Goal: Task Accomplishment & Management: Complete application form

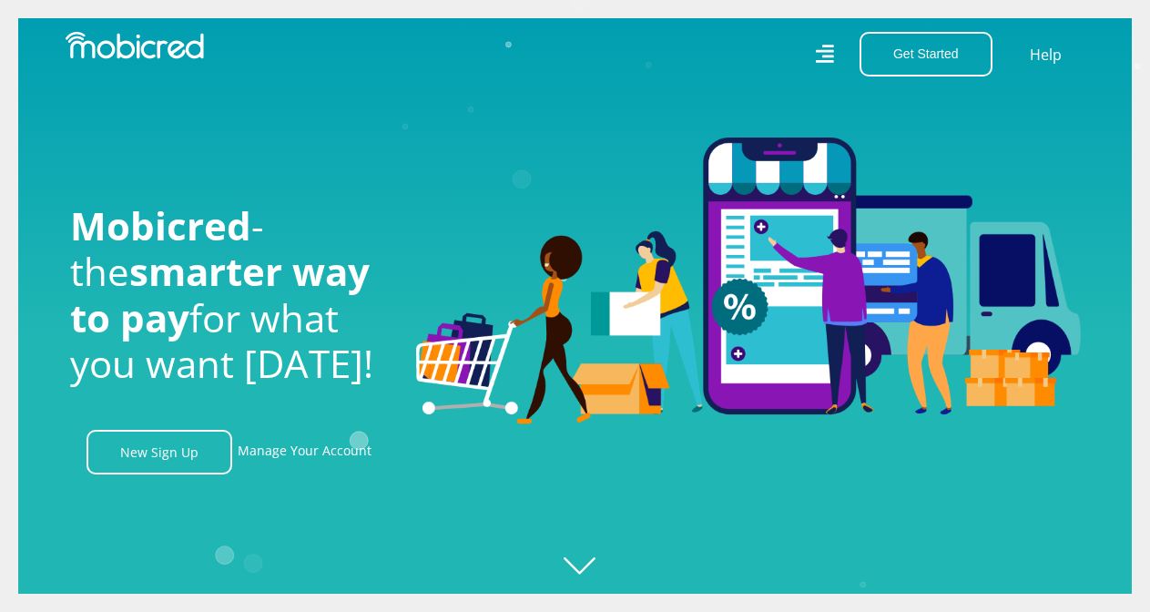
scroll to position [0, 1298]
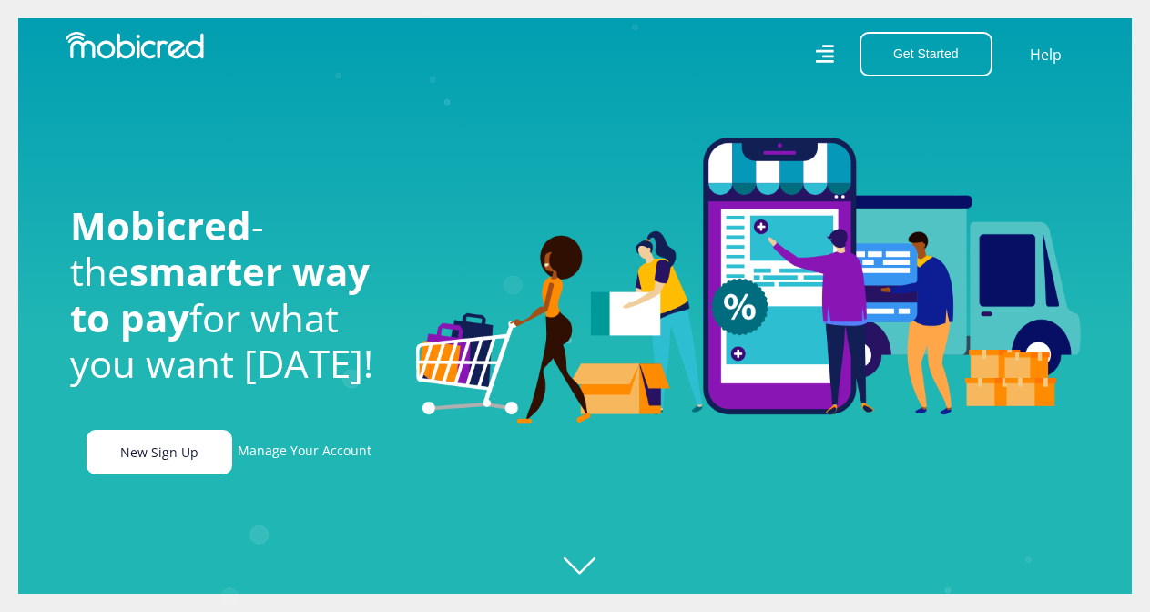
click at [147, 453] on link "New Sign Up" at bounding box center [160, 452] width 146 height 45
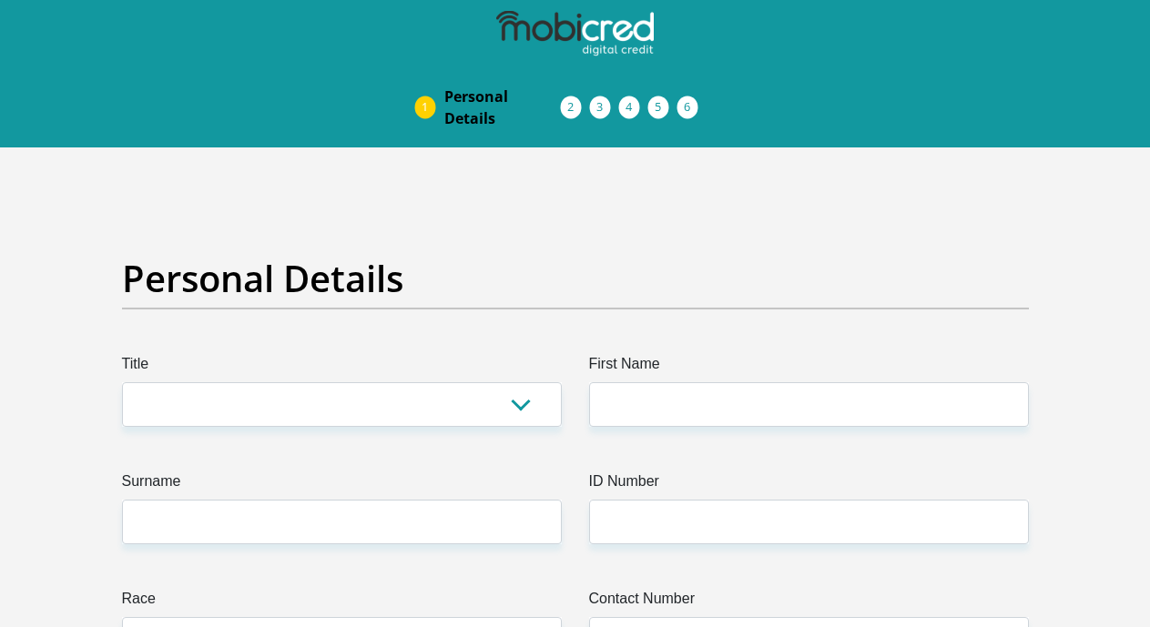
click at [0, 0] on span "Documents" at bounding box center [0, 0] width 0 height 0
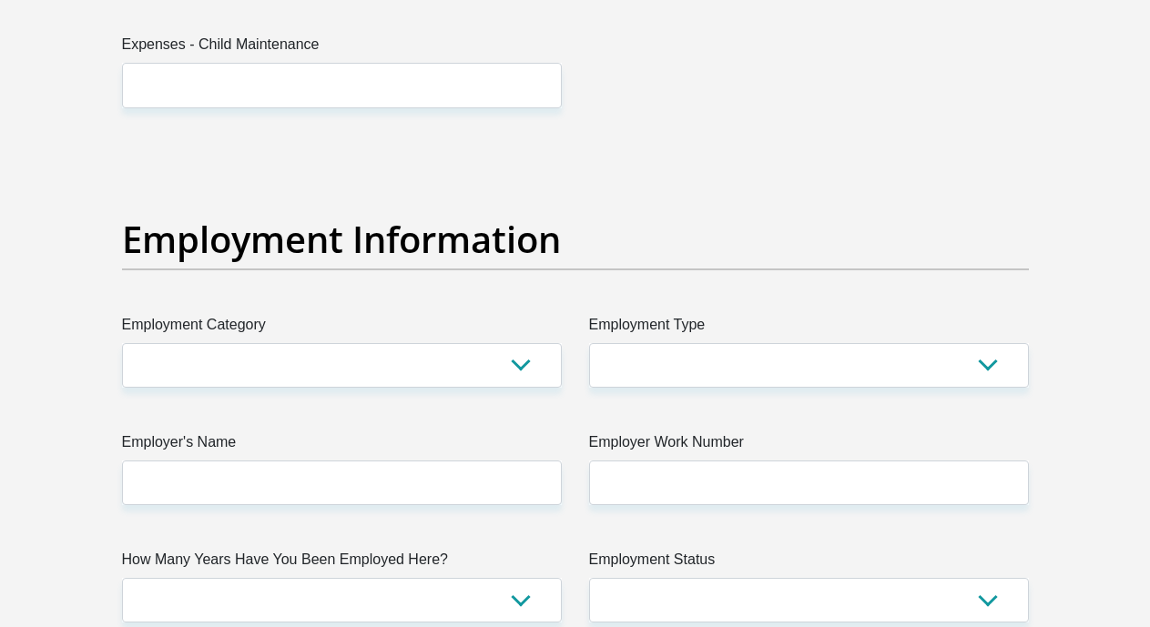
scroll to position [3273, 0]
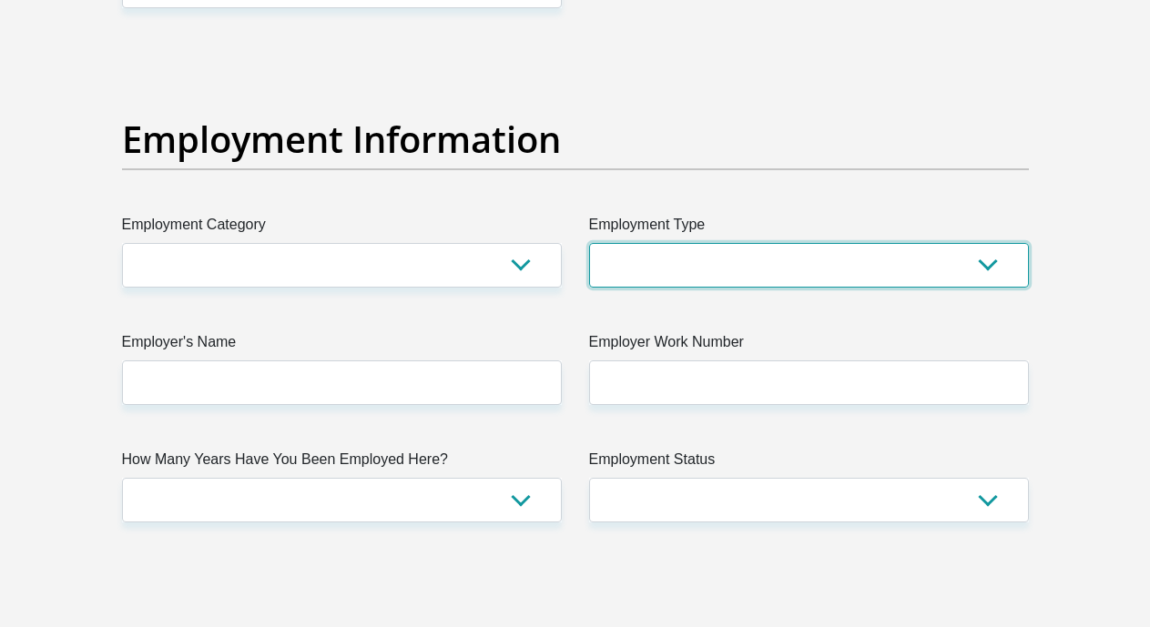
click at [993, 243] on select "College/Lecturer Craft Seller Creative Driver Executive Farmer Forces - Non Com…" at bounding box center [809, 265] width 440 height 45
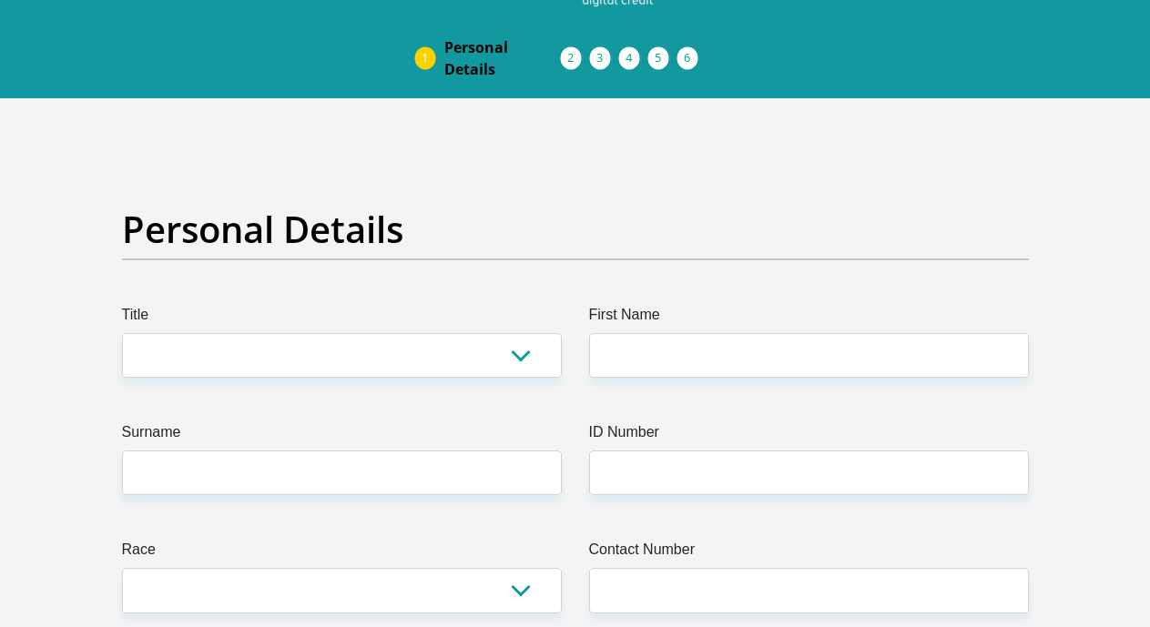
scroll to position [29, 0]
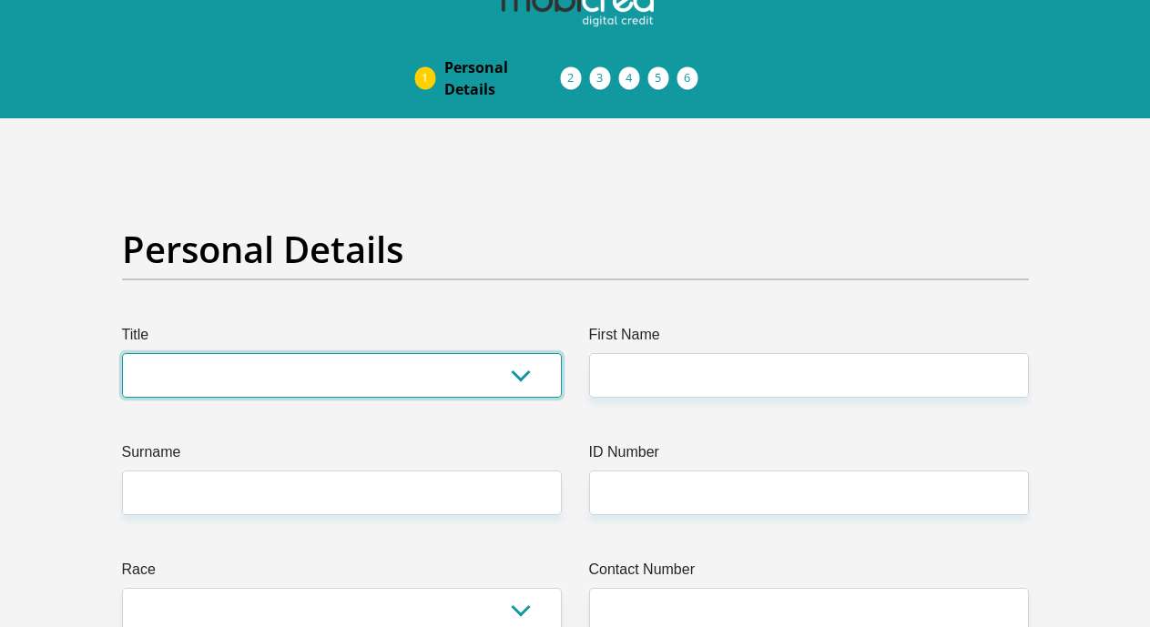
click at [529, 353] on select "Mr Ms Mrs Dr Other" at bounding box center [342, 375] width 440 height 45
select select "Ms"
click at [122, 353] on select "Mr Ms Mrs Dr Other" at bounding box center [342, 375] width 440 height 45
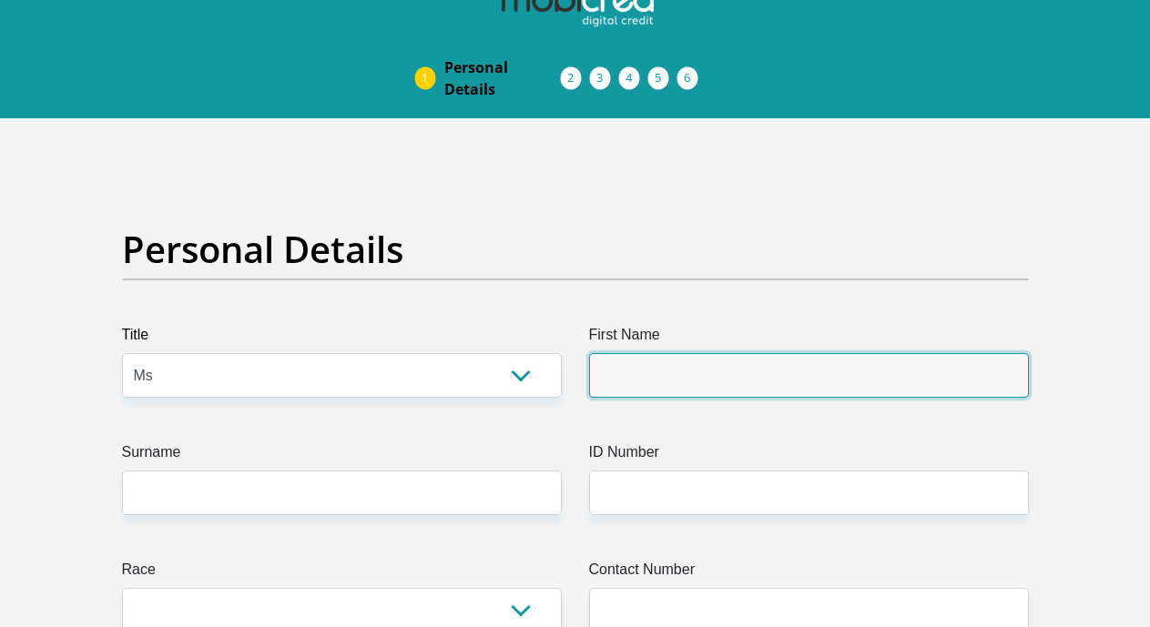
click at [689, 353] on input "First Name" at bounding box center [809, 375] width 440 height 45
type input "Khethiwe"
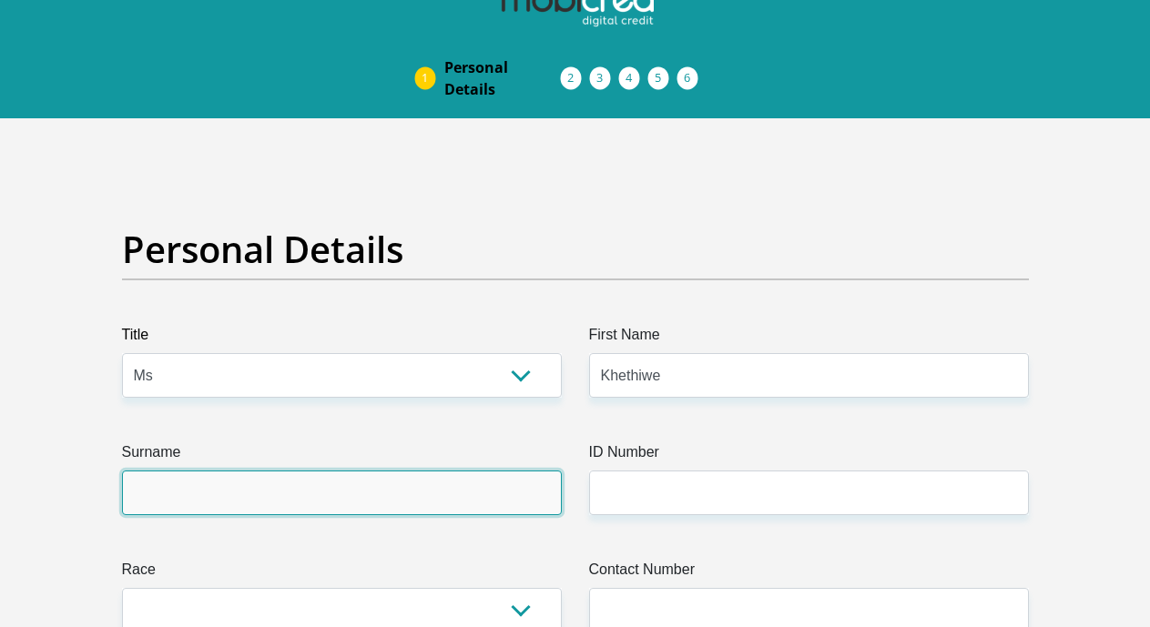
type input "Myeza"
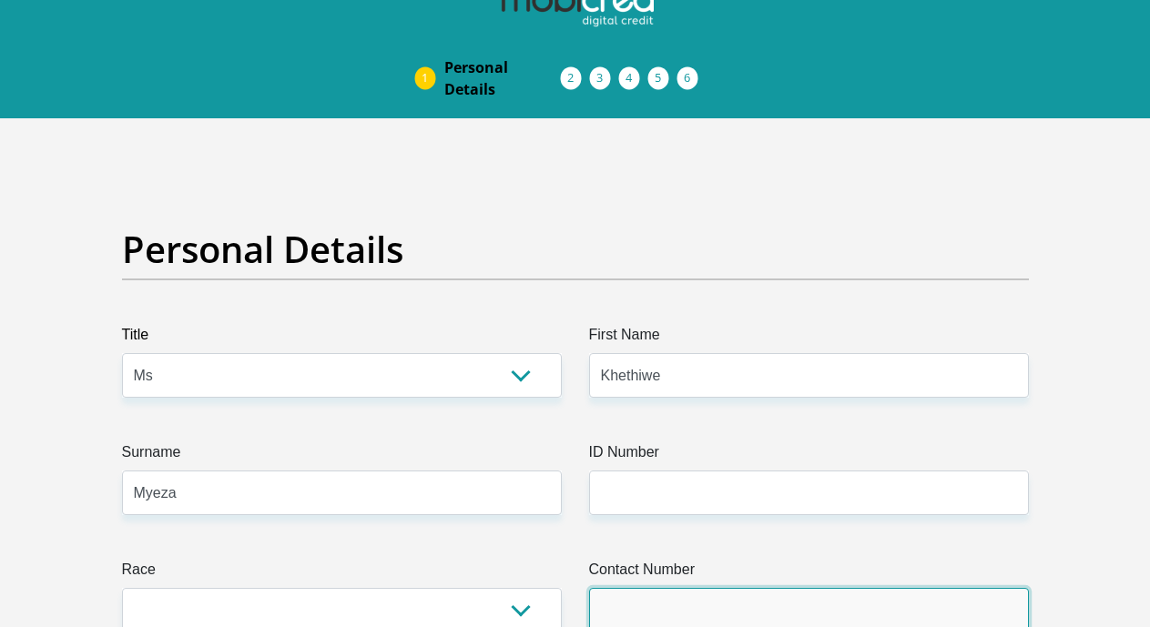
type input "0815702515"
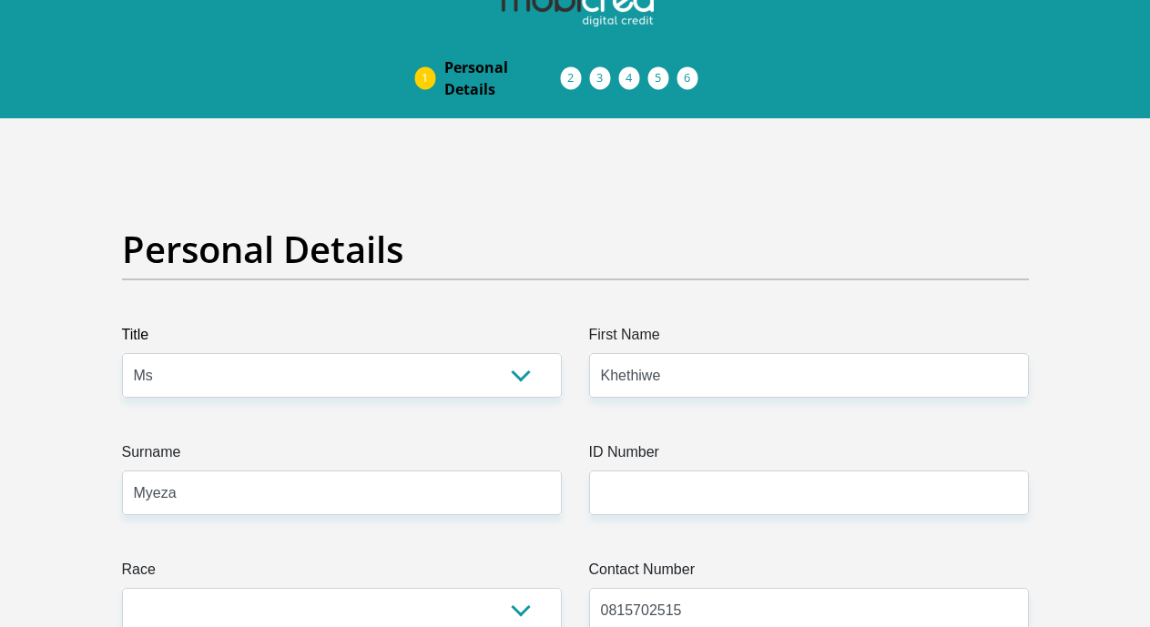
select select "ZAF"
type input "3 Mampuru Street"
type input "Orlando West Ext."
type input "Johannesburg"
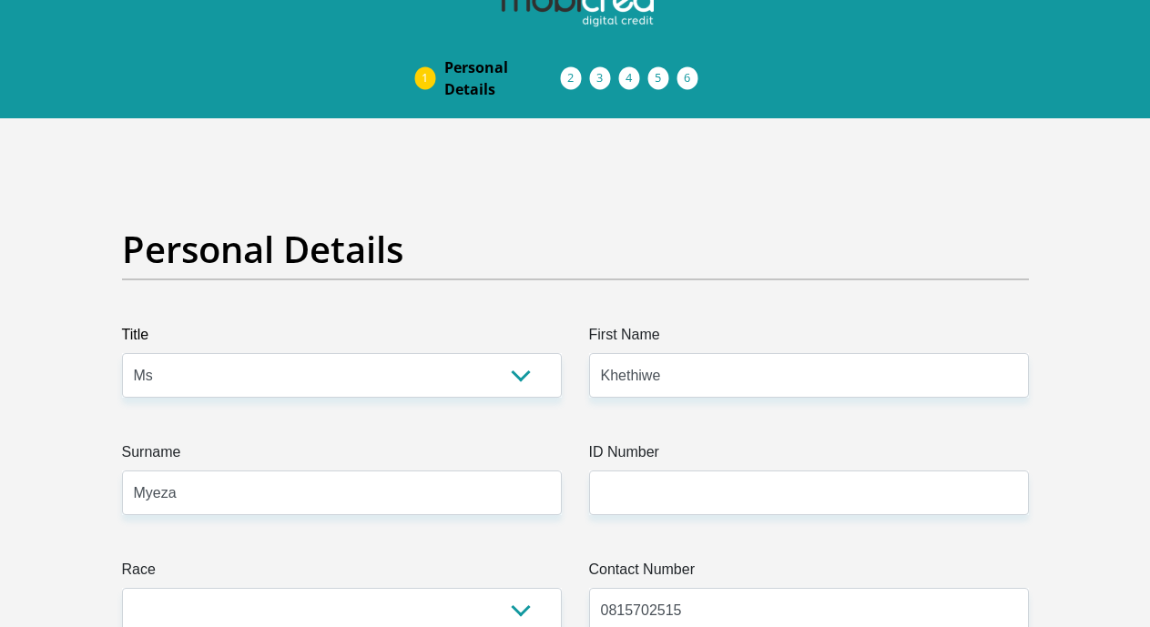
type input "Johannesburg"
type input "1804"
select select "Gauteng"
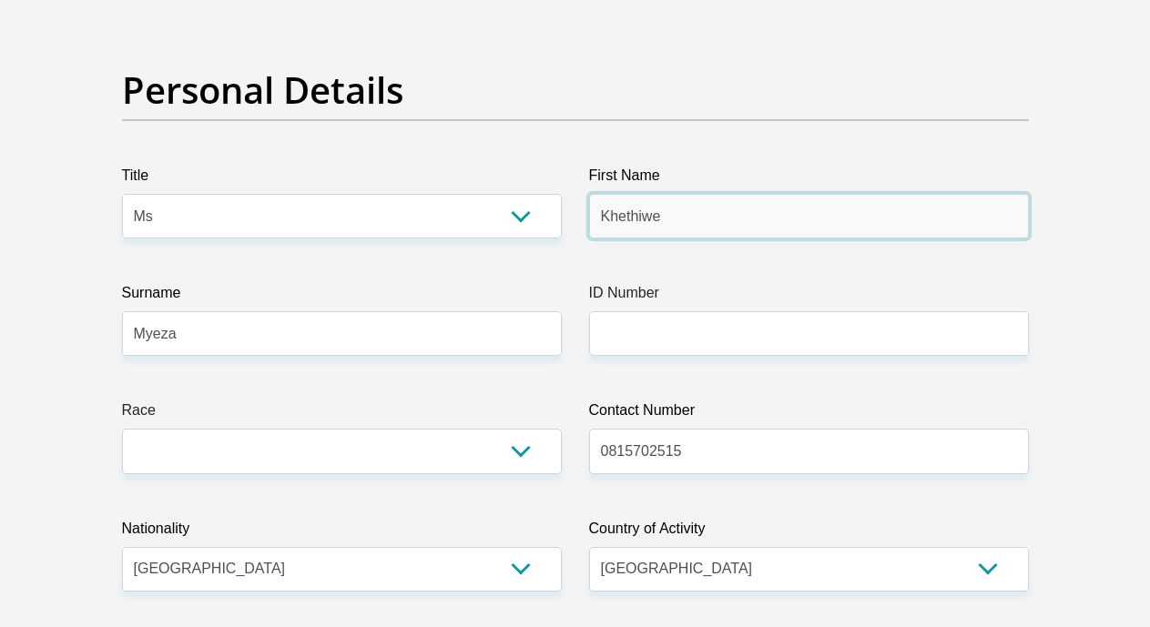
scroll to position [239, 0]
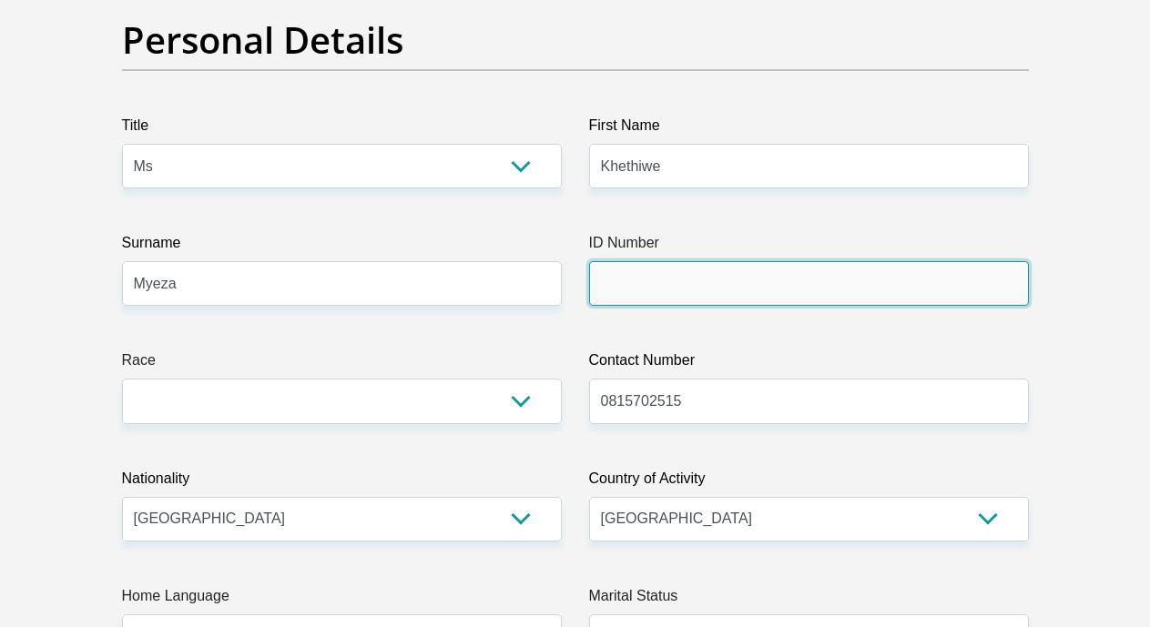
click at [669, 261] on input "ID Number" at bounding box center [809, 283] width 440 height 45
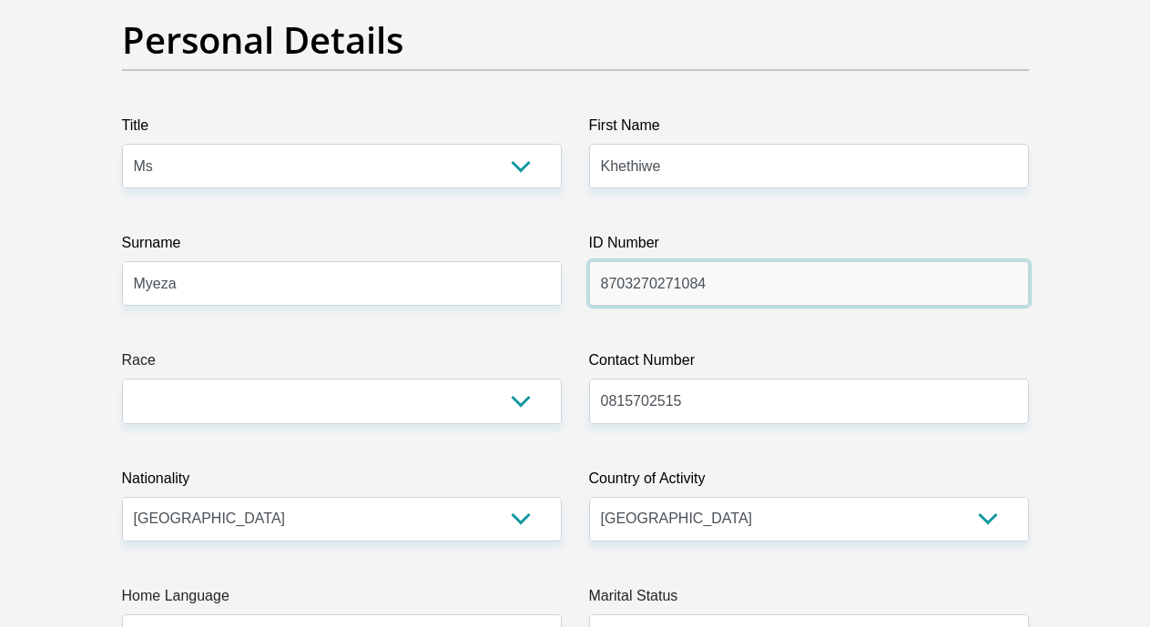
type input "8703270271084"
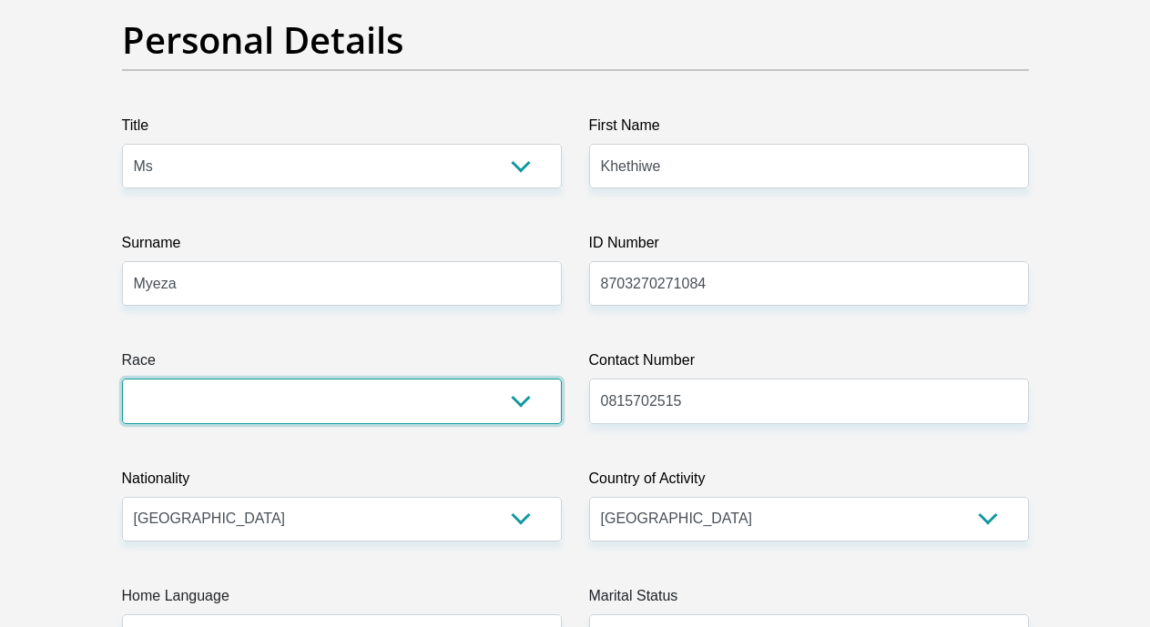
click at [525, 379] on select "Black Coloured Indian White Other" at bounding box center [342, 401] width 440 height 45
select select "1"
click at [122, 379] on select "Black Coloured Indian White Other" at bounding box center [342, 401] width 440 height 45
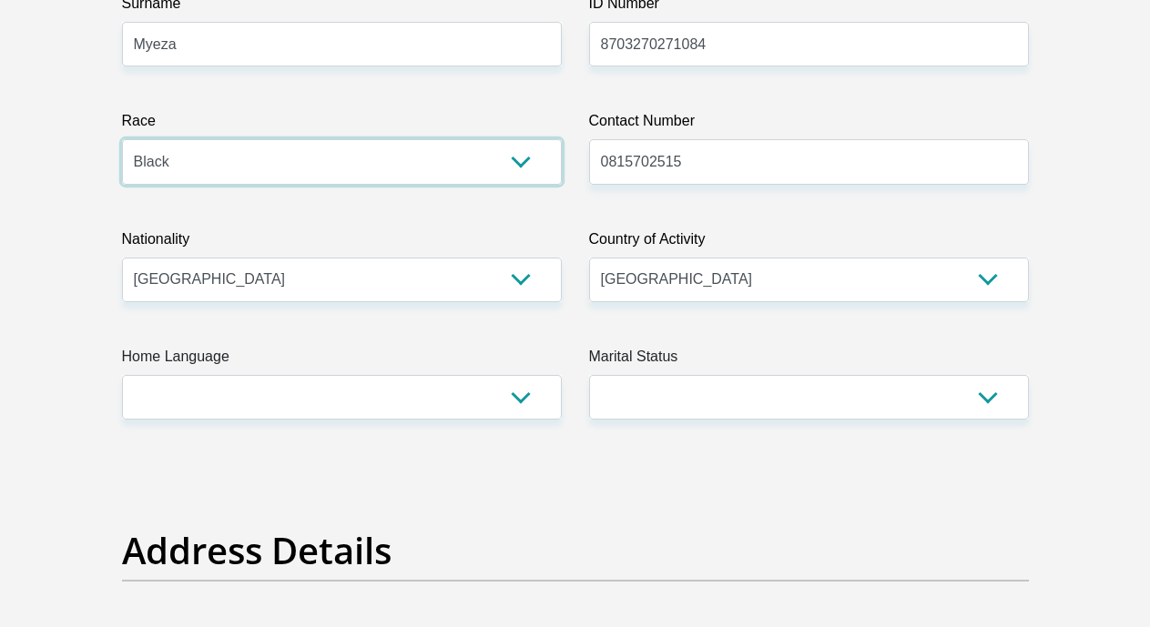
scroll to position [587, 0]
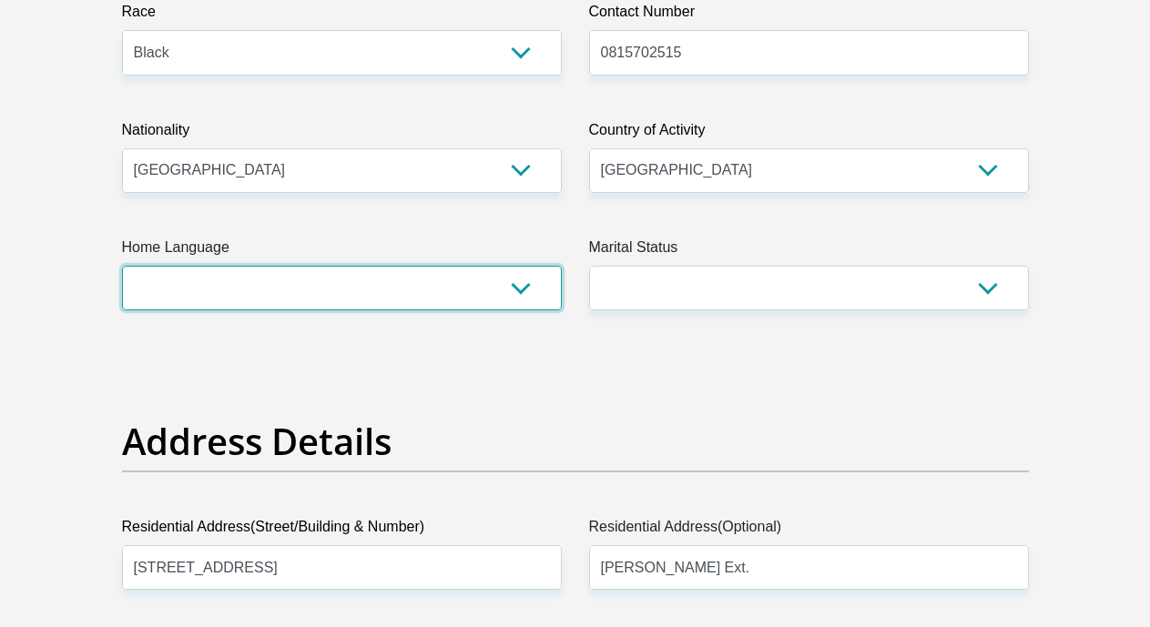
click at [528, 266] on select "Afrikaans English Sepedi South Ndebele Southern Sotho Swati Tsonga Tswana Venda…" at bounding box center [342, 288] width 440 height 45
select select "zul"
click at [122, 266] on select "Afrikaans English Sepedi South Ndebele Southern Sotho Swati Tsonga Tswana Venda…" at bounding box center [342, 288] width 440 height 45
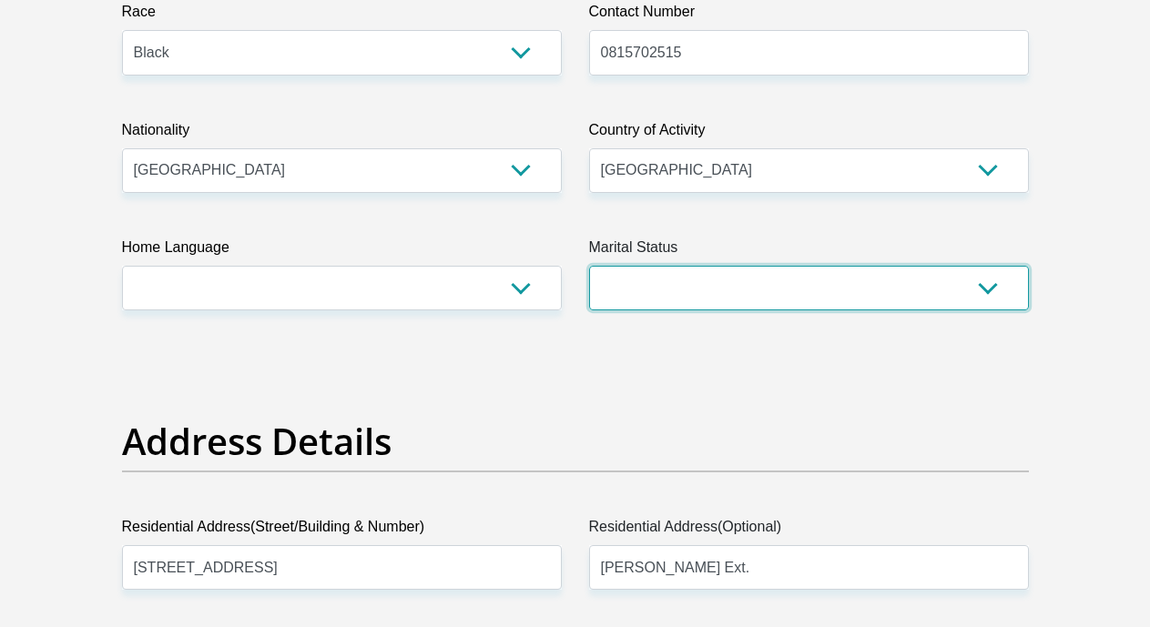
click at [988, 266] on select "Married ANC Single Divorced Widowed Married COP or Customary Law" at bounding box center [809, 288] width 440 height 45
select select "2"
click at [589, 266] on select "Married ANC Single Divorced Widowed Married COP or Customary Law" at bounding box center [809, 288] width 440 height 45
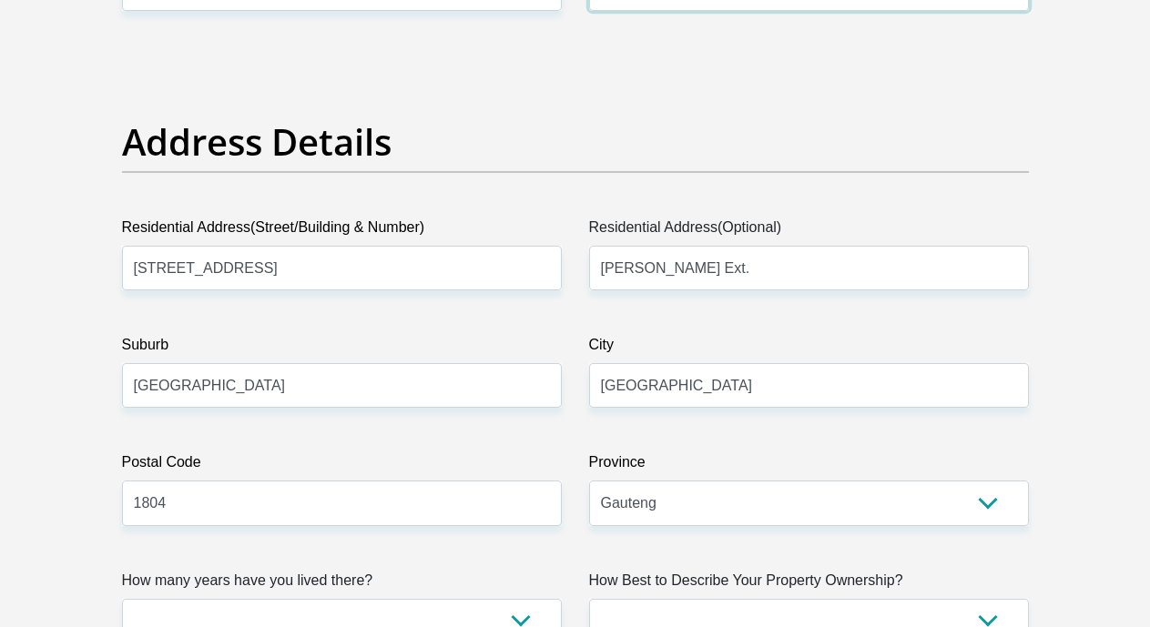
scroll to position [1116, 0]
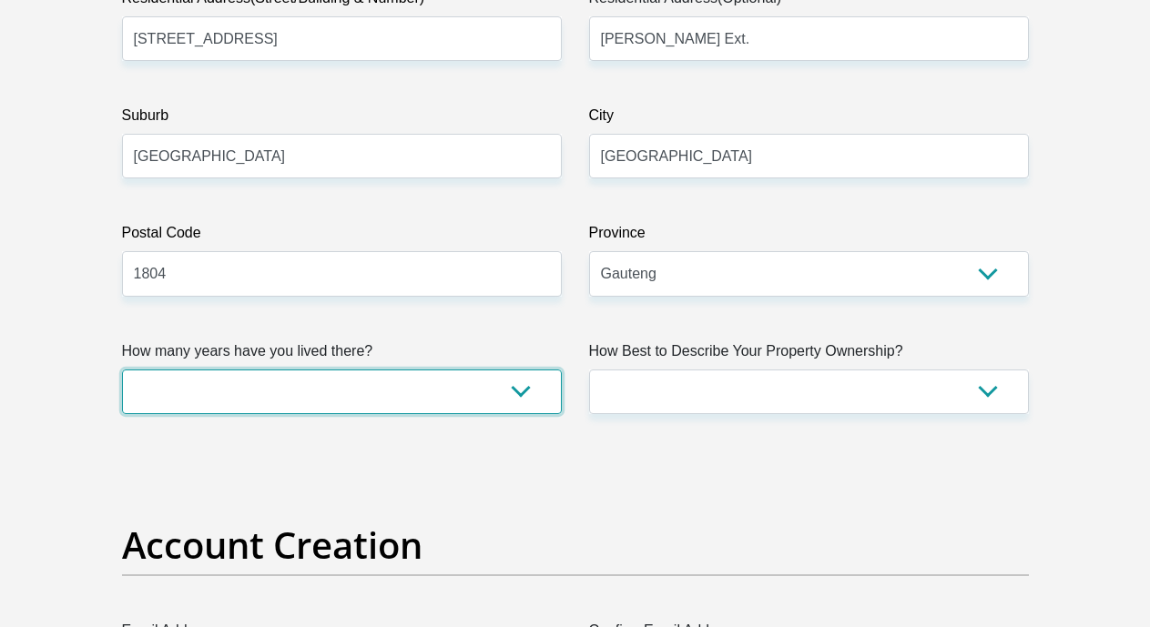
click at [520, 370] on select "less than 1 year 1-3 years 3-5 years 5+ years" at bounding box center [342, 392] width 440 height 45
select select "5"
click at [122, 370] on select "less than 1 year 1-3 years 3-5 years 5+ years" at bounding box center [342, 392] width 440 height 45
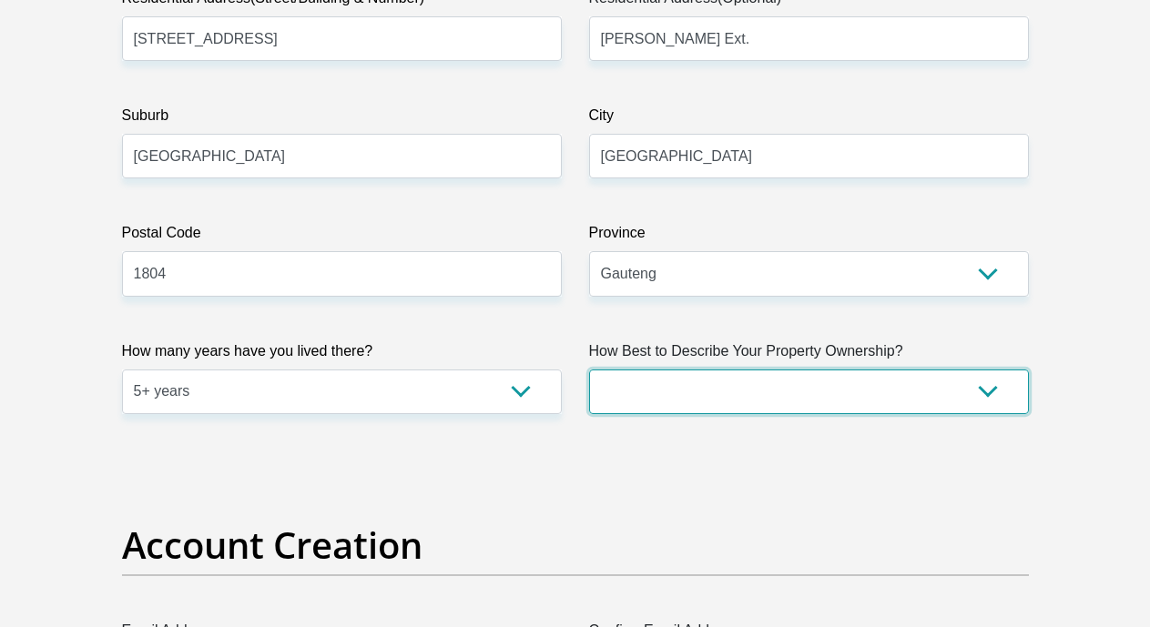
click at [983, 370] on select "Owned Rented Family Owned Company Dwelling" at bounding box center [809, 392] width 440 height 45
select select "parents"
click at [589, 370] on select "Owned Rented Family Owned Company Dwelling" at bounding box center [809, 392] width 440 height 45
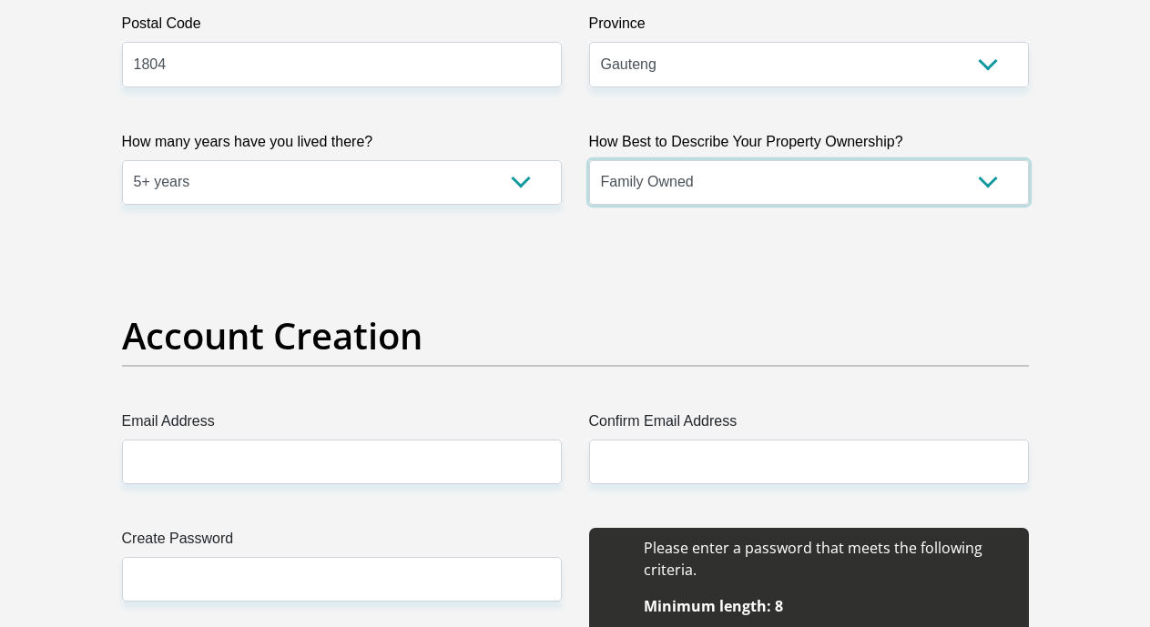
scroll to position [1485, 0]
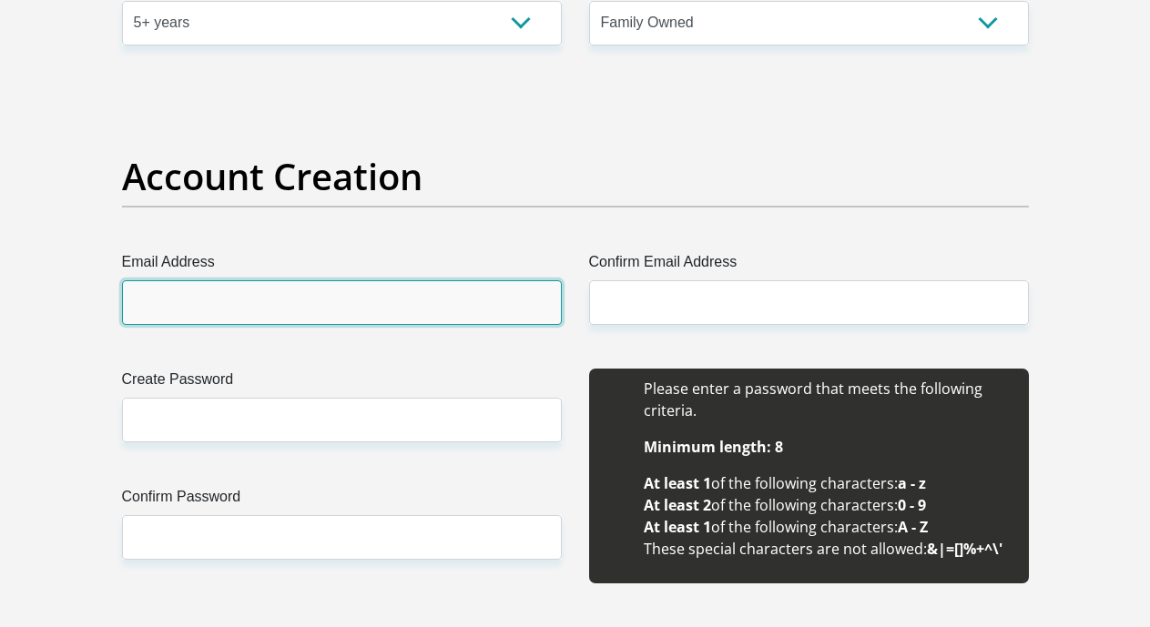
click at [381, 280] on input "Email Address" at bounding box center [342, 302] width 440 height 45
type input "khethiwe1myeza@gmail.com"
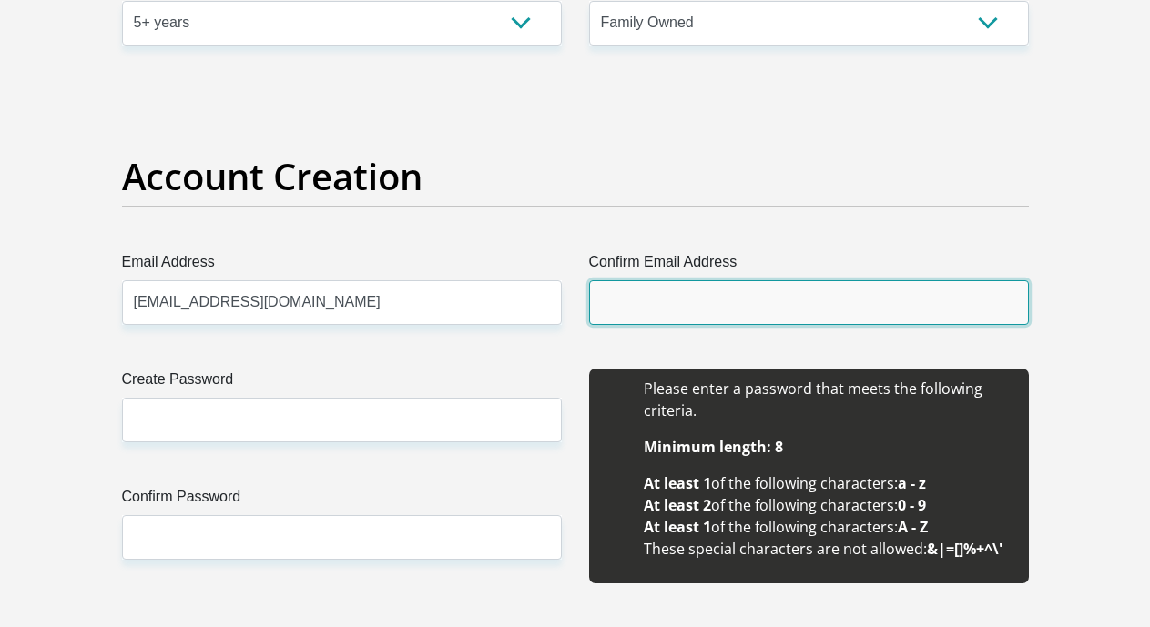
type input "khethiwe1myeza@gmail.com"
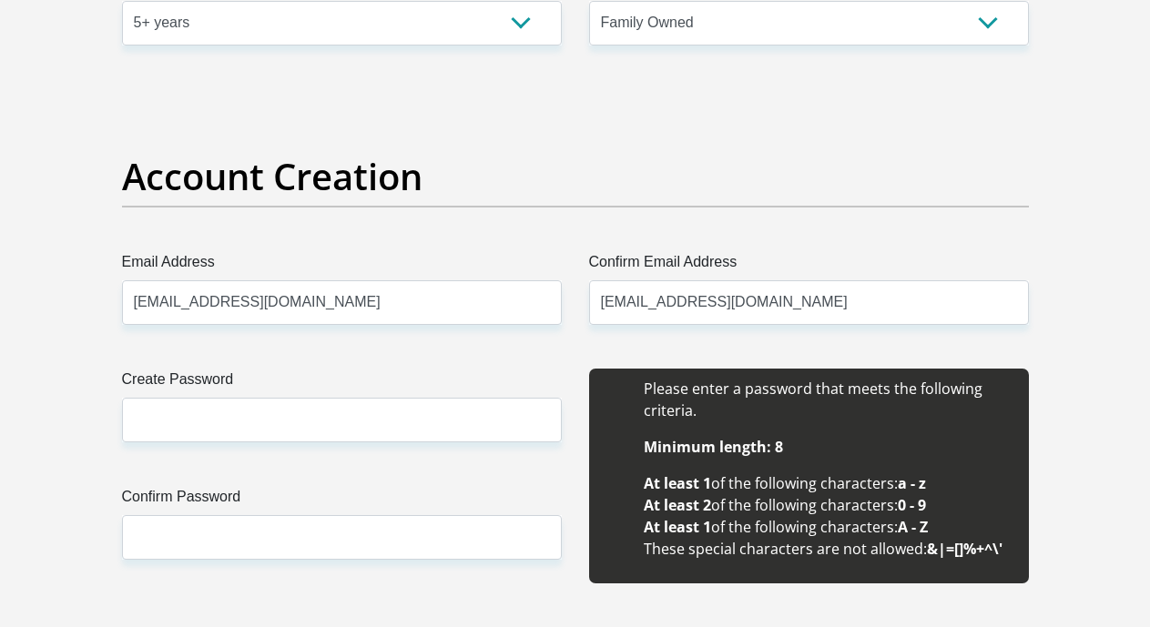
type input "Khethiwe"
type input "Myeza"
type input "0823431483"
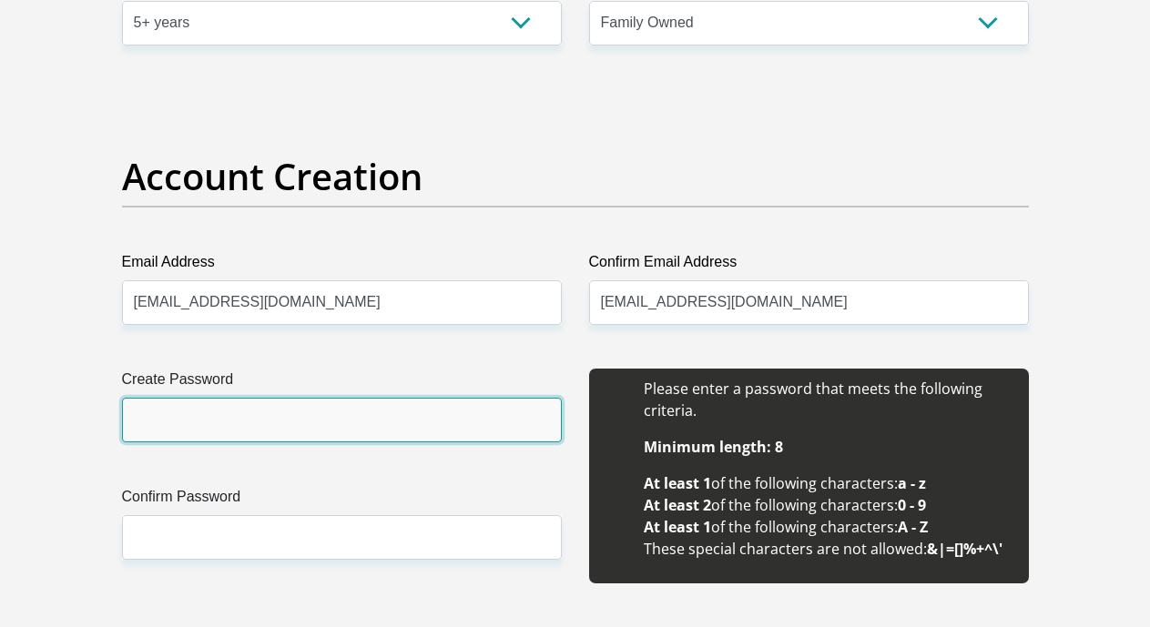
click at [288, 398] on input "Create Password" at bounding box center [342, 420] width 440 height 45
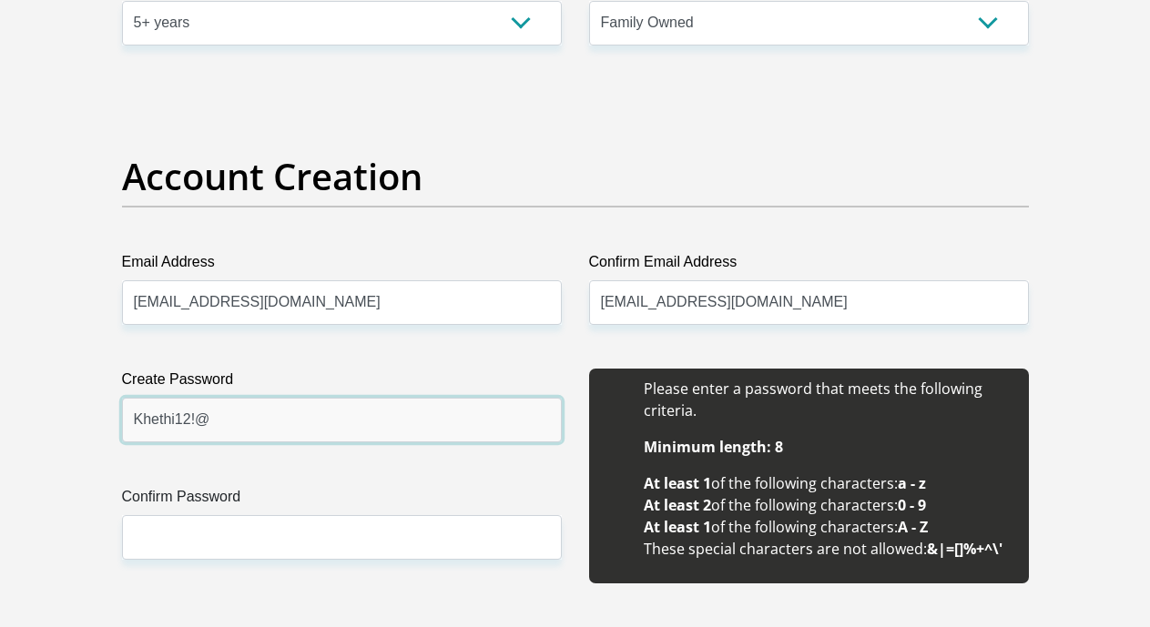
type input "Khethi12!@"
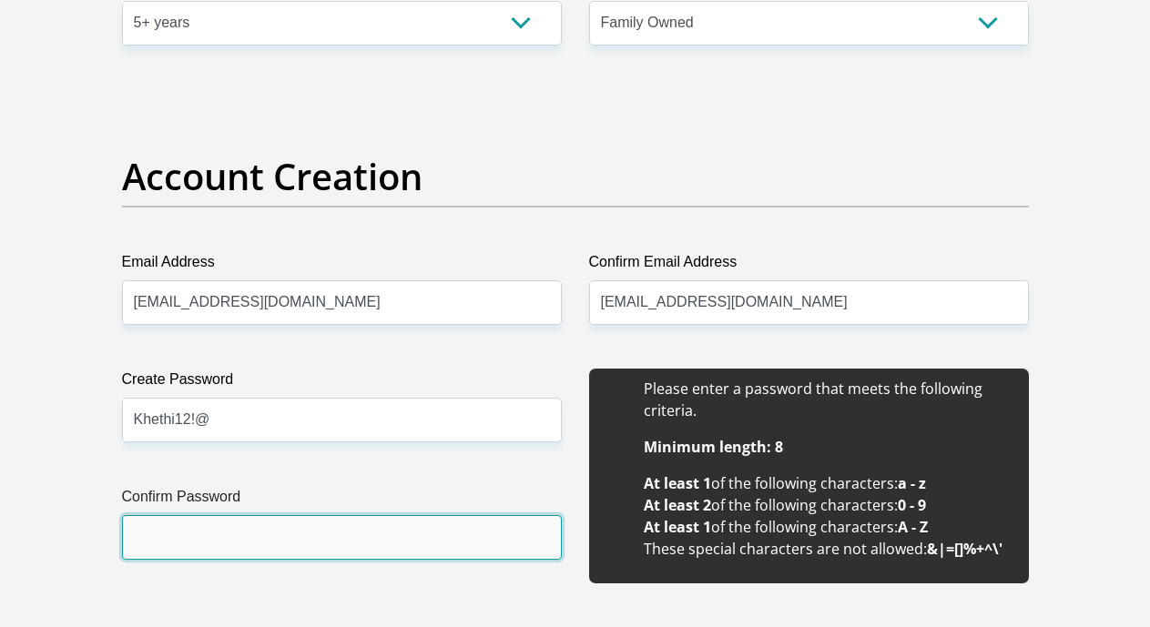
click at [367, 515] on input "Confirm Password" at bounding box center [342, 537] width 440 height 45
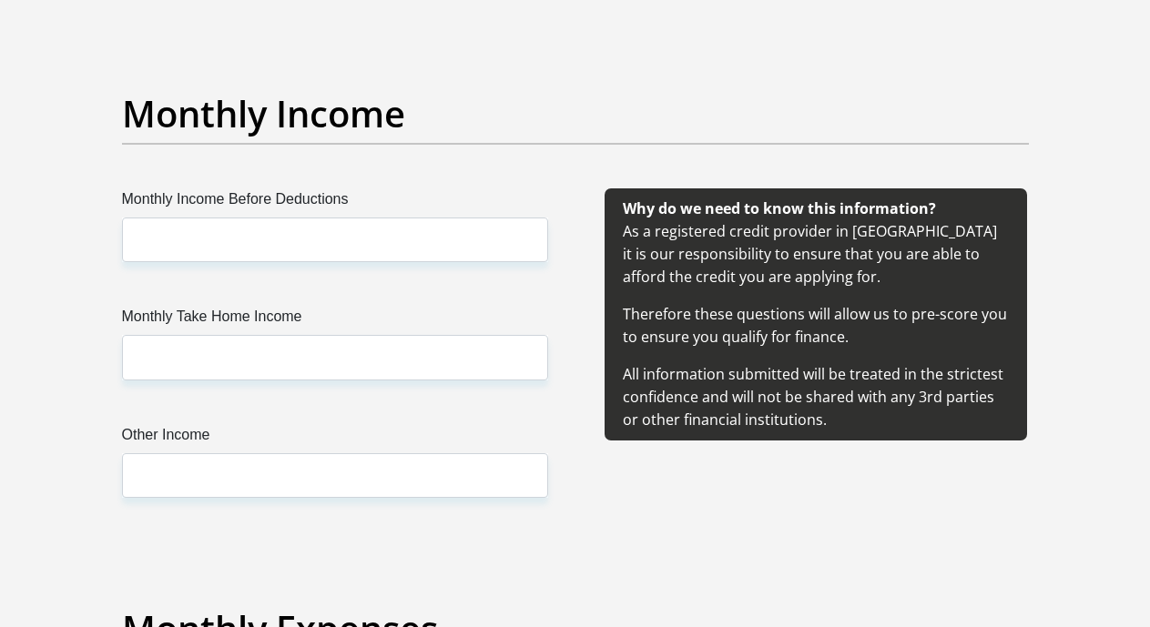
scroll to position [2096, 0]
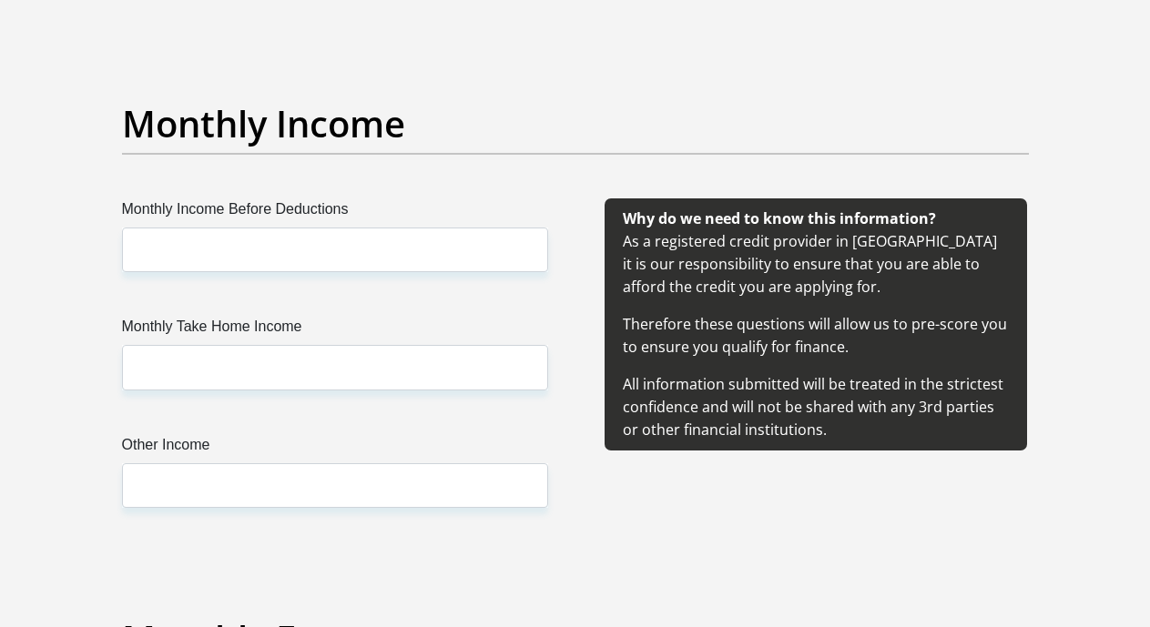
type input "Khethi12!@"
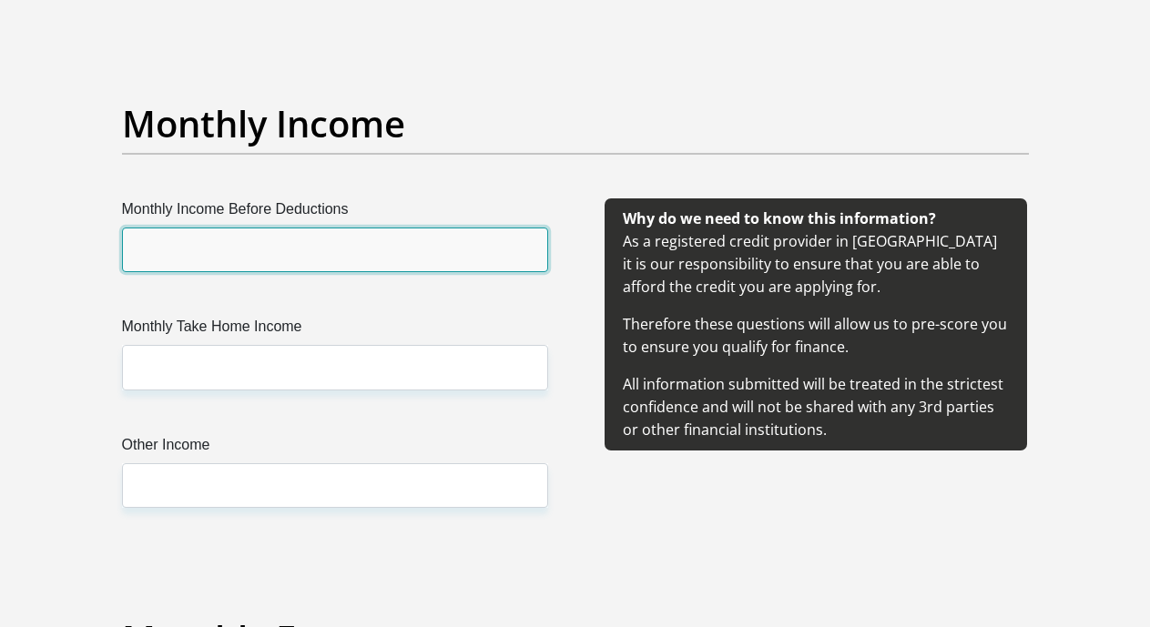
click at [327, 228] on input "Monthly Income Before Deductions" at bounding box center [335, 250] width 426 height 45
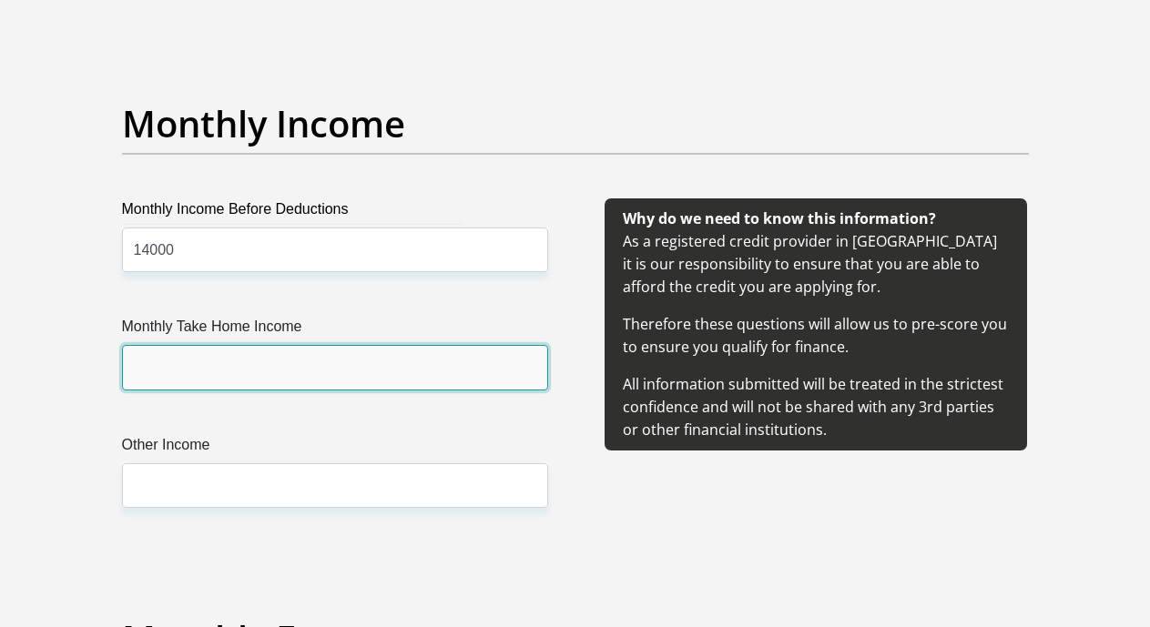
click at [297, 345] on input "Monthly Take Home Income" at bounding box center [335, 367] width 426 height 45
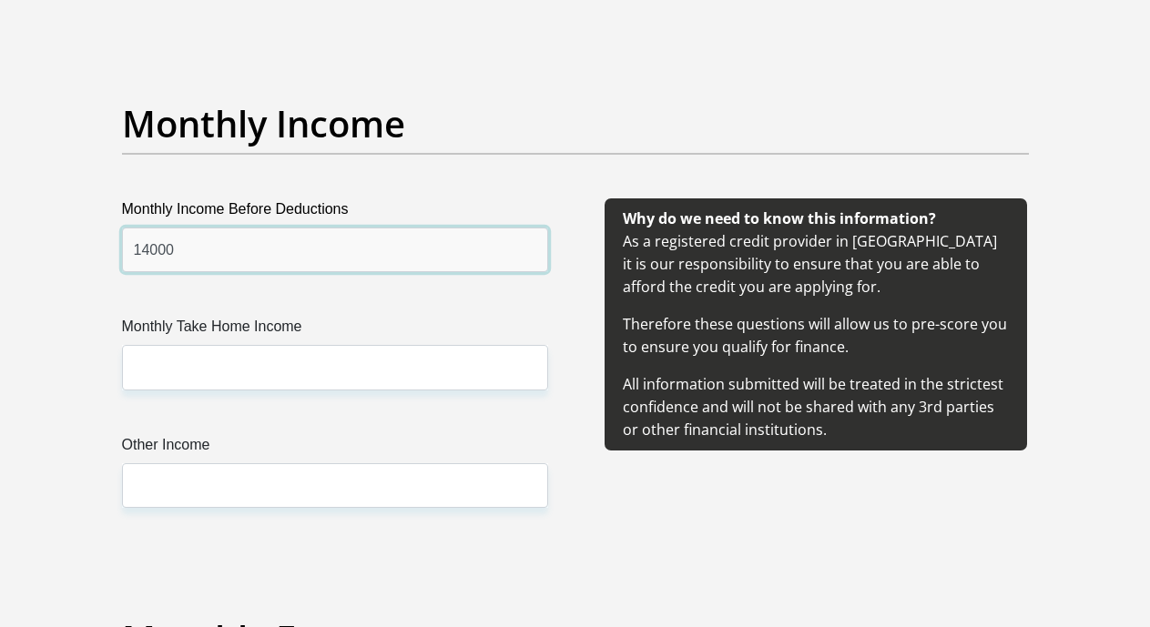
click at [290, 228] on input "14000" at bounding box center [335, 250] width 426 height 45
type input "16500"
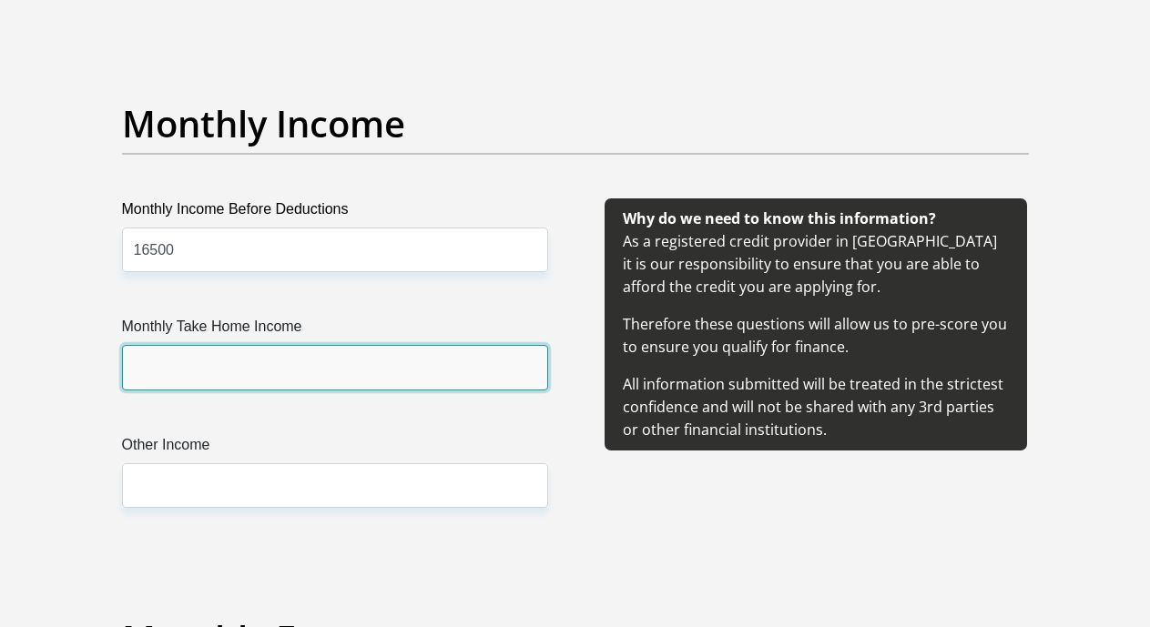
click at [269, 345] on input "Monthly Take Home Income" at bounding box center [335, 367] width 426 height 45
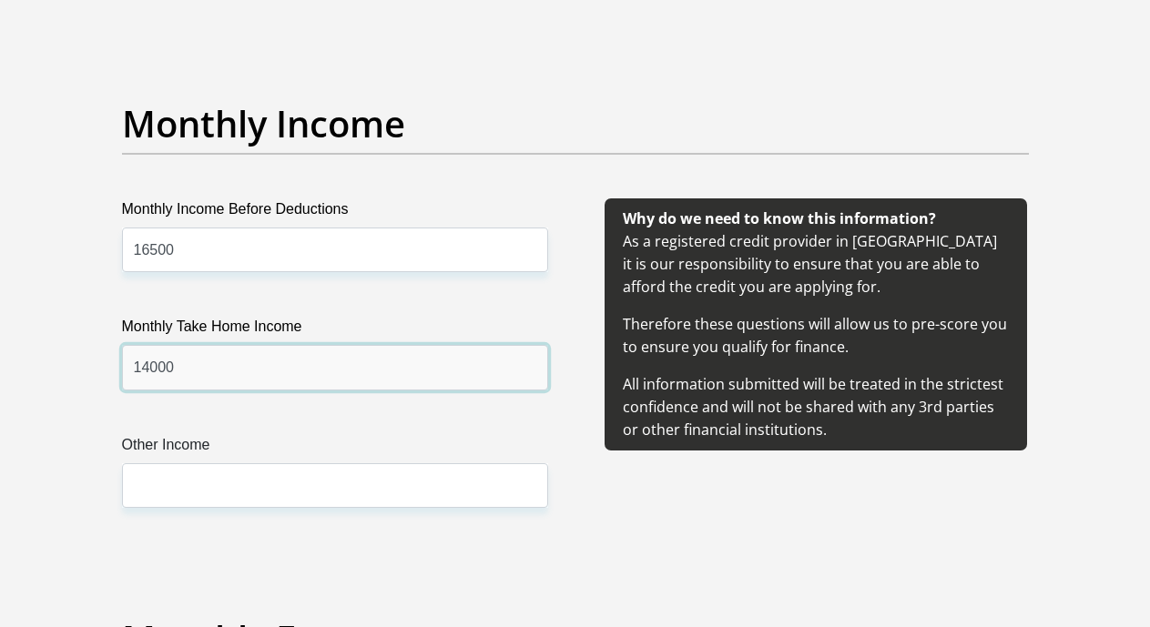
type input "14000"
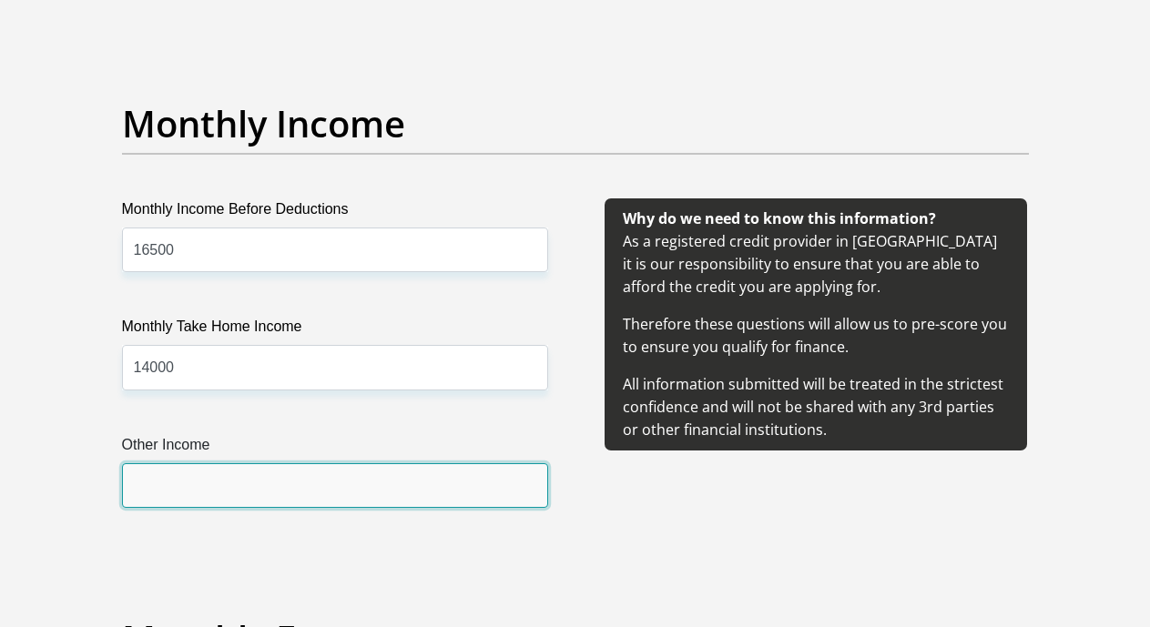
click at [245, 464] on input "Other Income" at bounding box center [335, 486] width 426 height 45
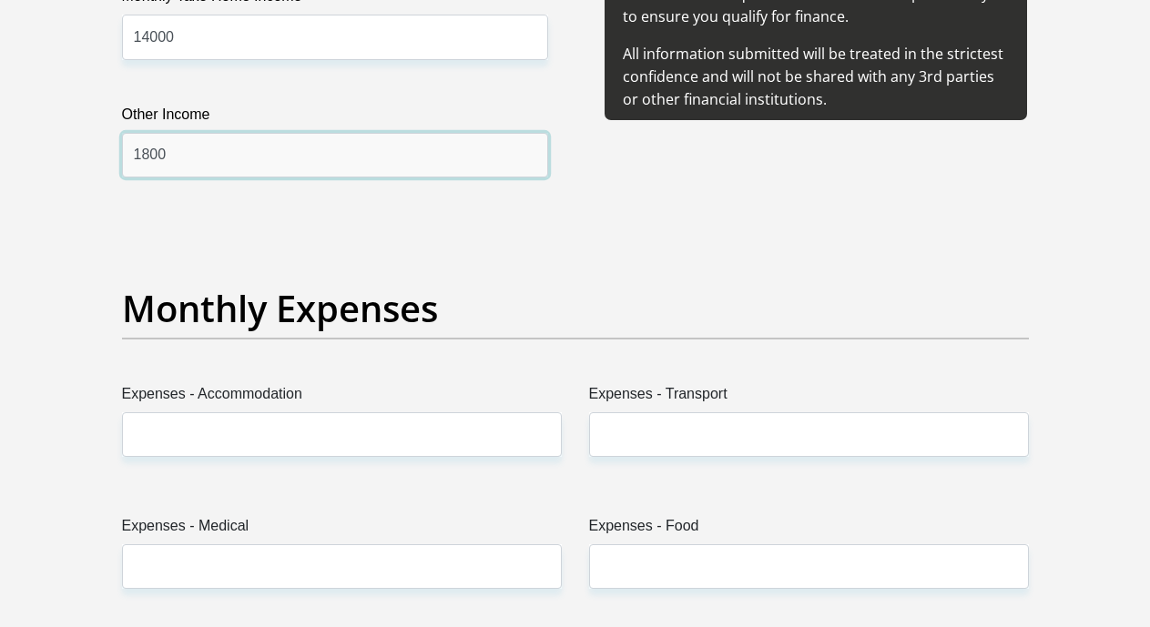
scroll to position [2597, 0]
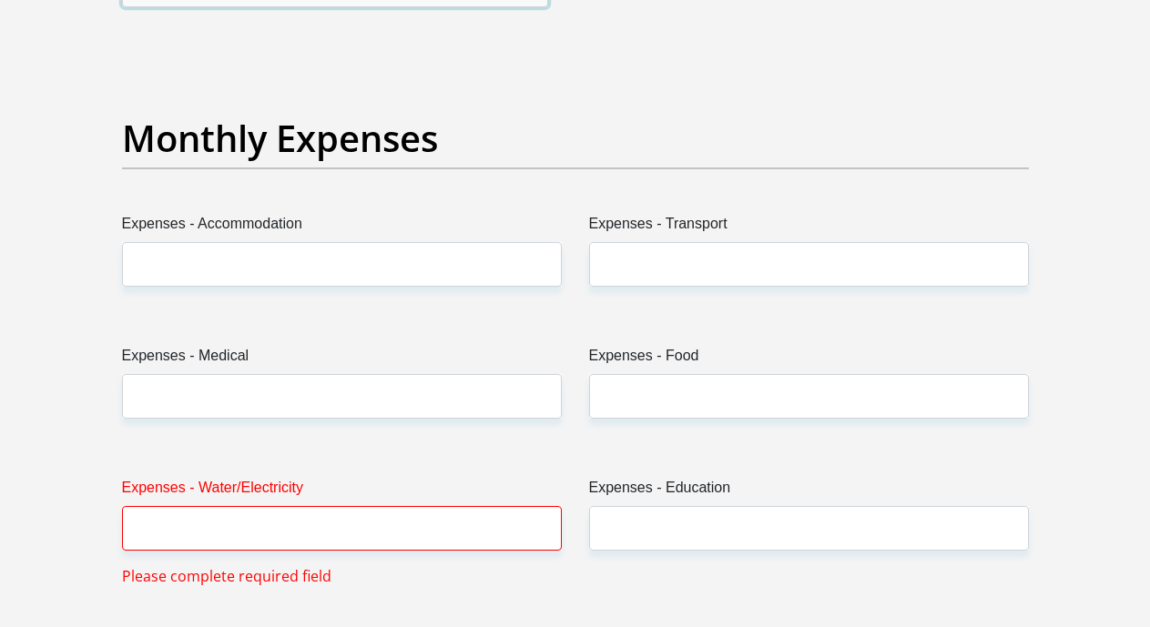
type input "1800"
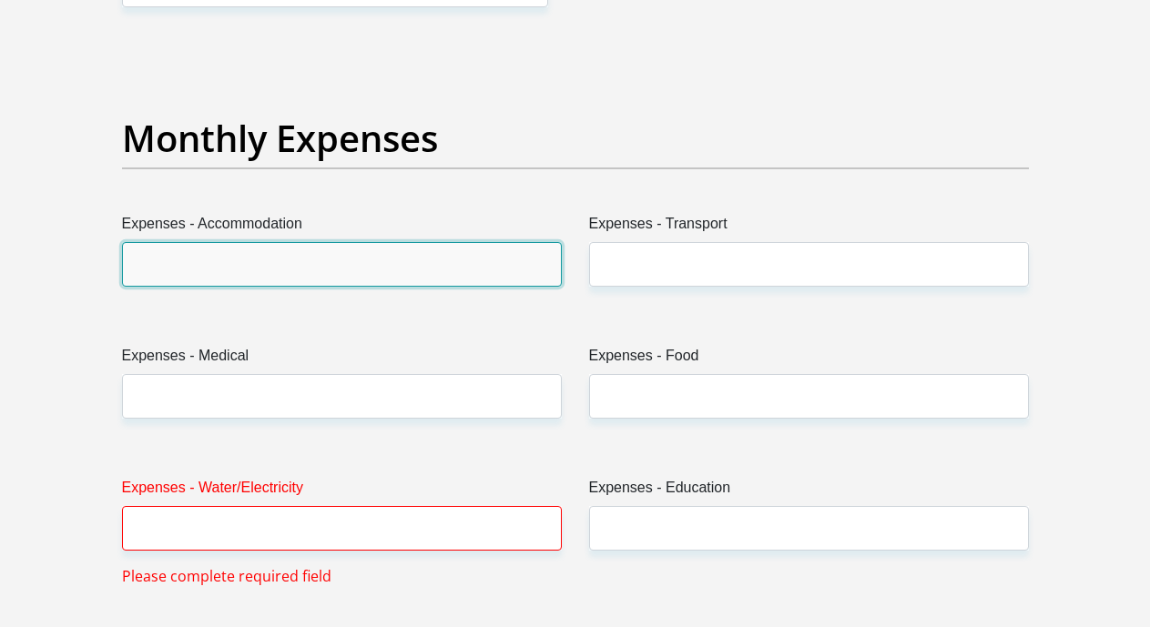
click at [462, 242] on input "Expenses - Accommodation" at bounding box center [342, 264] width 440 height 45
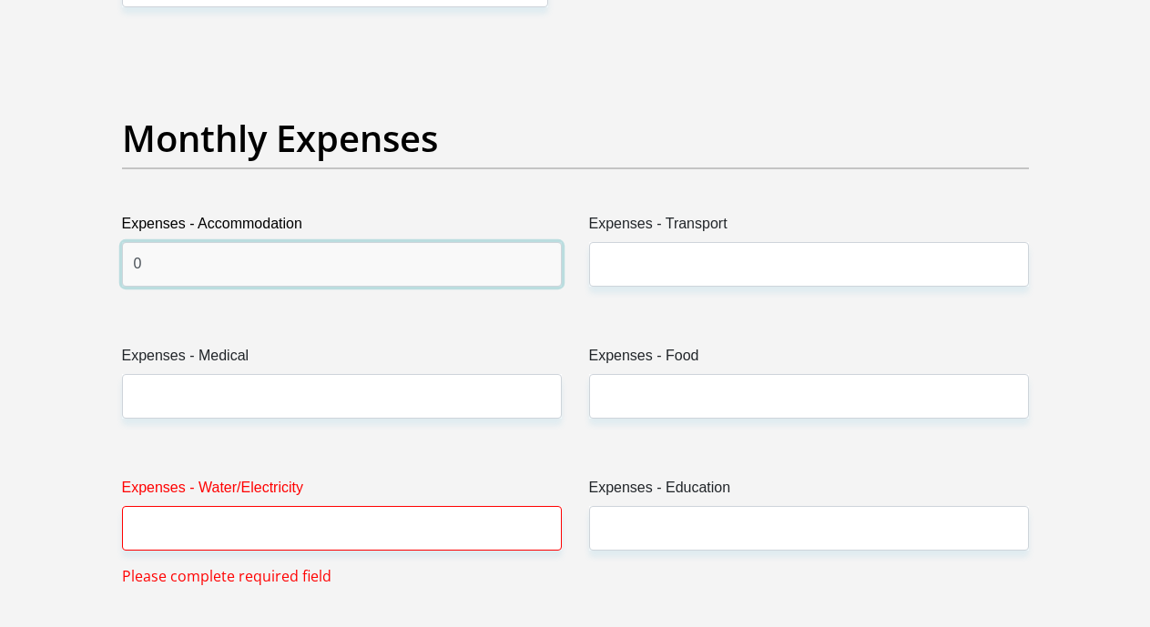
type input "0"
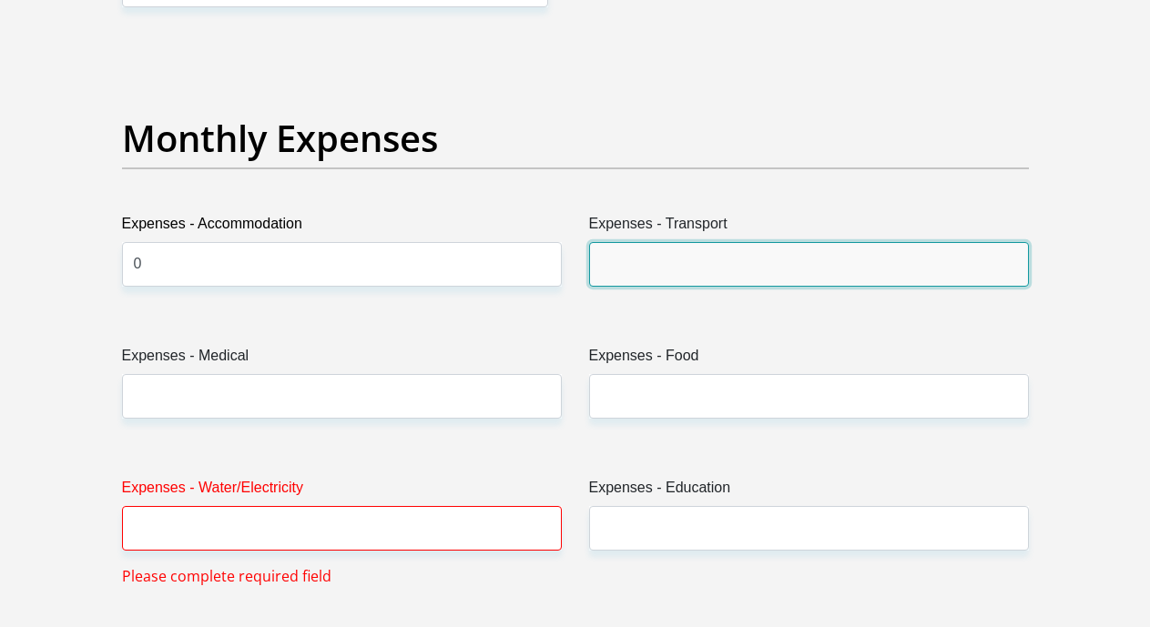
click at [613, 242] on input "Expenses - Transport" at bounding box center [809, 264] width 440 height 45
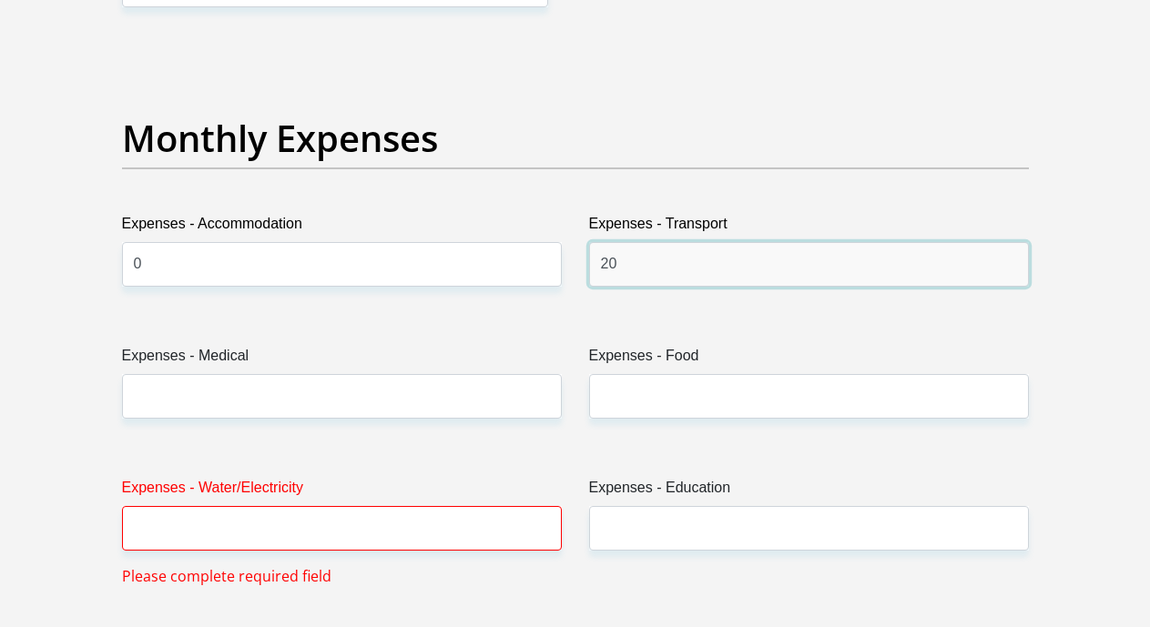
type input "2"
type input "3000"
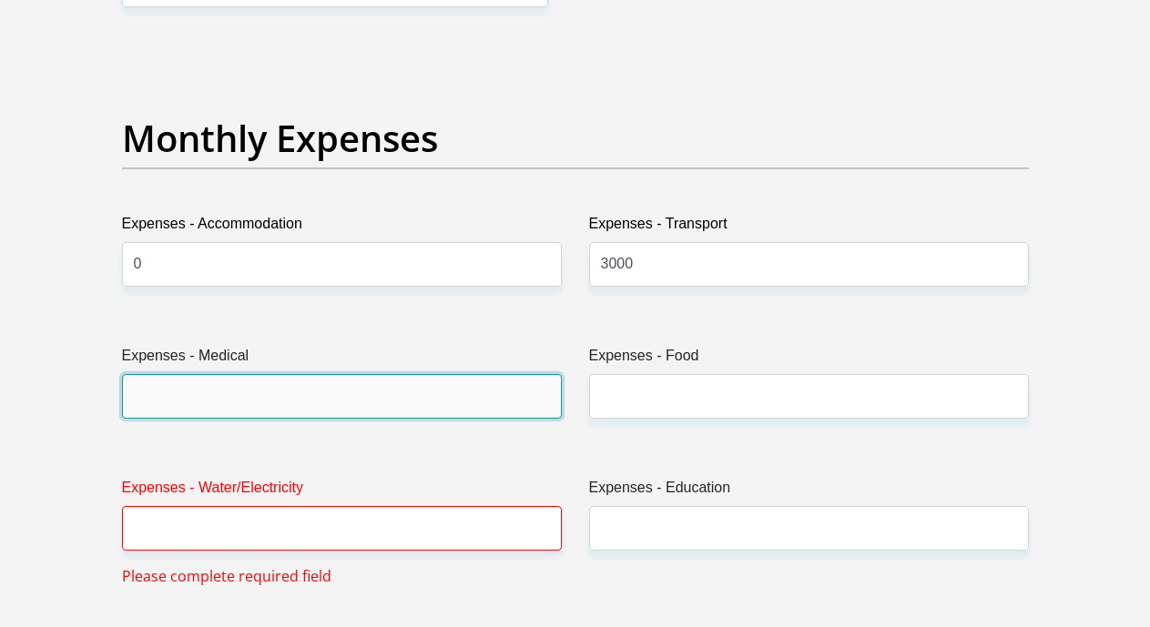
click at [378, 374] on input "Expenses - Medical" at bounding box center [342, 396] width 440 height 45
type input "0"
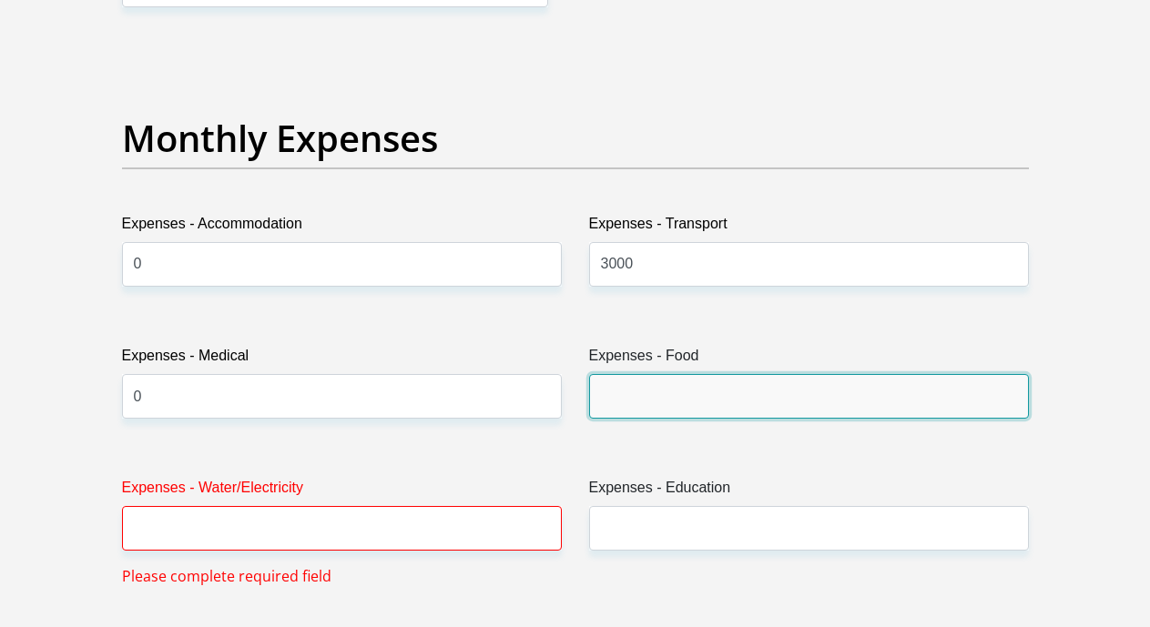
click at [802, 374] on input "Expenses - Food" at bounding box center [809, 396] width 440 height 45
type input "500"
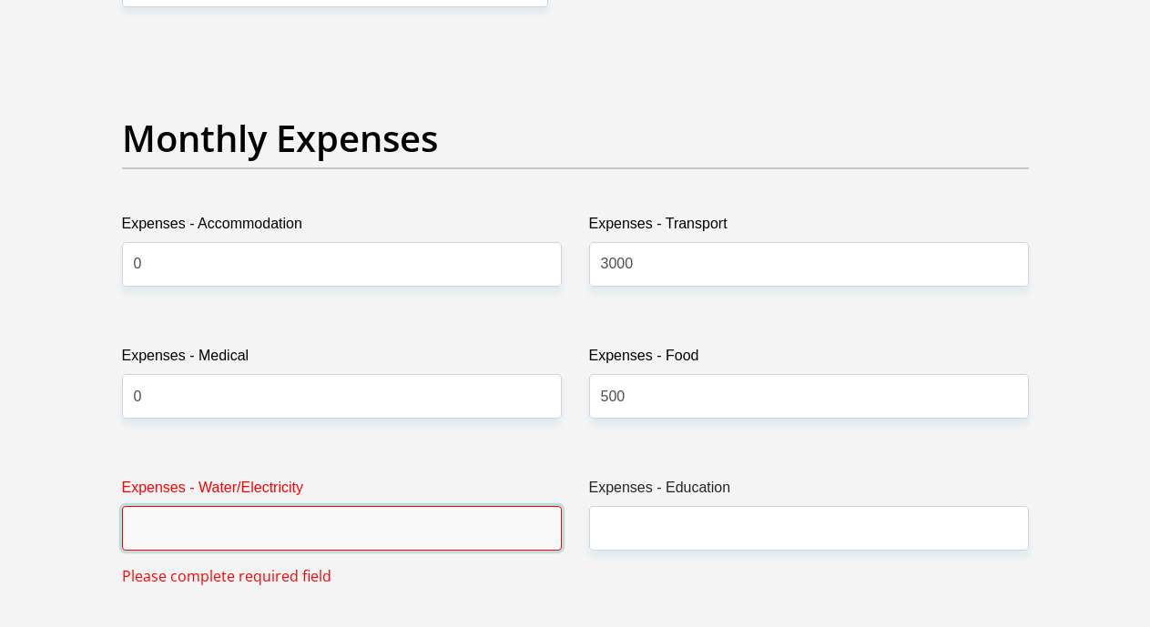
click at [445, 506] on input "Expenses - Water/Electricity" at bounding box center [342, 528] width 440 height 45
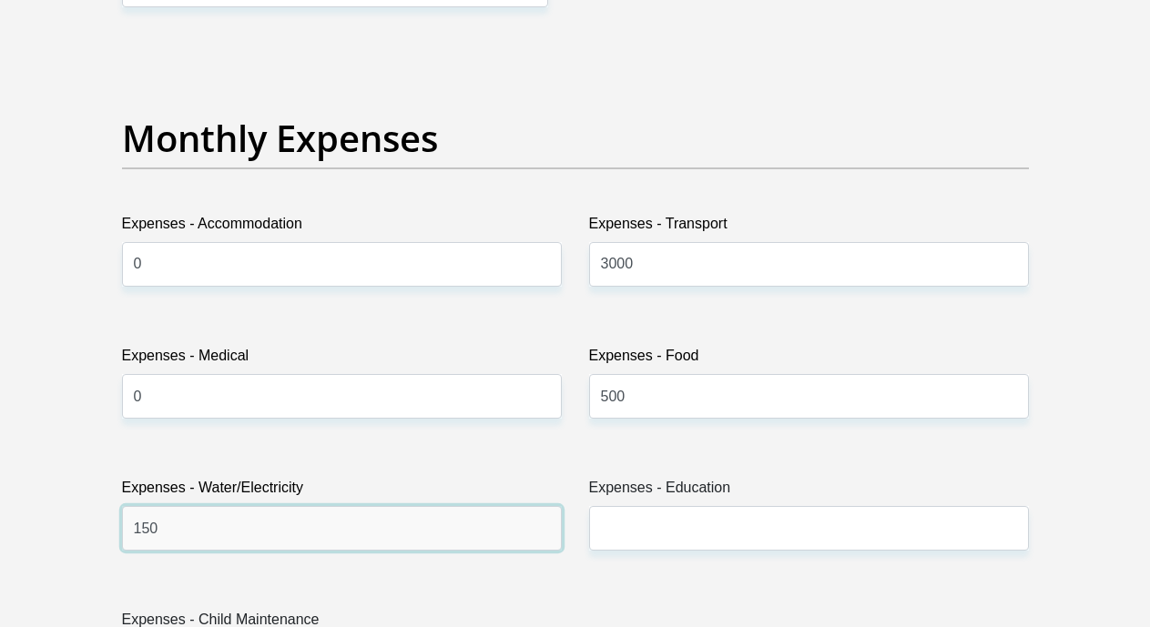
type input "150"
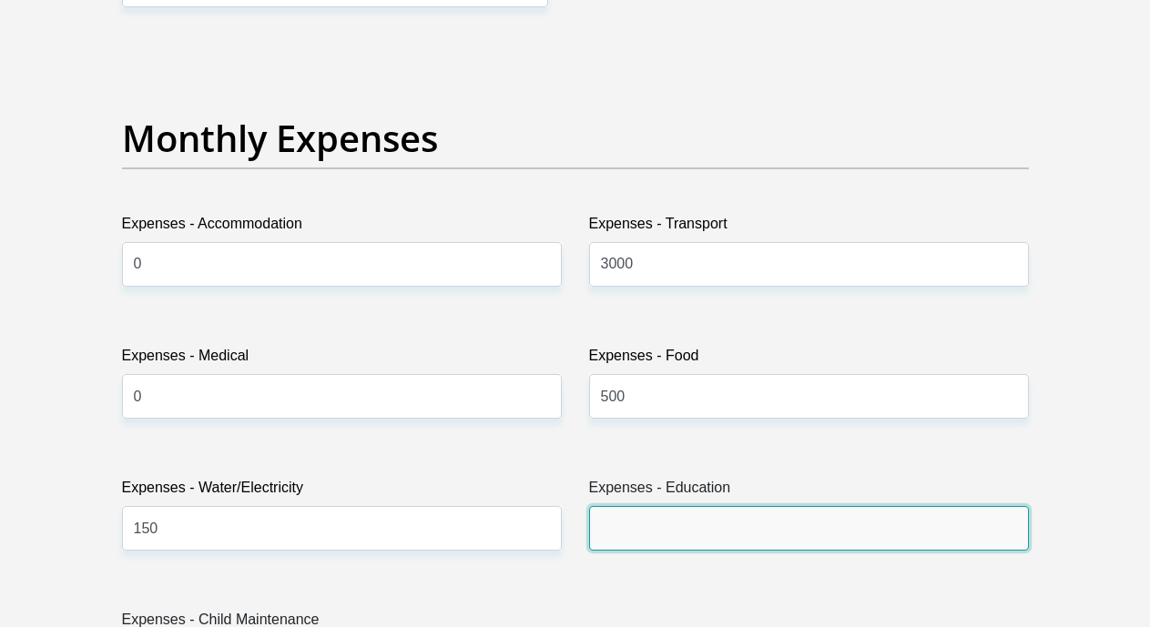
click at [658, 506] on input "Expenses - Education" at bounding box center [809, 528] width 440 height 45
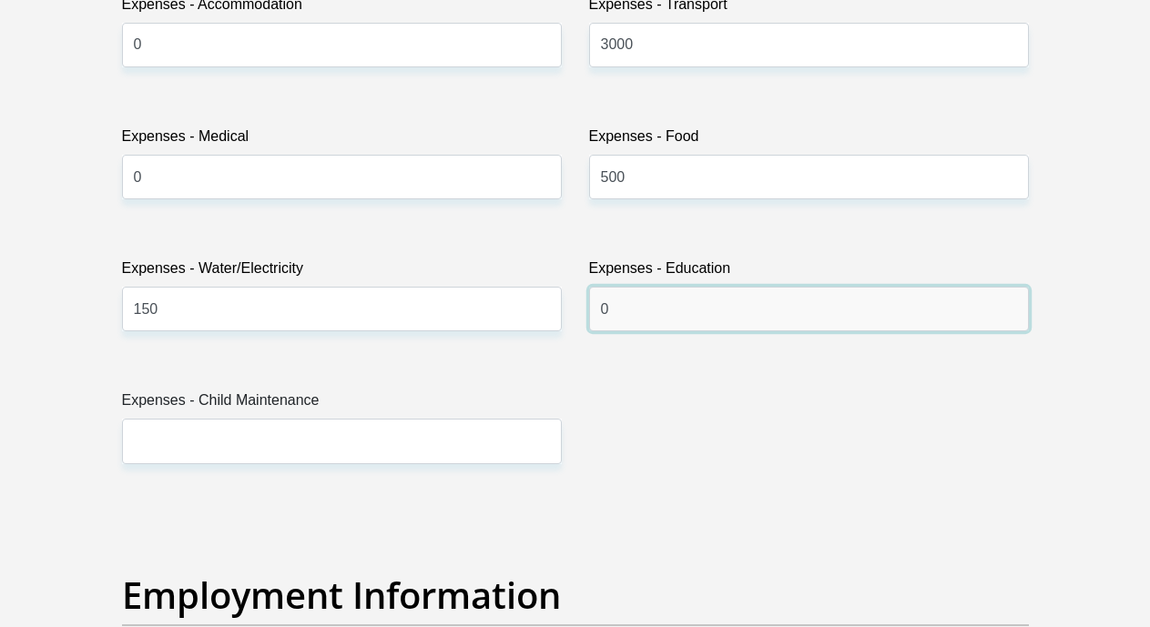
scroll to position [2976, 0]
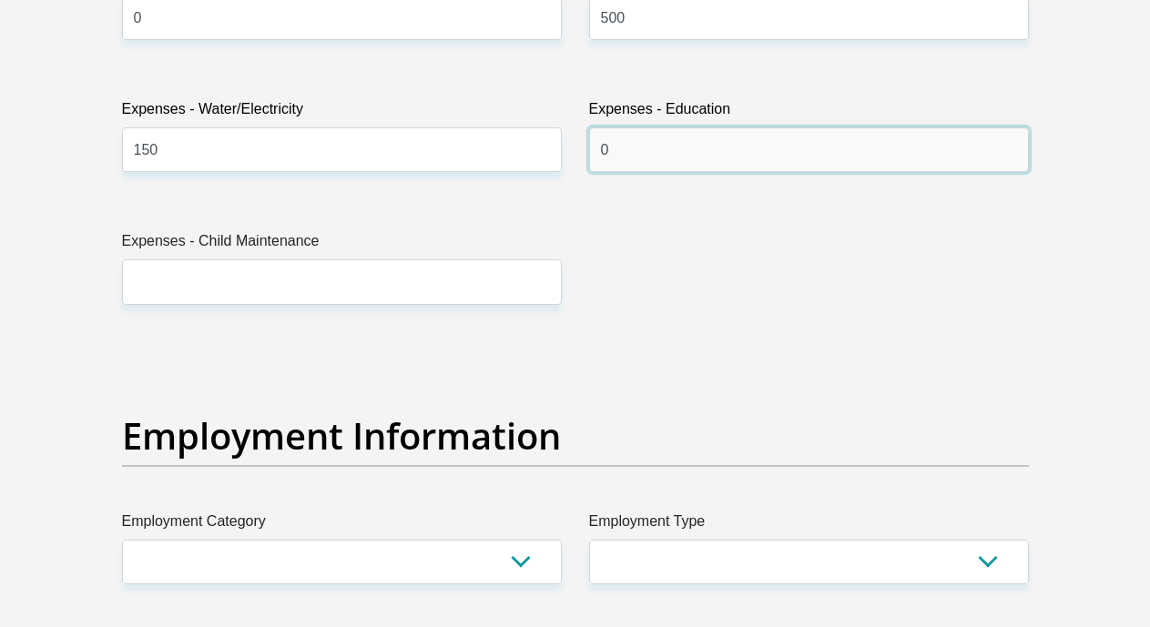
type input "0"
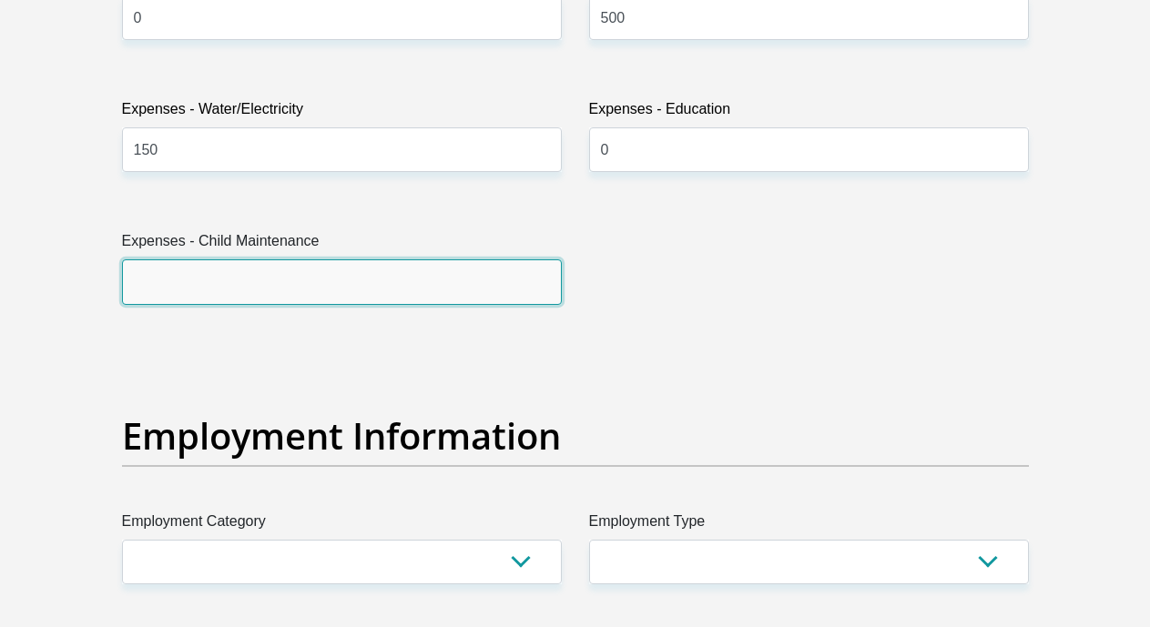
click at [474, 260] on input "Expenses - Child Maintenance" at bounding box center [342, 282] width 440 height 45
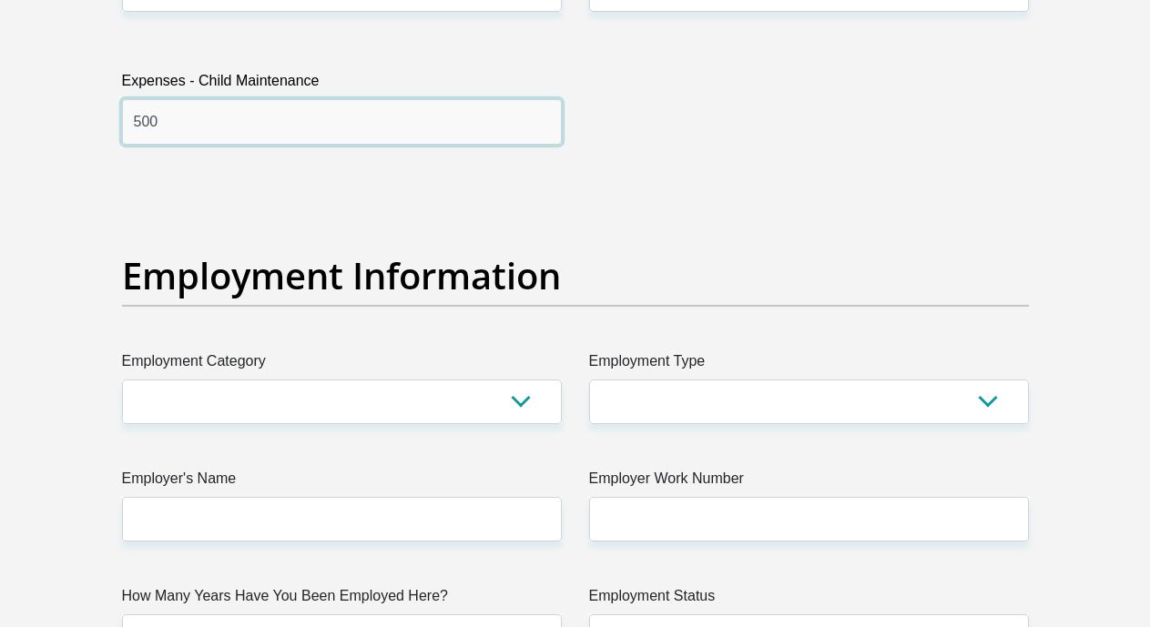
scroll to position [3286, 0]
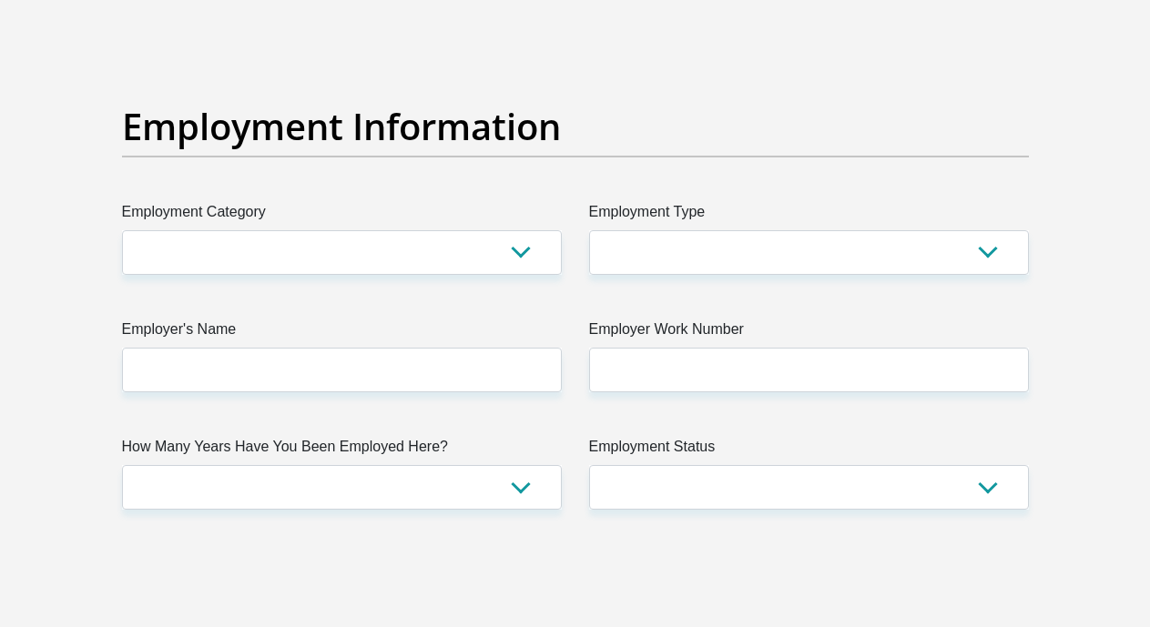
type input "500"
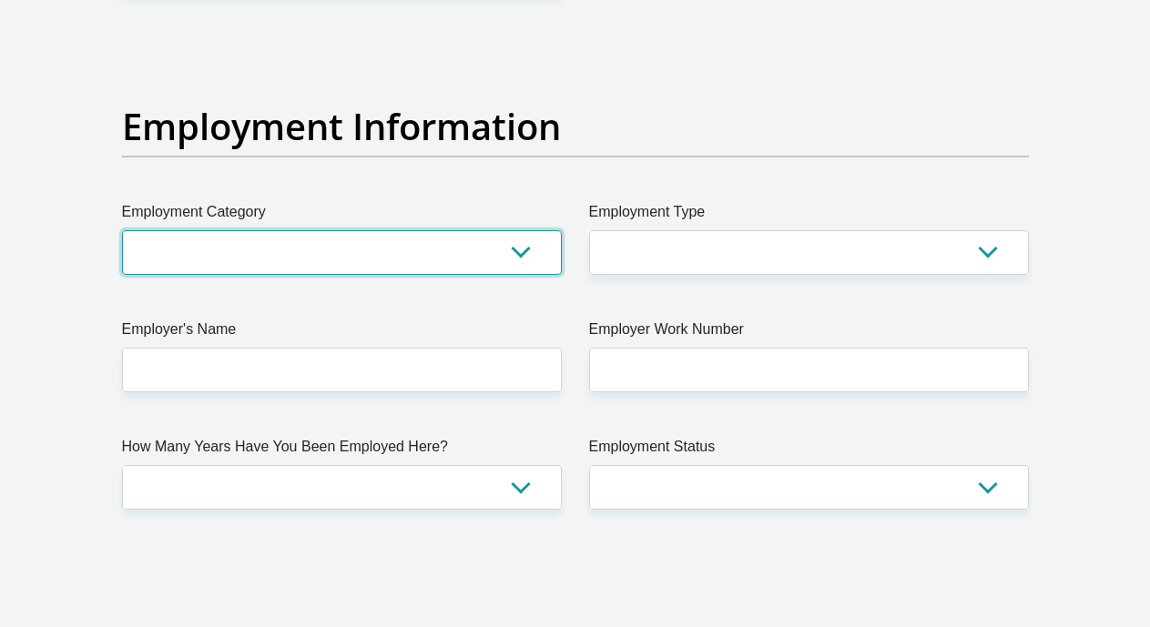
click at [523, 230] on select "AGRICULTURE ALCOHOL & TOBACCO CONSTRUCTION MATERIALS METALLURGY EQUIPMENT FOR R…" at bounding box center [342, 252] width 440 height 45
click at [122, 230] on select "AGRICULTURE ALCOHOL & TOBACCO CONSTRUCTION MATERIALS METALLURGY EQUIPMENT FOR R…" at bounding box center [342, 252] width 440 height 45
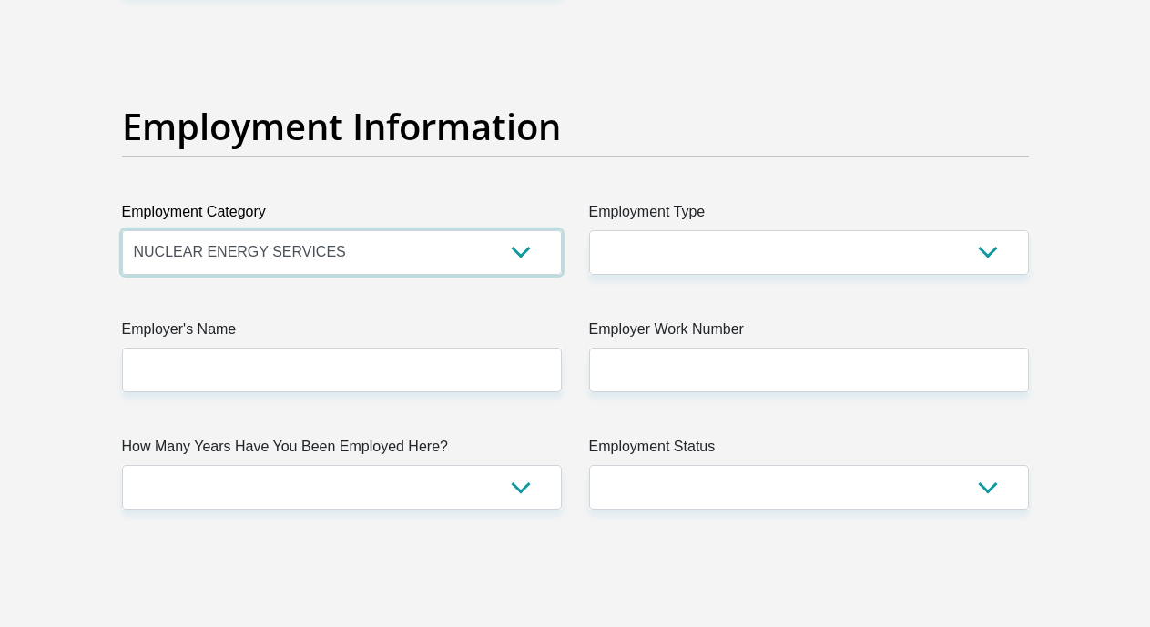
click at [524, 230] on select "AGRICULTURE ALCOHOL & TOBACCO CONSTRUCTION MATERIALS METALLURGY EQUIPMENT FOR R…" at bounding box center [342, 252] width 440 height 45
click at [122, 230] on select "AGRICULTURE ALCOHOL & TOBACCO CONSTRUCTION MATERIALS METALLURGY EQUIPMENT FOR R…" at bounding box center [342, 252] width 440 height 45
click at [515, 230] on select "AGRICULTURE ALCOHOL & TOBACCO CONSTRUCTION MATERIALS METALLURGY EQUIPMENT FOR R…" at bounding box center [342, 252] width 440 height 45
select select "71"
click at [122, 230] on select "AGRICULTURE ALCOHOL & TOBACCO CONSTRUCTION MATERIALS METALLURGY EQUIPMENT FOR R…" at bounding box center [342, 252] width 440 height 45
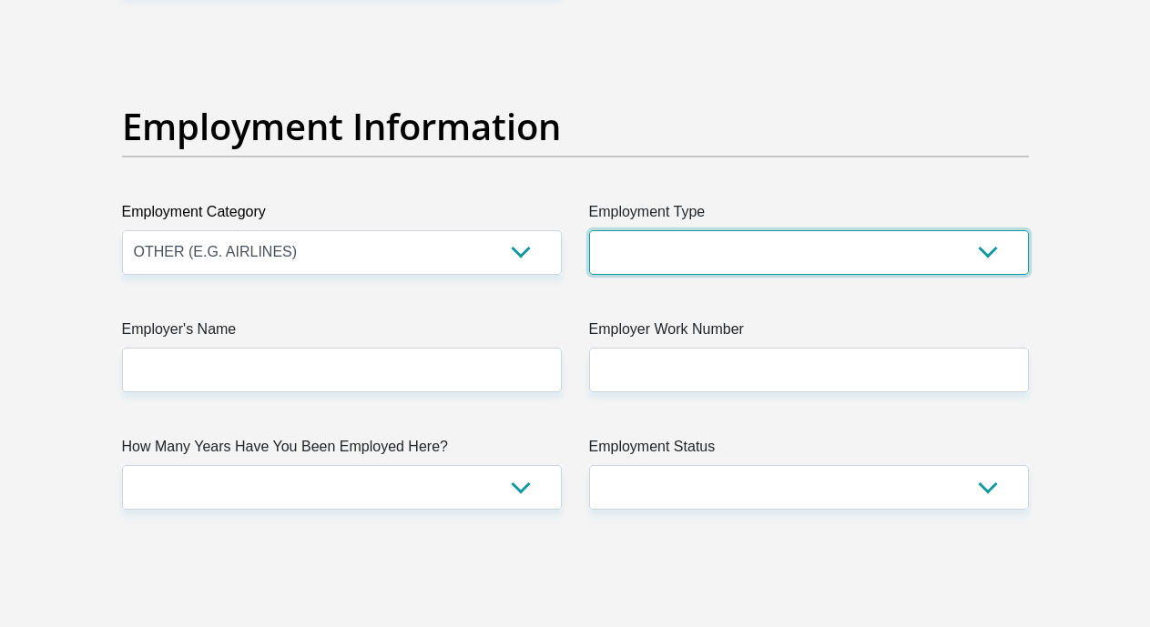
click at [801, 230] on select "College/Lecturer Craft Seller Creative Driver Executive Farmer Forces - Non Com…" at bounding box center [809, 252] width 440 height 45
select select "Office Staff/Clerk"
click at [589, 230] on select "College/Lecturer Craft Seller Creative Driver Executive Farmer Forces - Non Com…" at bounding box center [809, 252] width 440 height 45
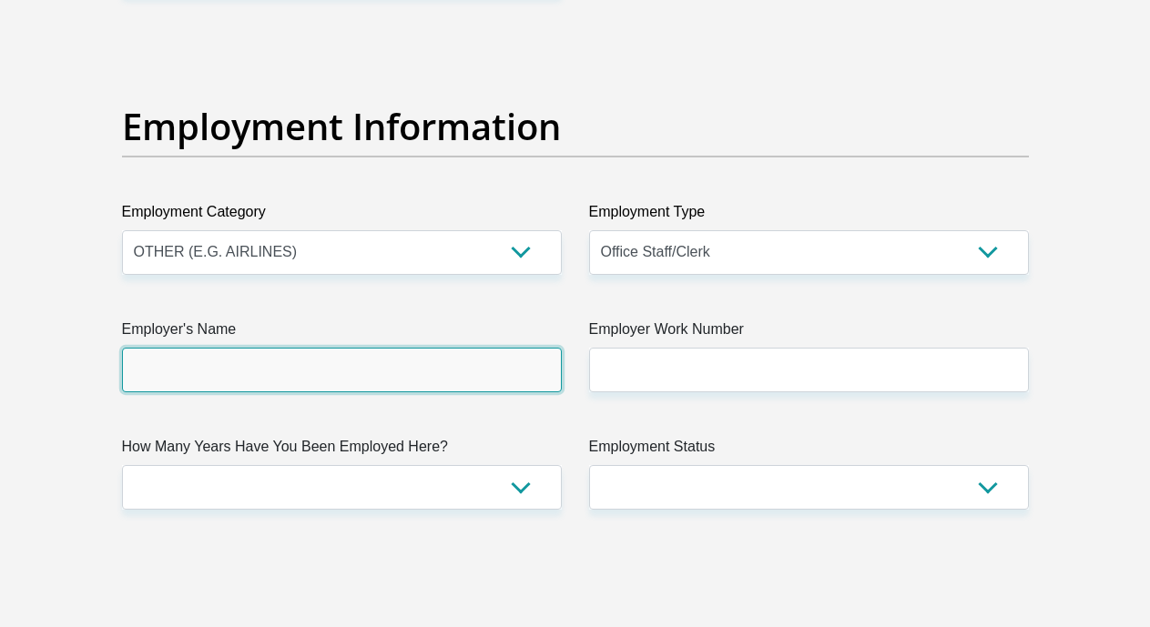
click at [487, 348] on input "Employer's Name" at bounding box center [342, 370] width 440 height 45
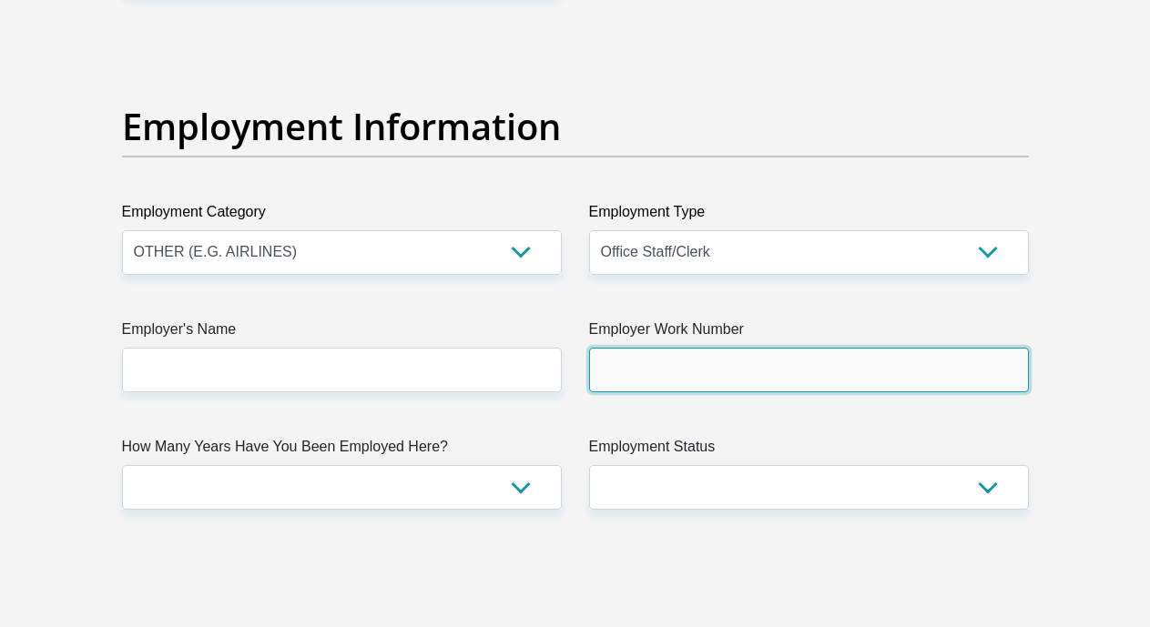
click at [606, 348] on input "Employer Work Number" at bounding box center [809, 370] width 440 height 45
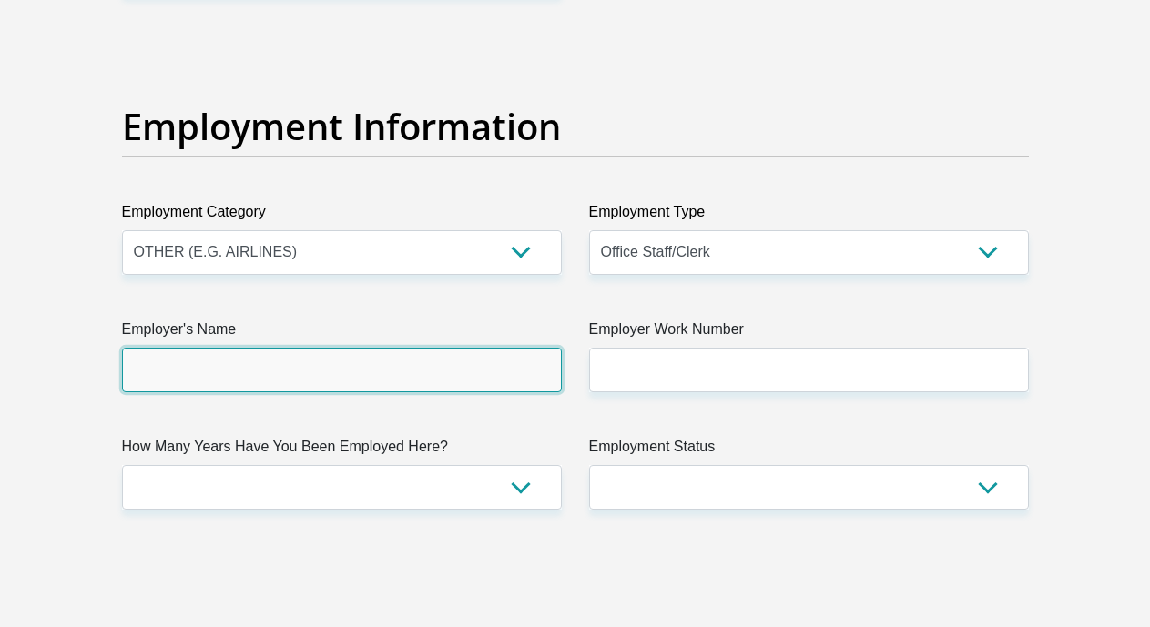
click at [497, 348] on input "Employer's Name" at bounding box center [342, 370] width 440 height 45
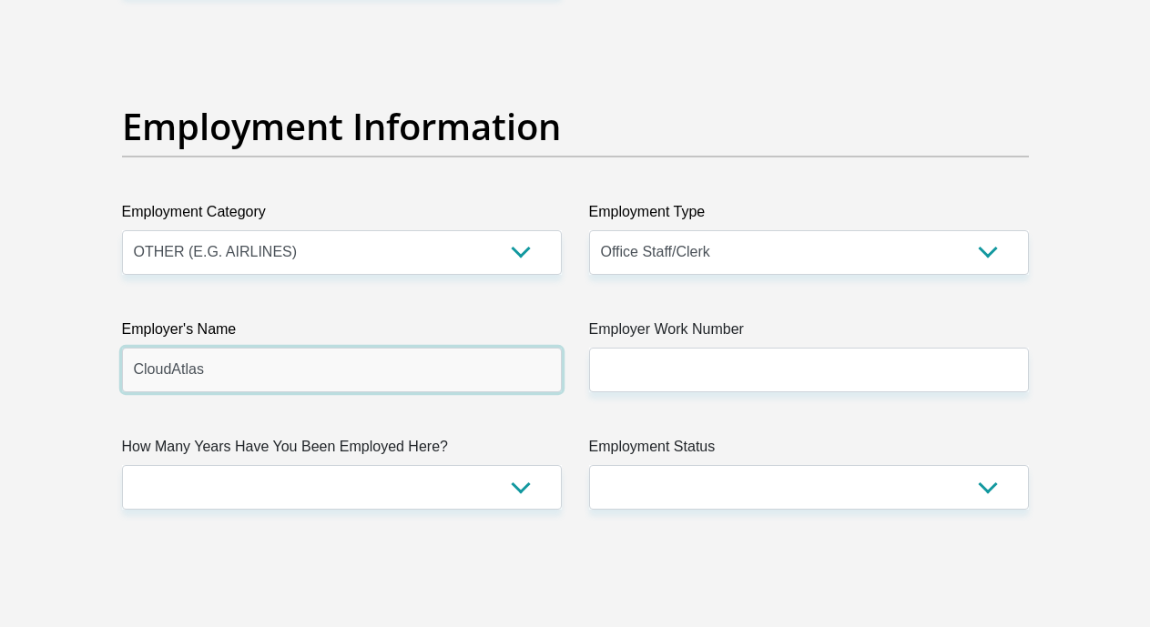
type input "CloudAtlas"
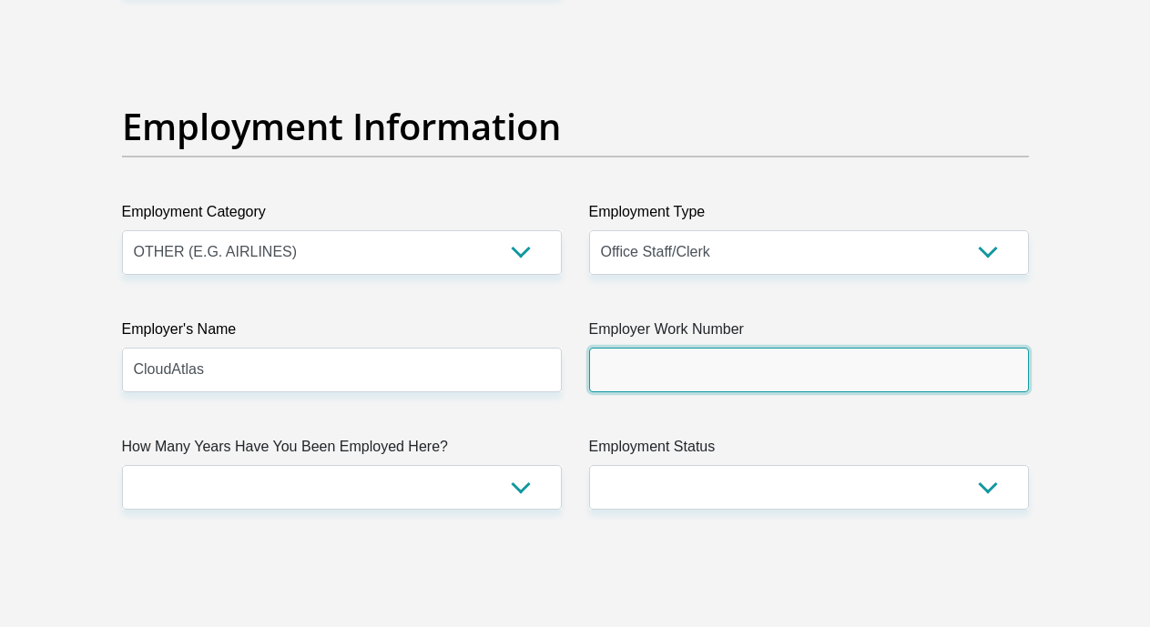
click at [676, 348] on input "Employer Work Number" at bounding box center [809, 370] width 440 height 45
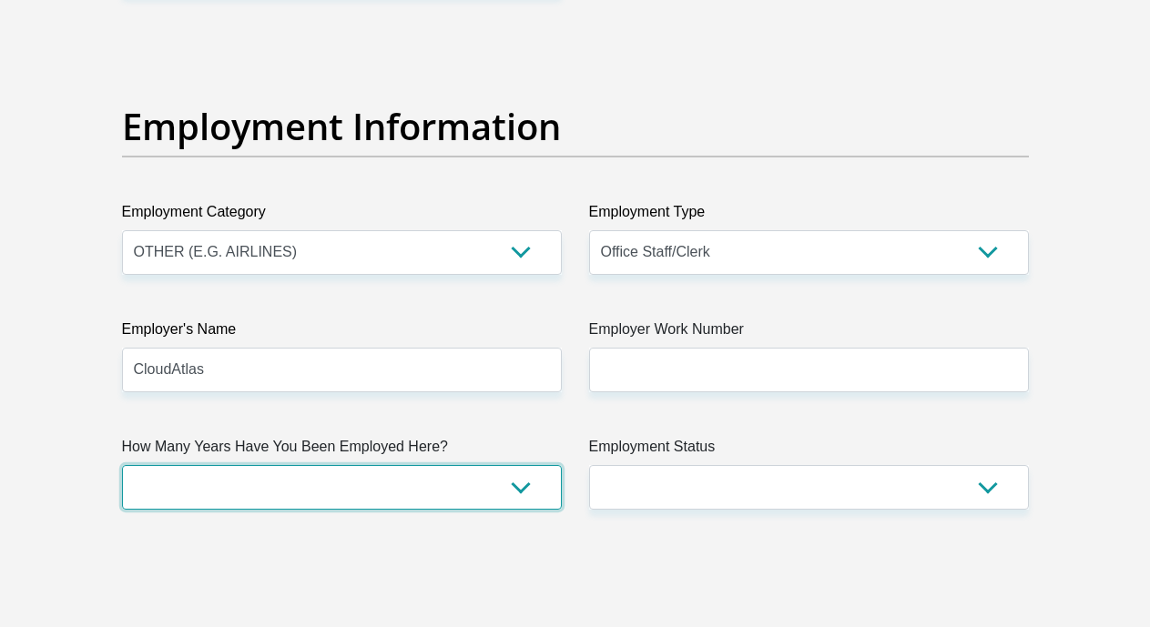
click at [521, 465] on select "less than 1 year 1-3 years 3-5 years 5+ years" at bounding box center [342, 487] width 440 height 45
select select "6"
click at [122, 465] on select "less than 1 year 1-3 years 3-5 years 5+ years" at bounding box center [342, 487] width 440 height 45
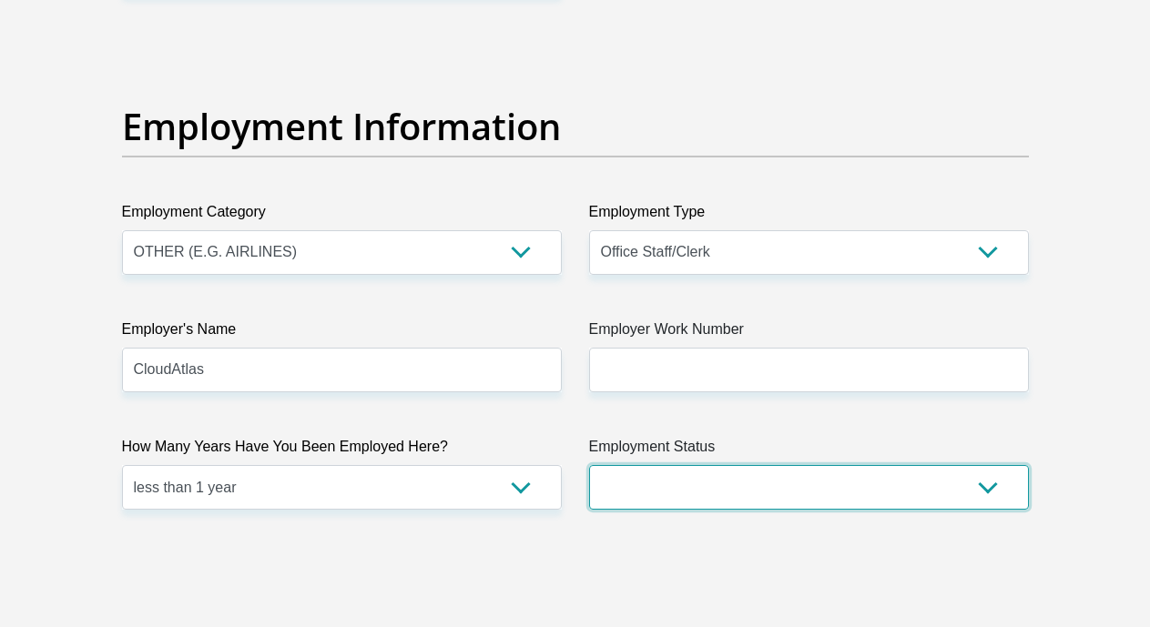
click at [980, 465] on select "Permanent/Full-time Part-time/Casual Contract Worker Self-Employed Housewife Re…" at bounding box center [809, 487] width 440 height 45
select select "1"
click at [589, 465] on select "Permanent/Full-time Part-time/Casual Contract Worker Self-Employed Housewife Re…" at bounding box center [809, 487] width 440 height 45
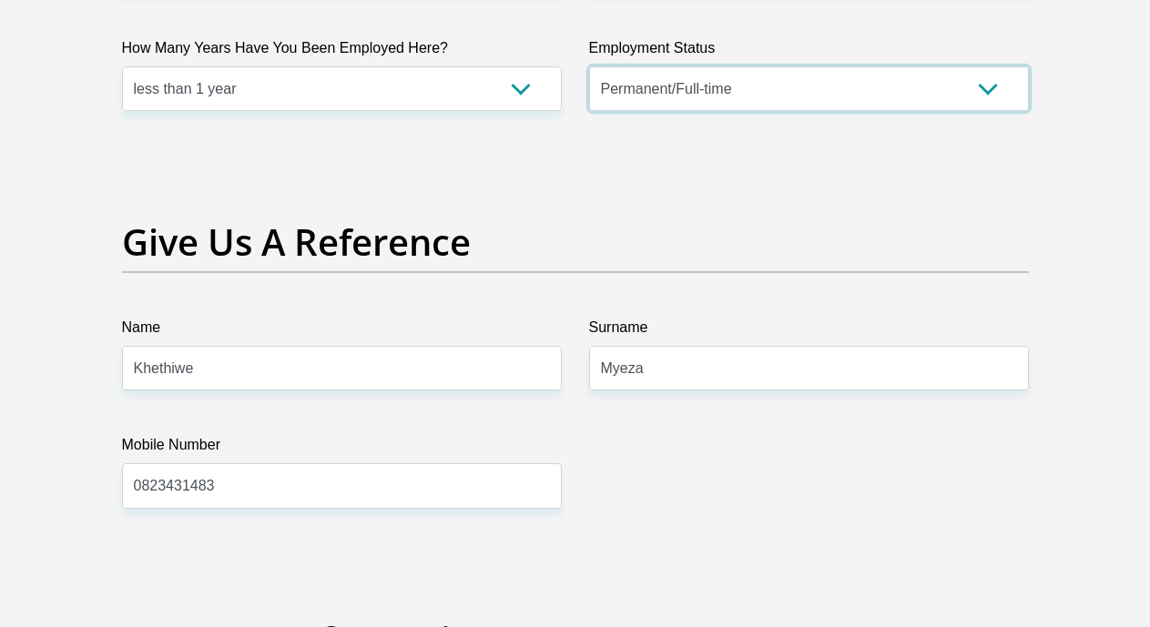
scroll to position [3695, 0]
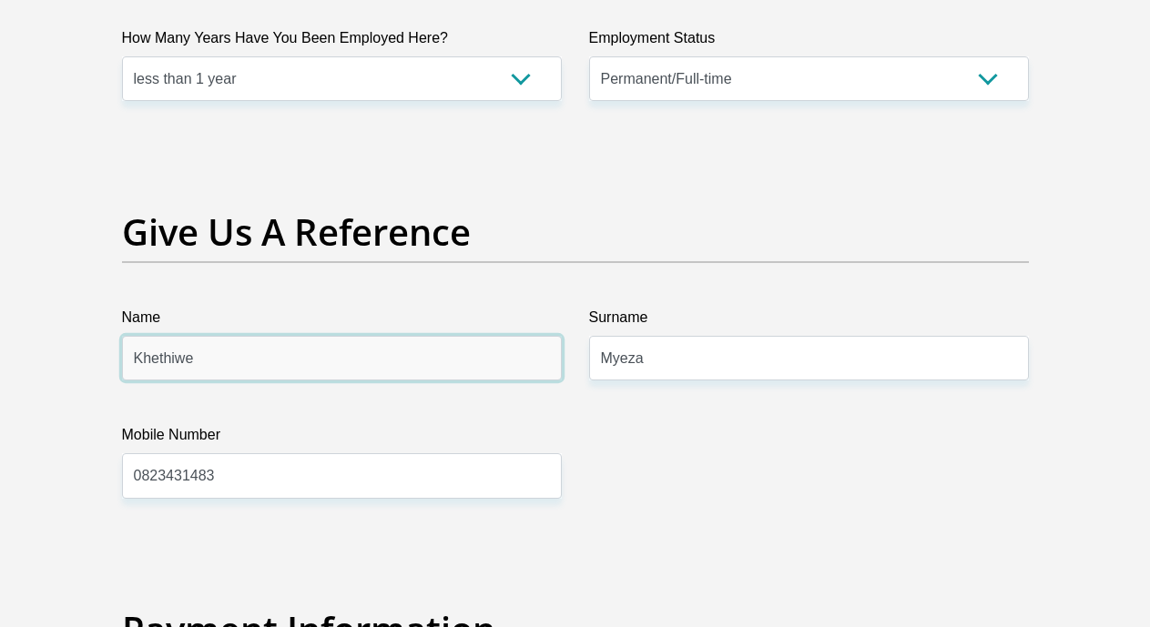
click at [435, 336] on input "Khethiwe" at bounding box center [342, 358] width 440 height 45
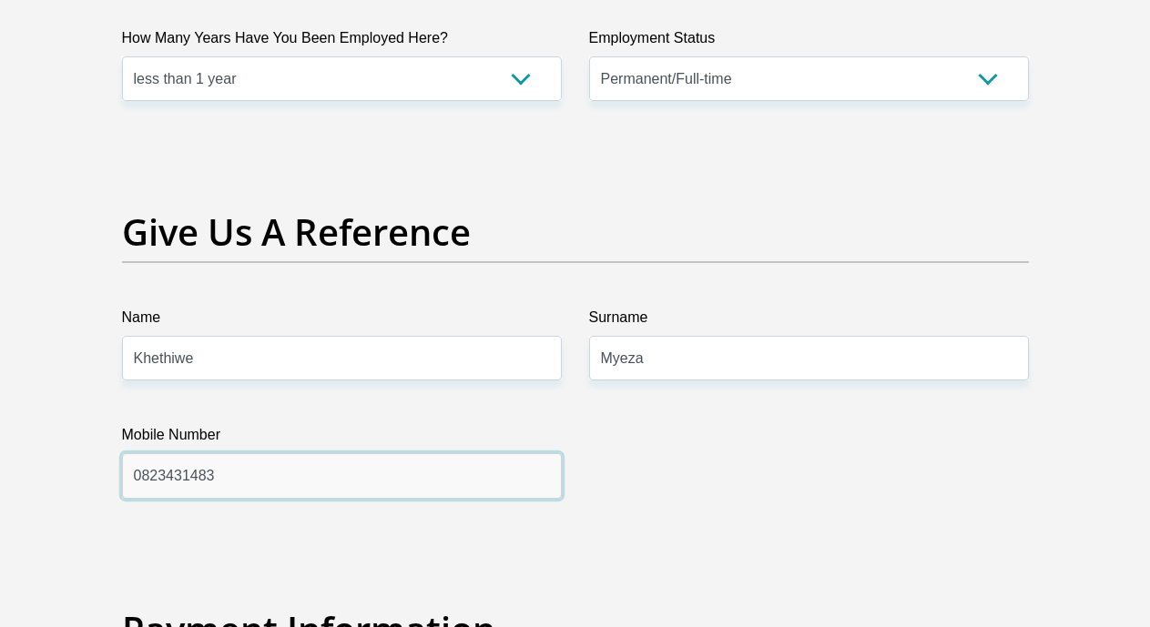
click at [377, 454] on input "0823431483" at bounding box center [342, 476] width 440 height 45
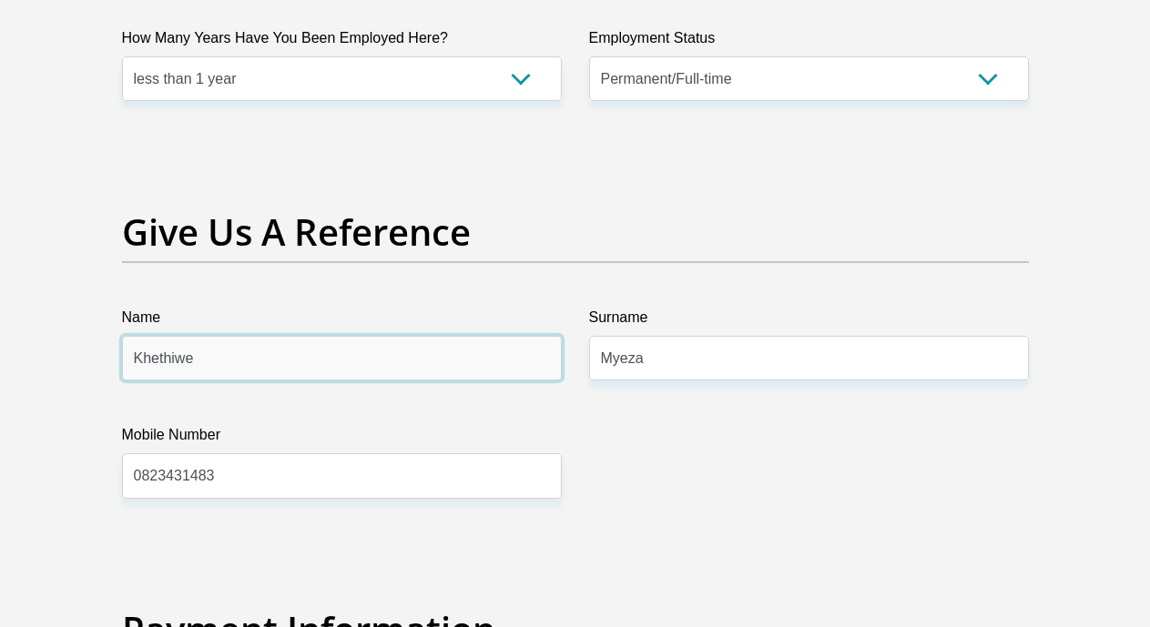
click at [435, 336] on input "Khethiwe" at bounding box center [342, 358] width 440 height 45
type input "Karl"
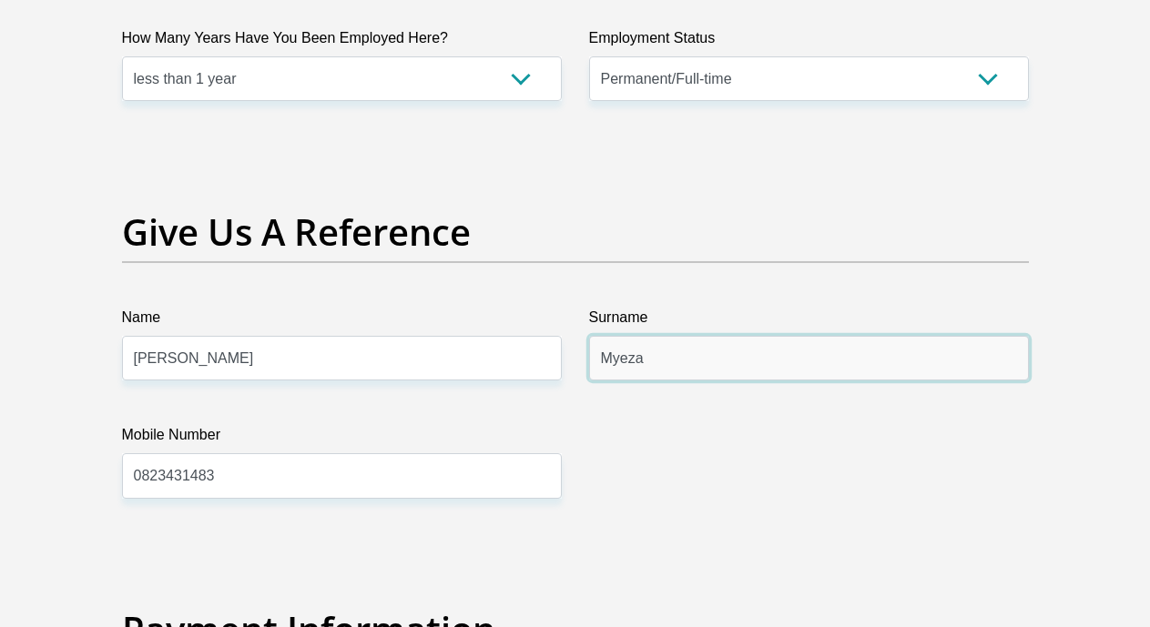
click at [685, 336] on input "Myeza" at bounding box center [809, 358] width 440 height 45
type input "M"
type input "Van Wyk"
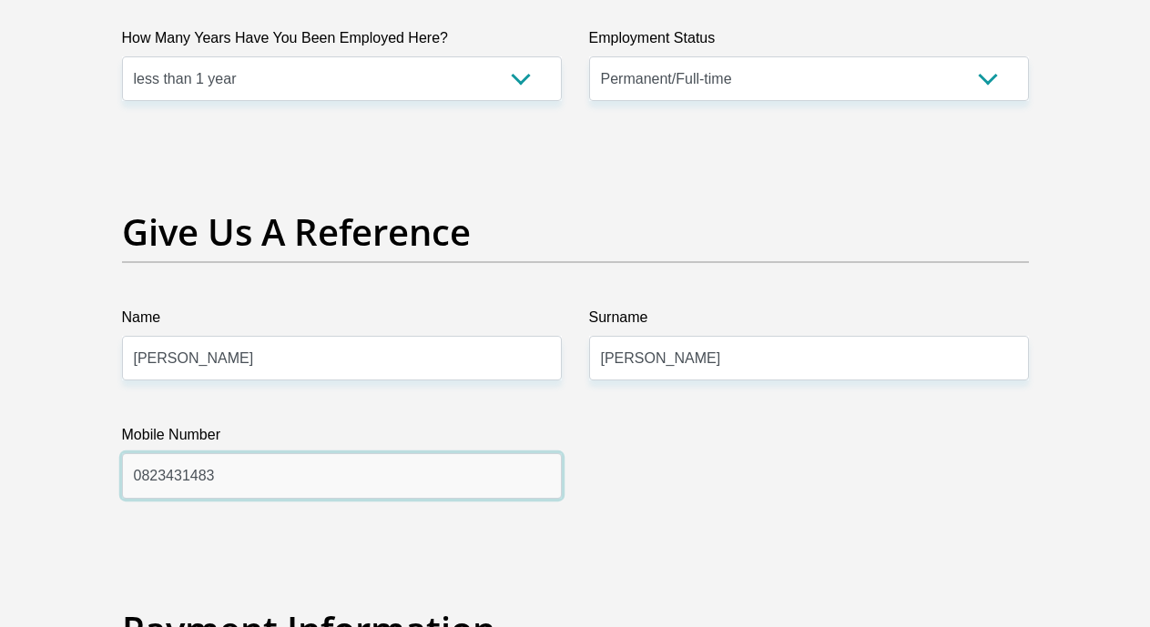
click at [403, 454] on input "0823431483" at bounding box center [342, 476] width 440 height 45
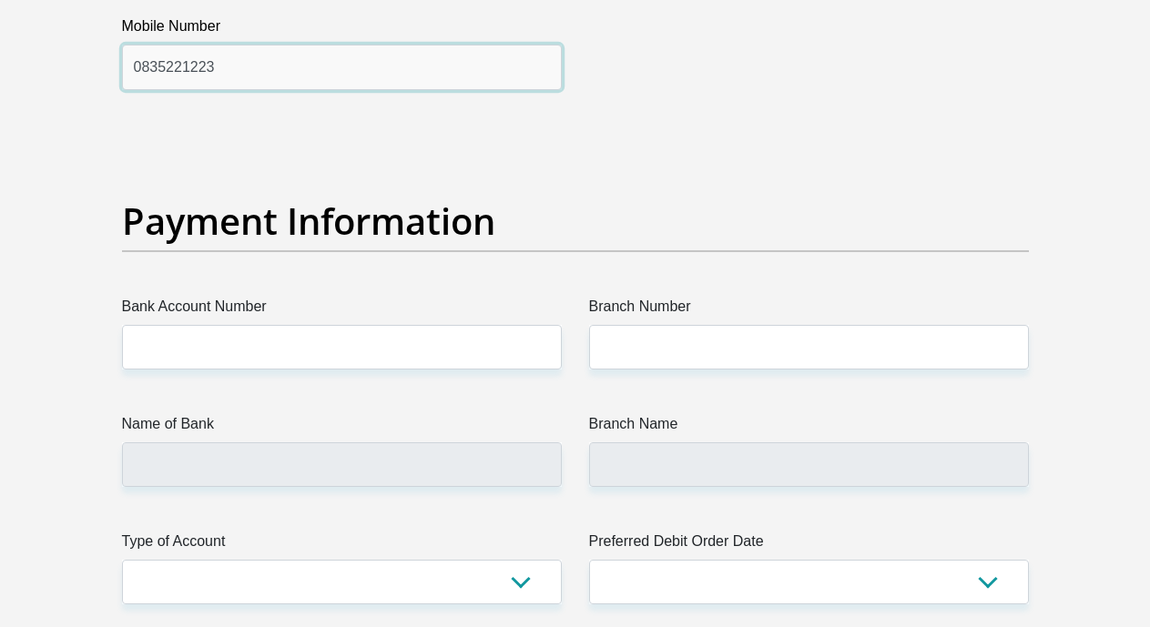
scroll to position [4174, 0]
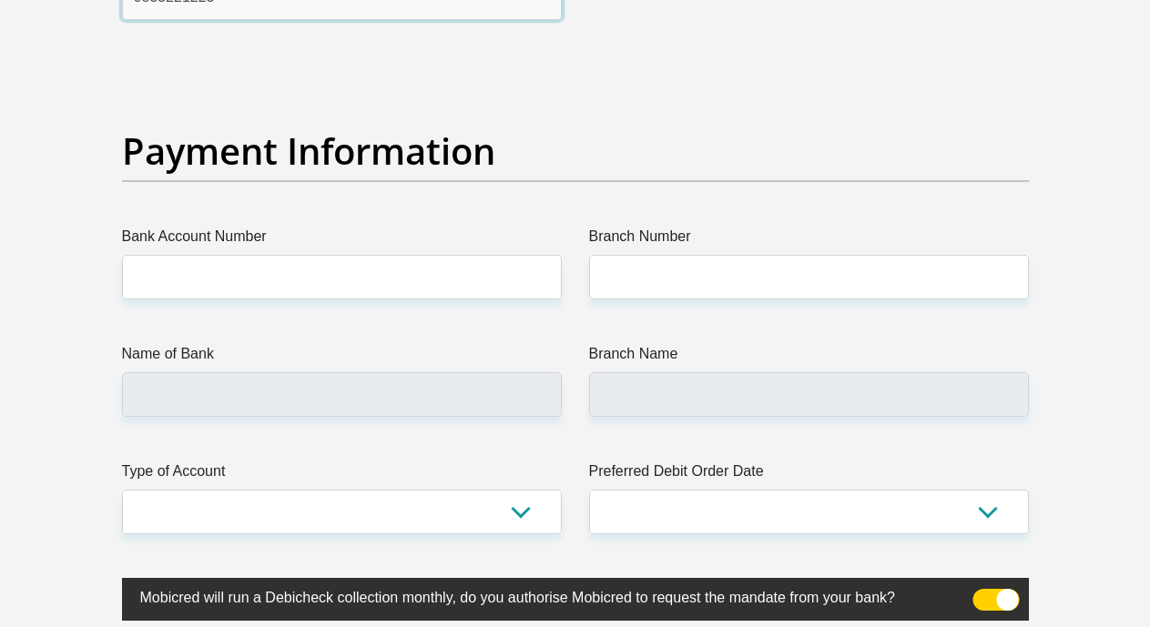
type input "0835221223"
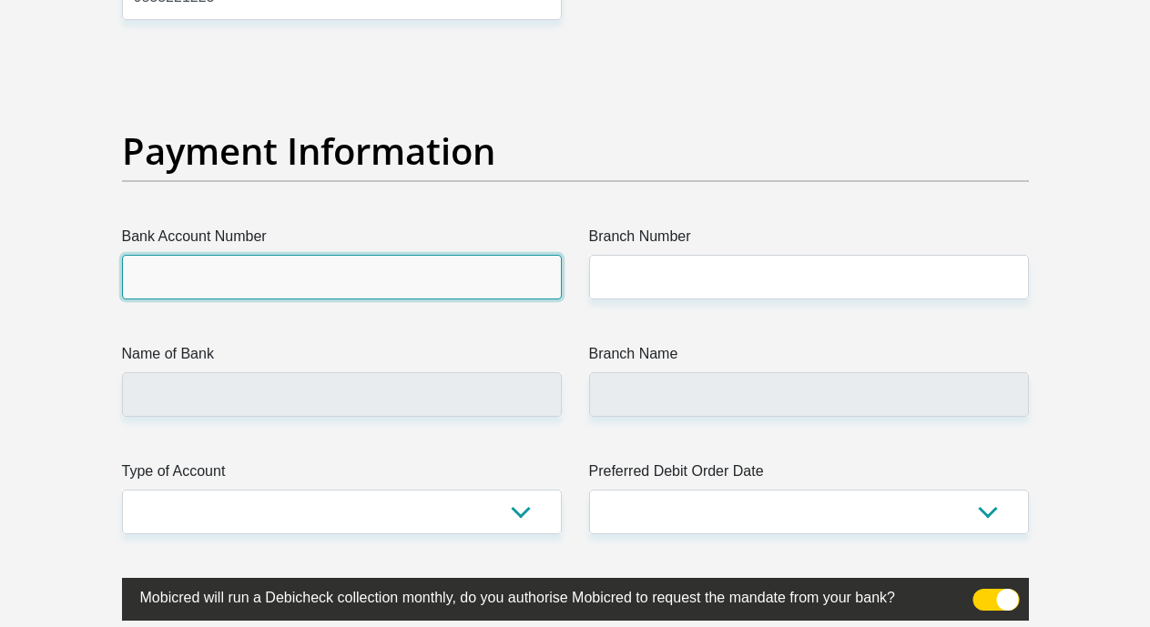
click at [423, 255] on input "Bank Account Number" at bounding box center [342, 277] width 440 height 45
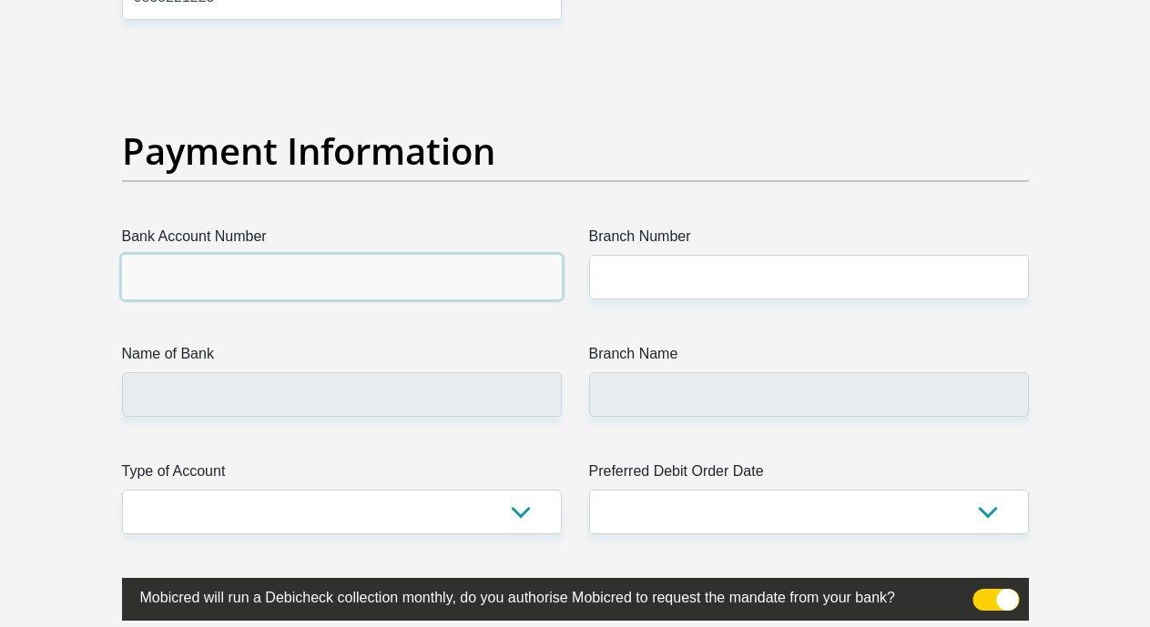
paste input "62106838256"
type input "62106838256"
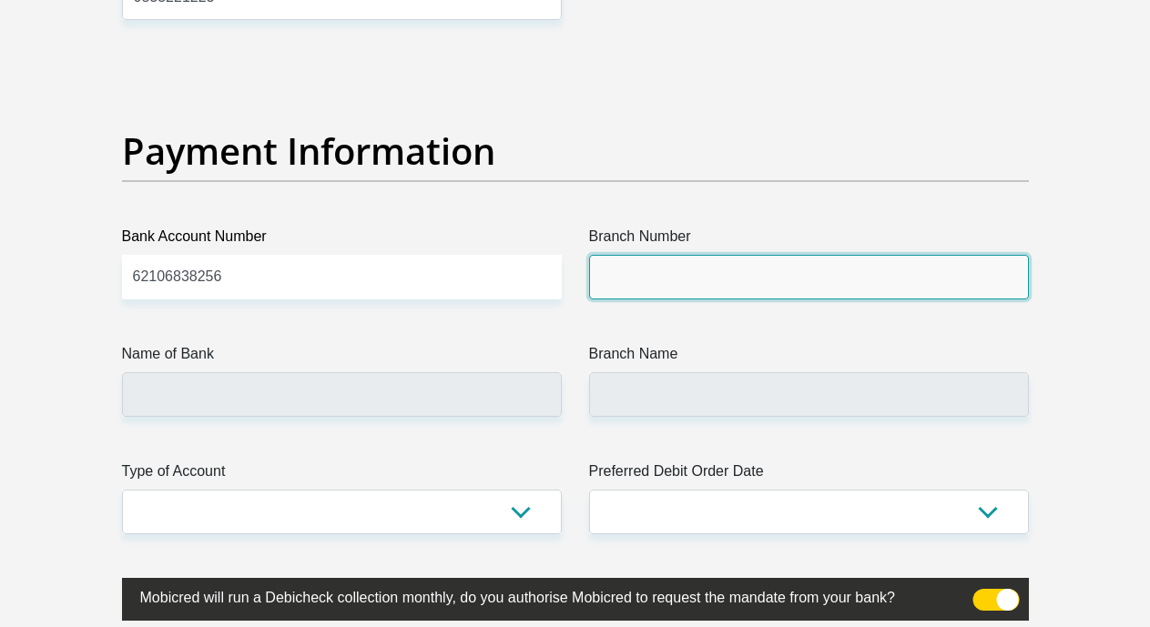
click at [650, 255] on input "Branch Number" at bounding box center [809, 277] width 440 height 45
paste input "250655"
type input "250655"
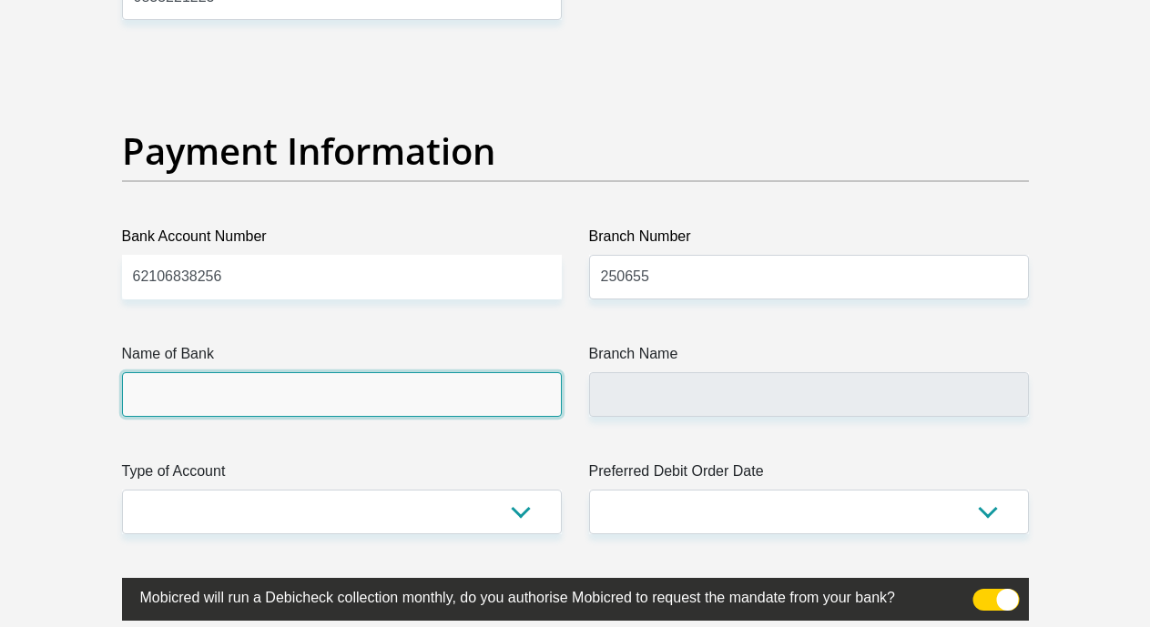
click at [491, 372] on input "Name of Bank" at bounding box center [342, 394] width 440 height 45
type input "FIRSTRAND BANK"
type input "BRANCH 560"
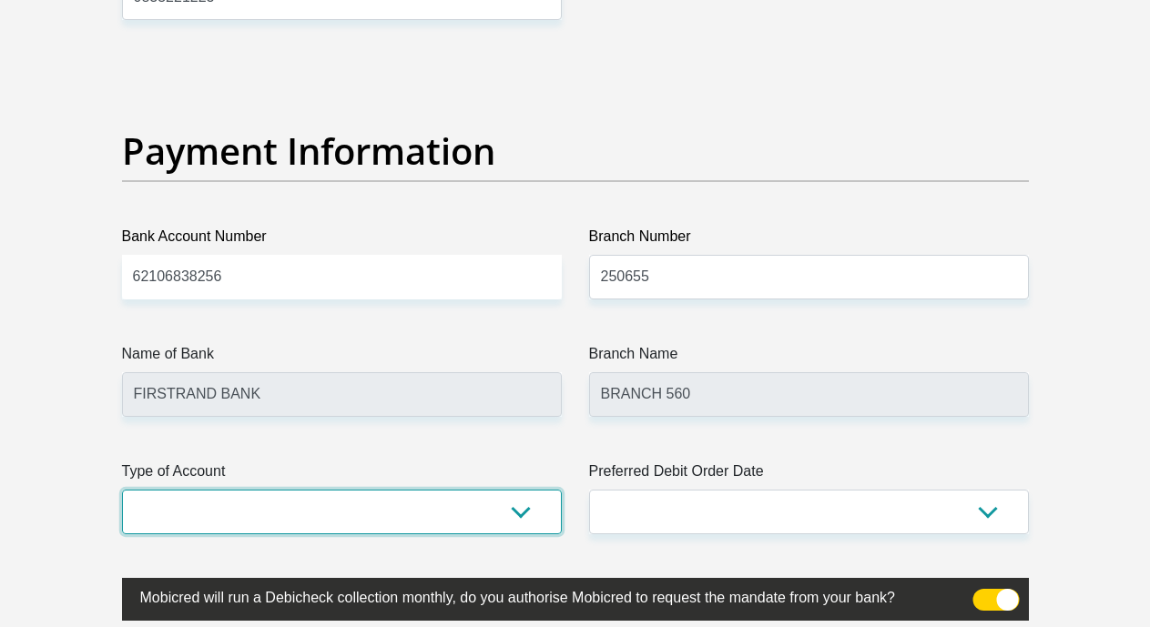
click at [520, 490] on select "Cheque Savings" at bounding box center [342, 512] width 440 height 45
select select "SAV"
click at [122, 490] on select "Cheque Savings" at bounding box center [342, 512] width 440 height 45
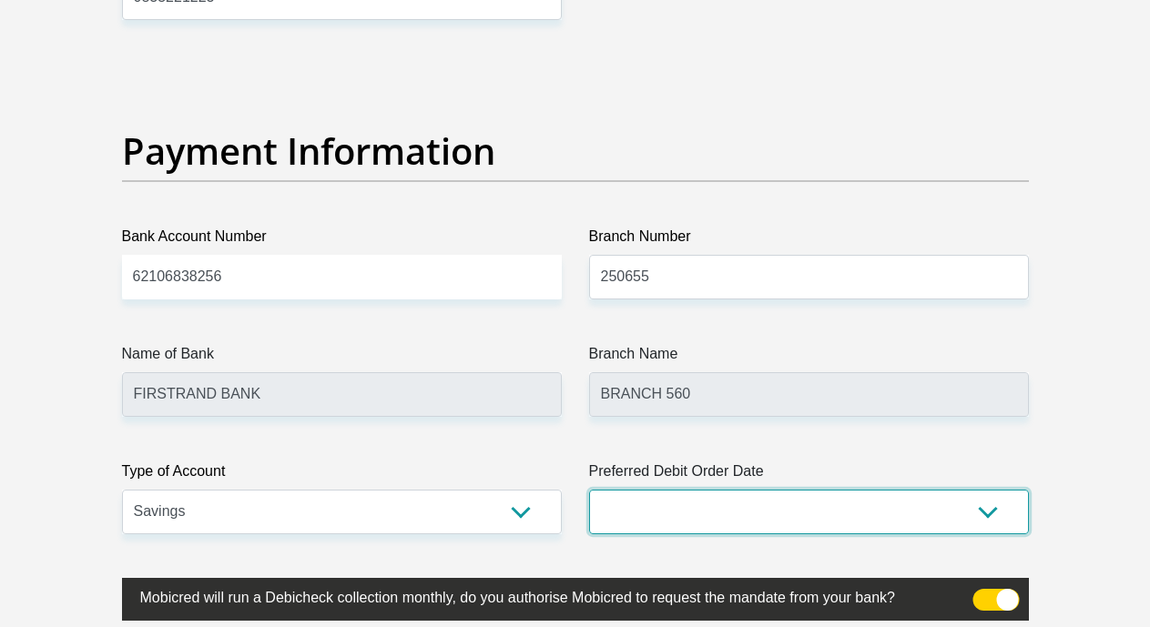
click at [994, 490] on select "1st 2nd 3rd 4th 5th 7th 18th 19th 20th 21st 22nd 23rd 24th 25th 26th 27th 28th …" at bounding box center [809, 512] width 440 height 45
select select "7"
click at [589, 490] on select "1st 2nd 3rd 4th 5th 7th 18th 19th 20th 21st 22nd 23rd 24th 25th 26th 27th 28th …" at bounding box center [809, 512] width 440 height 45
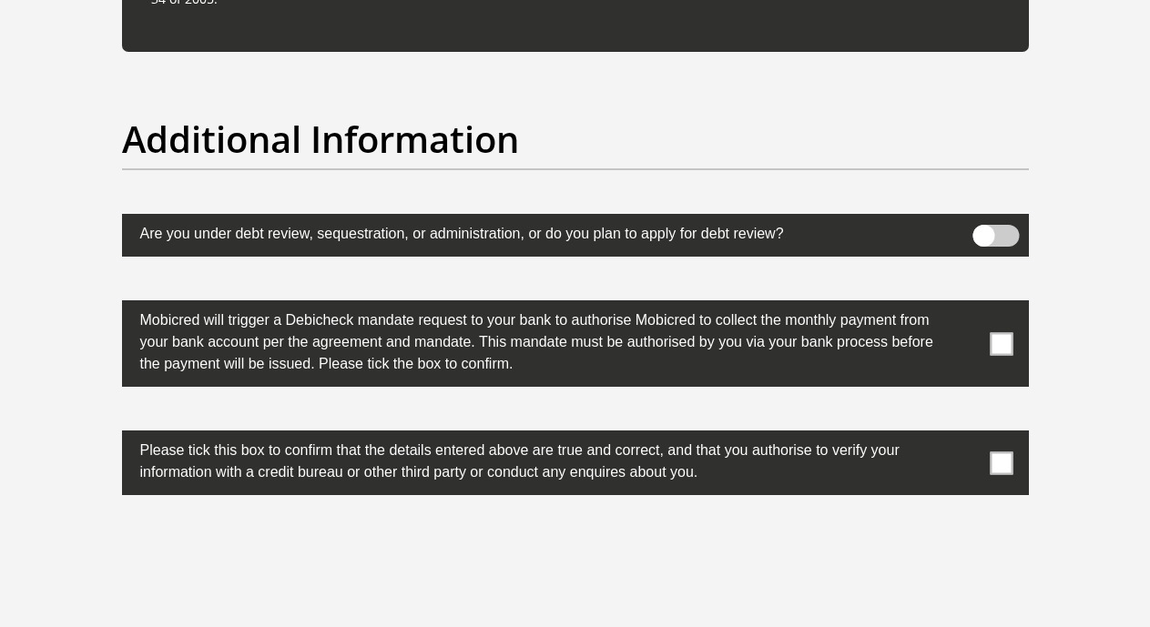
scroll to position [5676, 0]
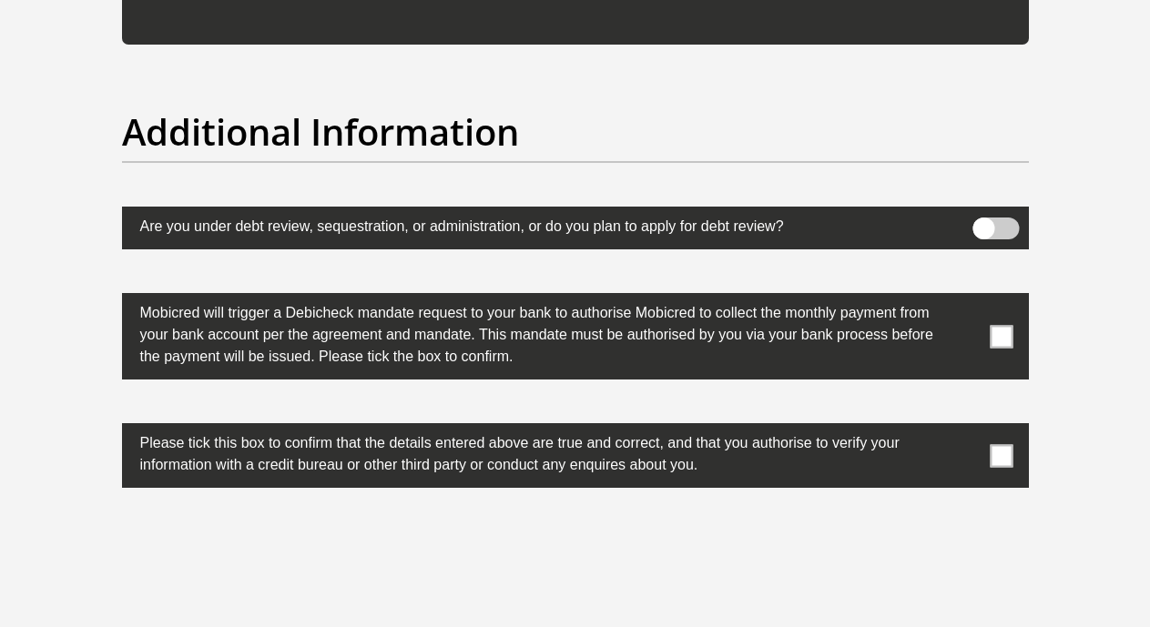
click at [999, 325] on span at bounding box center [1001, 336] width 23 height 23
click at [965, 298] on input "checkbox" at bounding box center [965, 298] width 0 height 0
click at [999, 444] on span at bounding box center [1001, 455] width 23 height 23
click at [965, 428] on input "checkbox" at bounding box center [965, 428] width 0 height 0
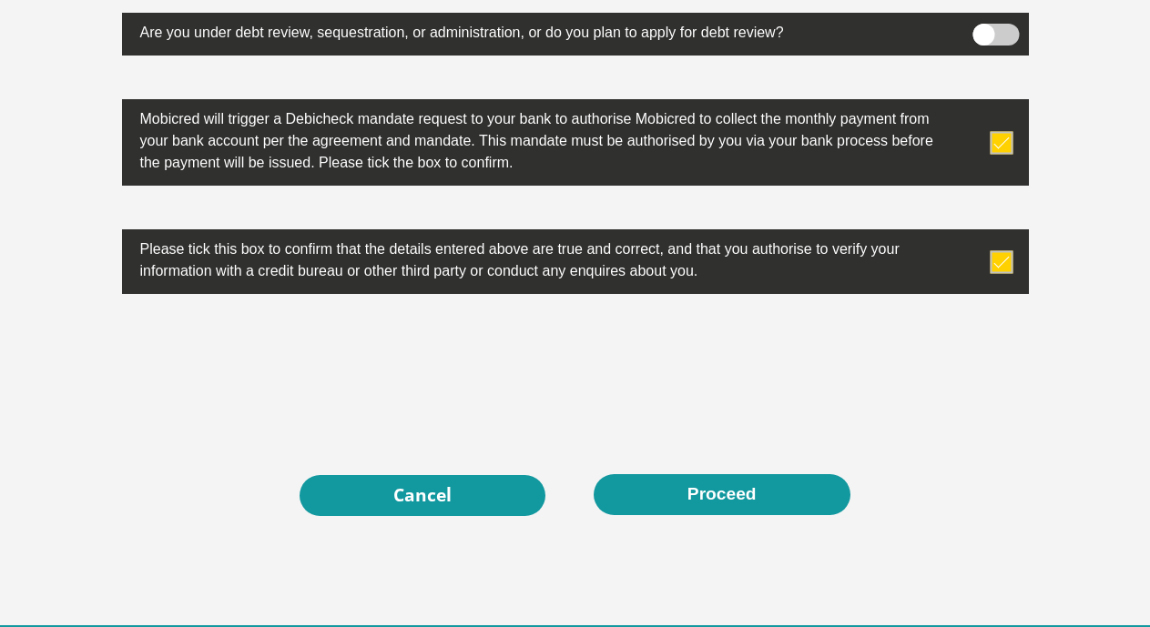
scroll to position [5907, 0]
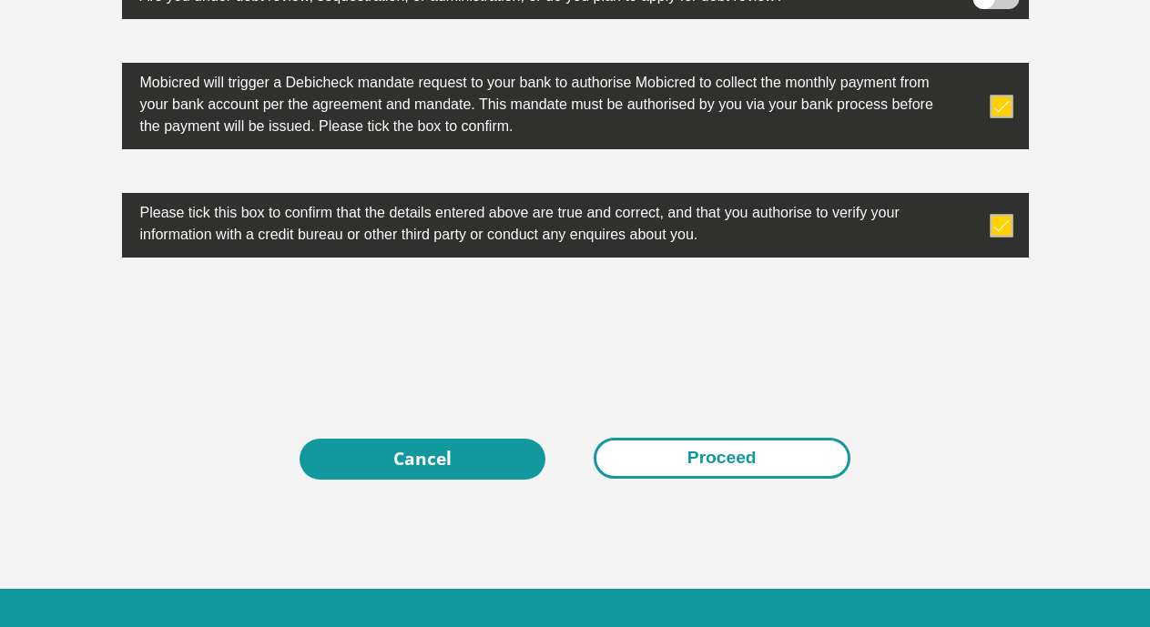
click at [718, 438] on button "Proceed" at bounding box center [722, 458] width 257 height 41
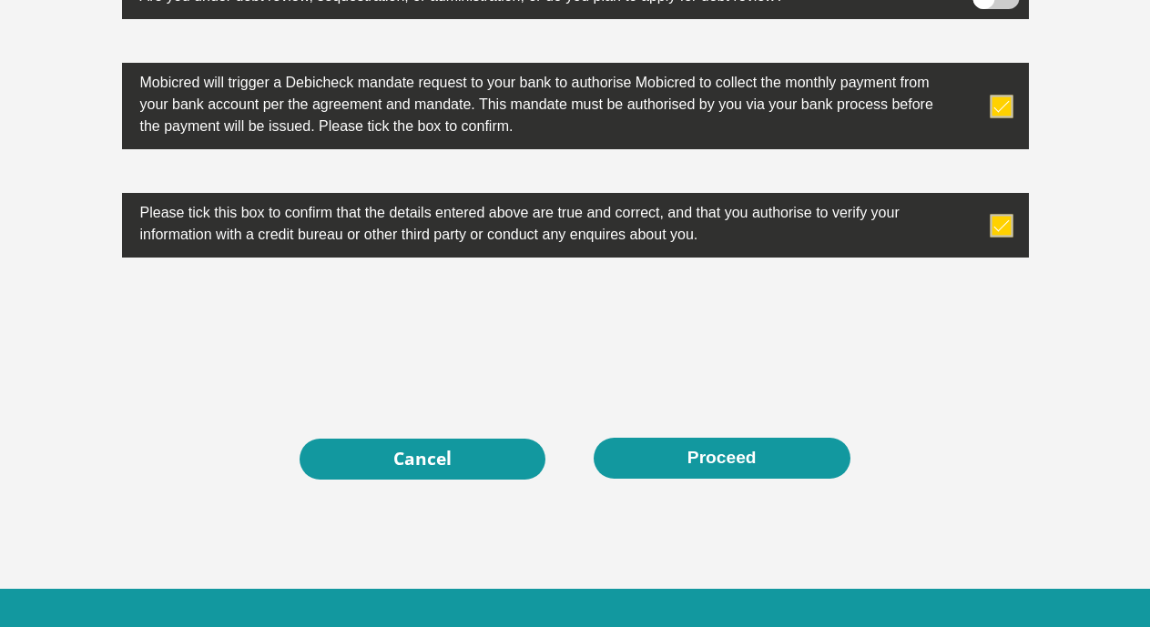
scroll to position [0, 0]
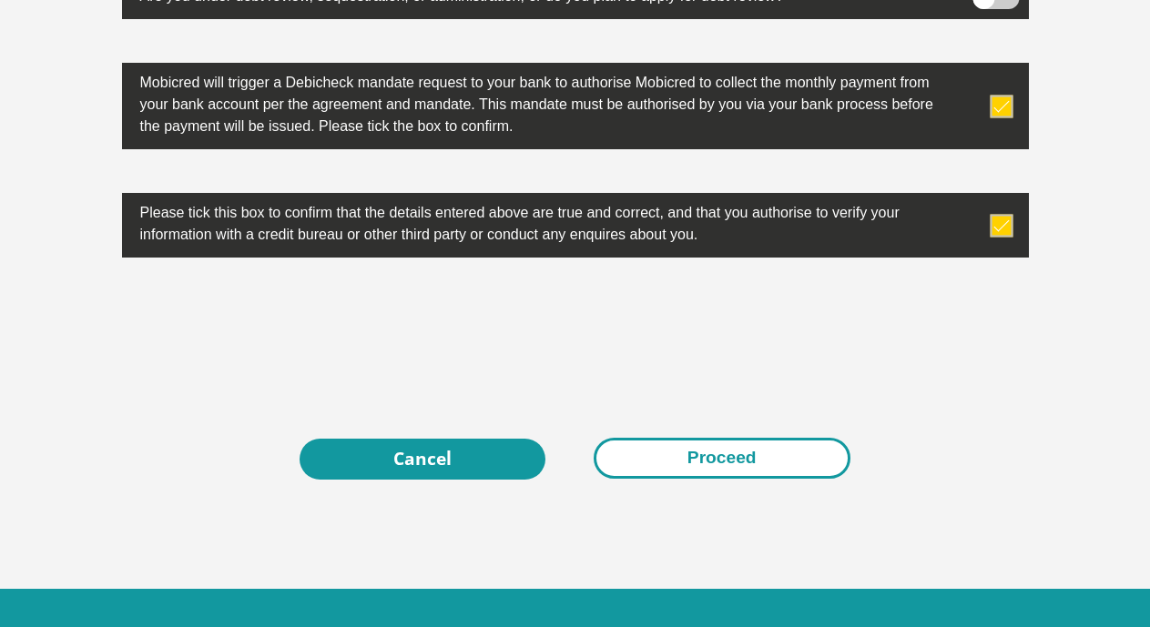
click at [729, 438] on button "Proceed" at bounding box center [722, 458] width 257 height 41
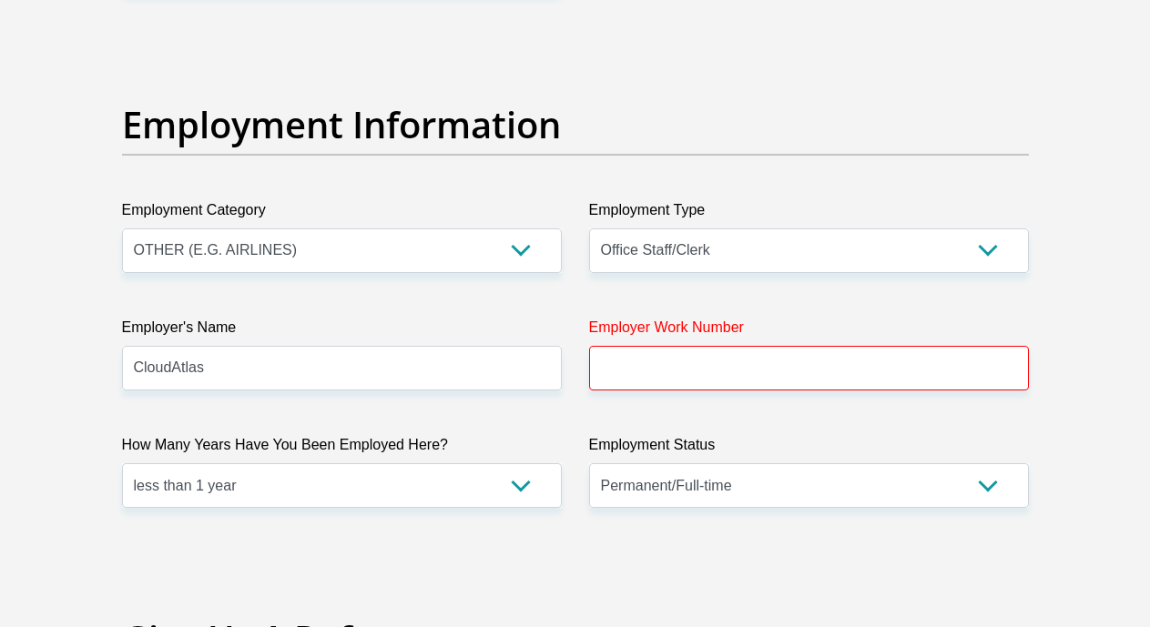
scroll to position [3270, 0]
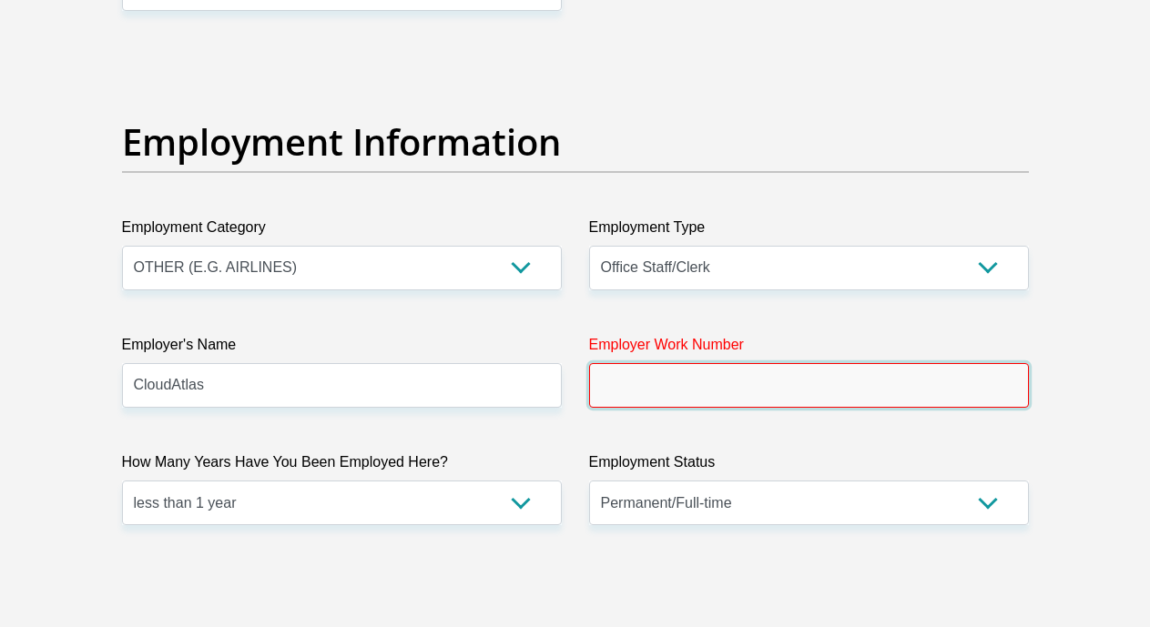
click at [798, 363] on input "Employer Work Number" at bounding box center [809, 385] width 440 height 45
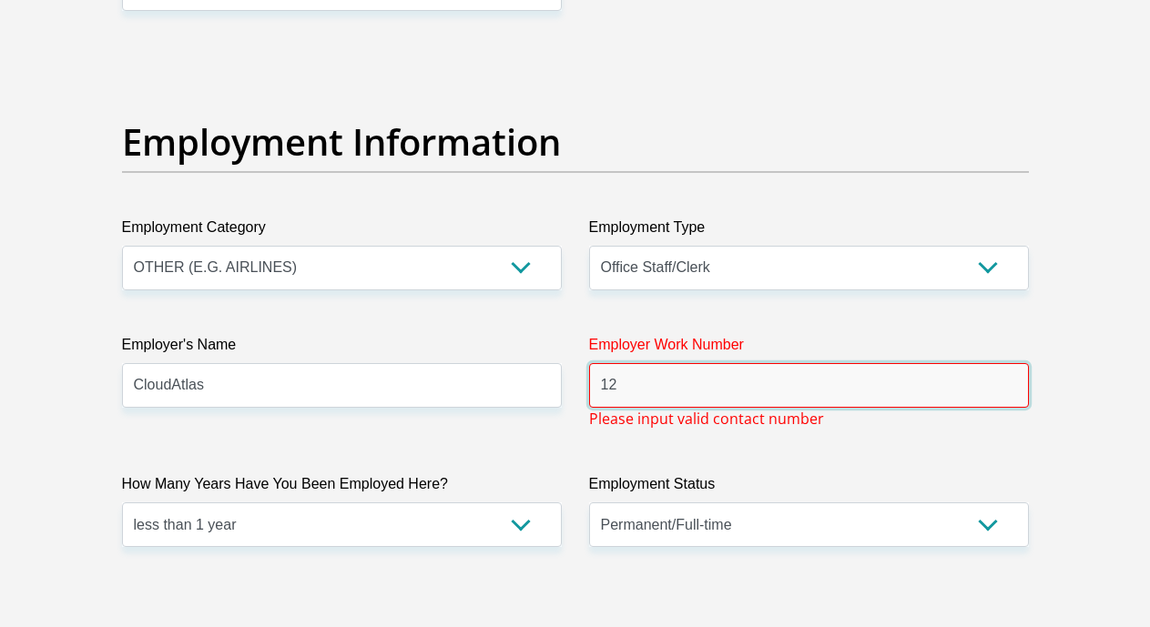
type input "1"
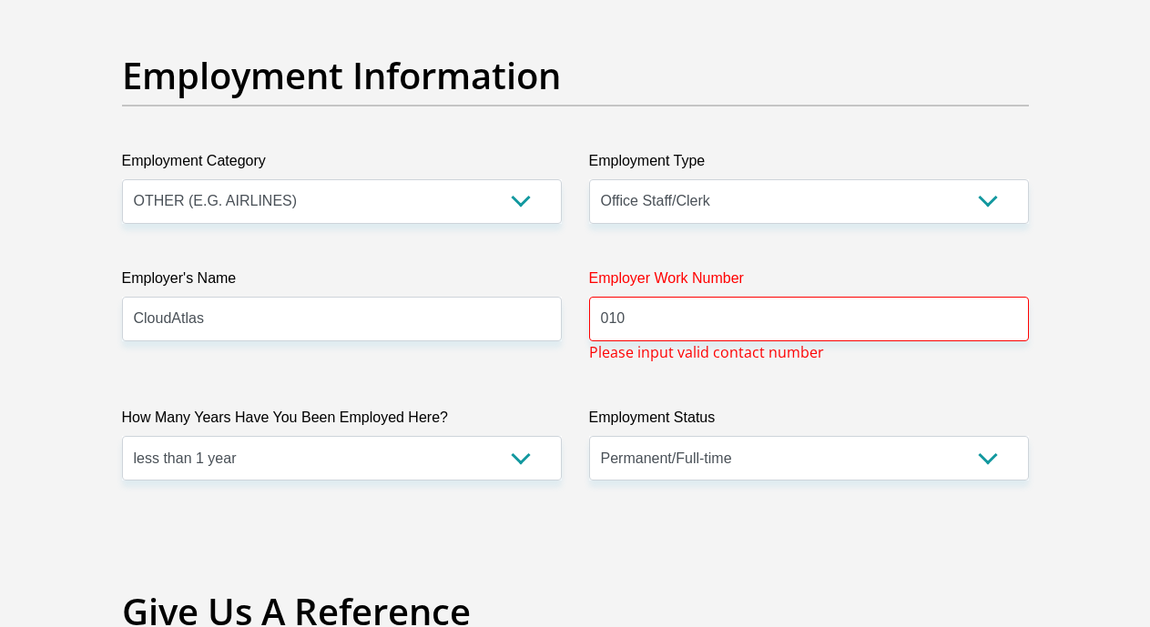
scroll to position [3336, 0]
click at [657, 298] on input "010" at bounding box center [809, 320] width 440 height 45
type input "0"
paste input "011 702 8161"
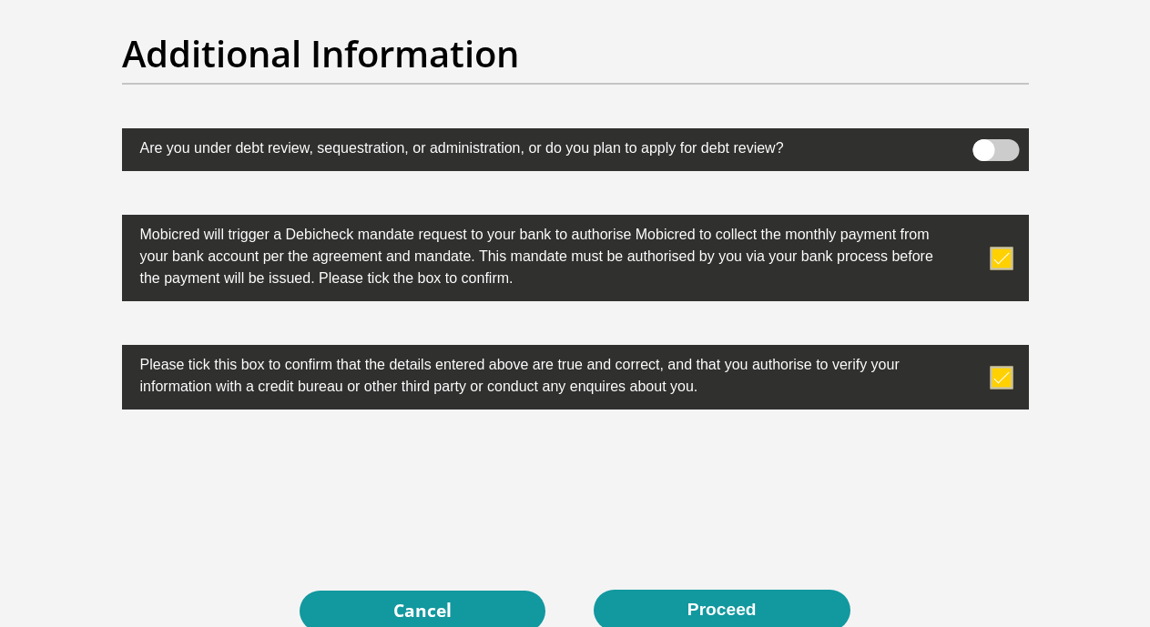
scroll to position [5816, 0]
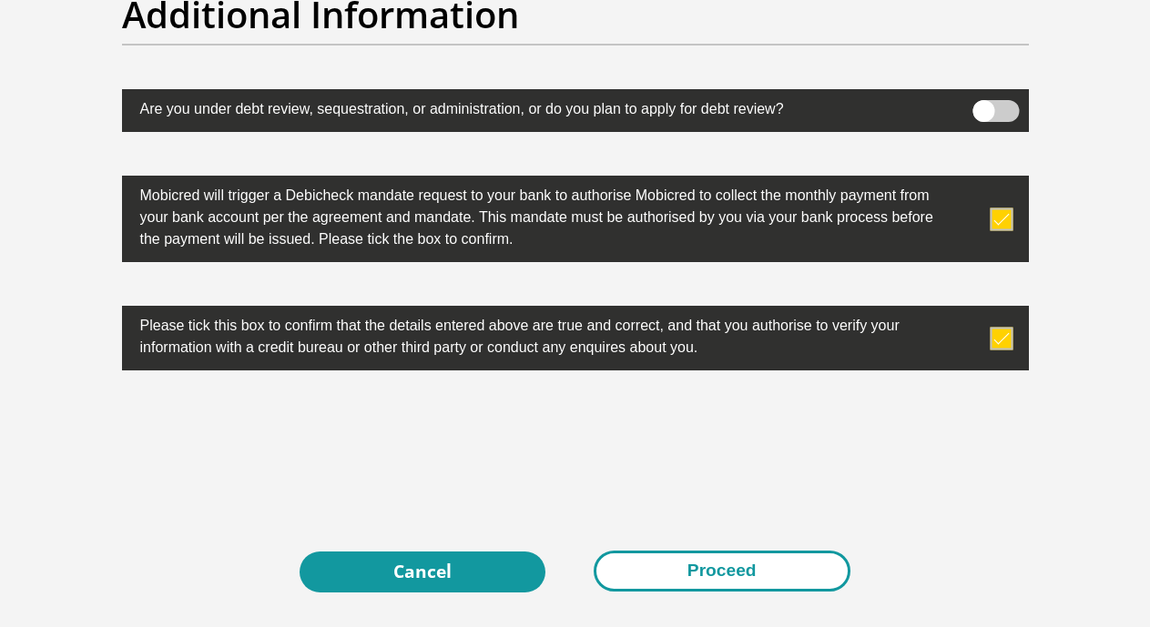
click at [751, 551] on button "Proceed" at bounding box center [722, 571] width 257 height 41
click at [771, 551] on button "Proceed" at bounding box center [722, 571] width 257 height 41
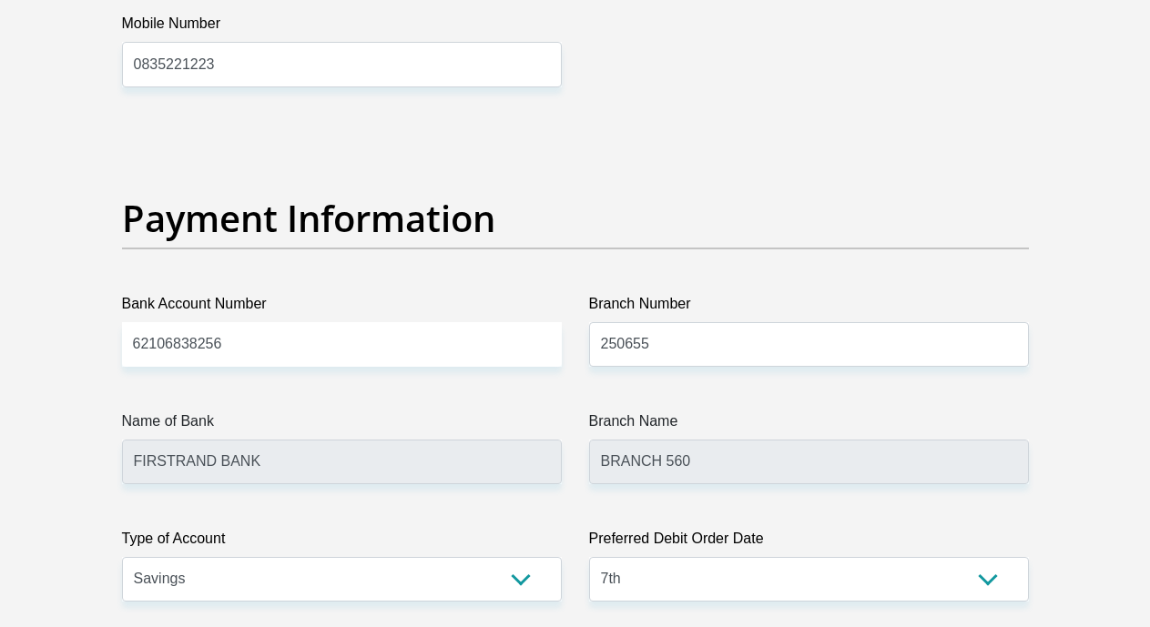
scroll to position [3287, 0]
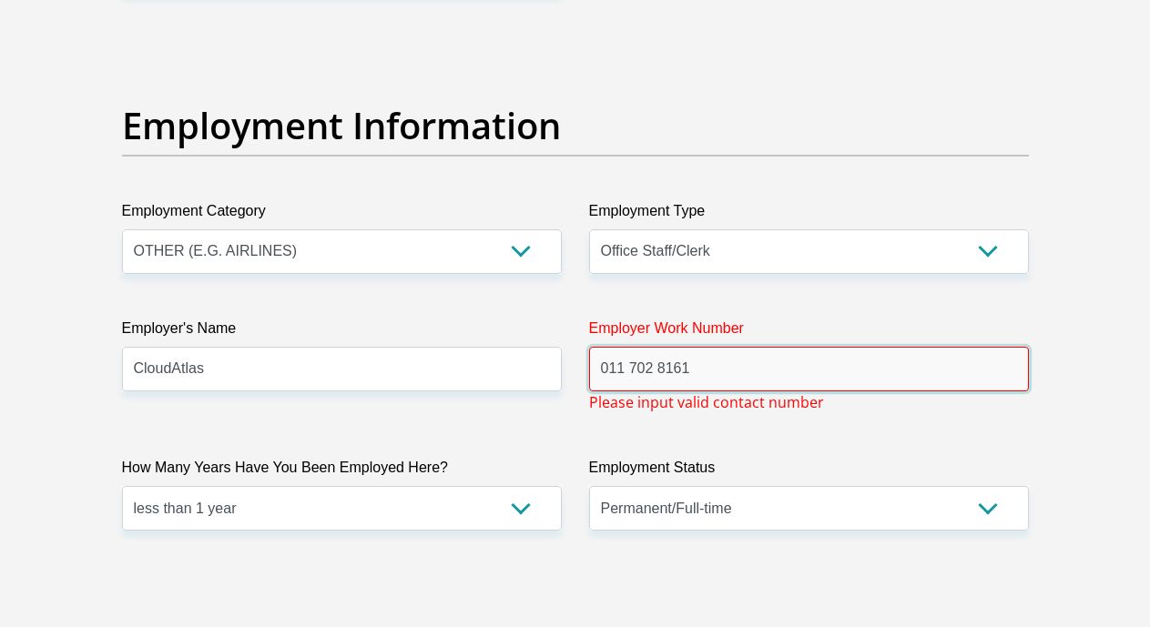
click at [632, 347] on input "011 702 8161" at bounding box center [809, 369] width 440 height 45
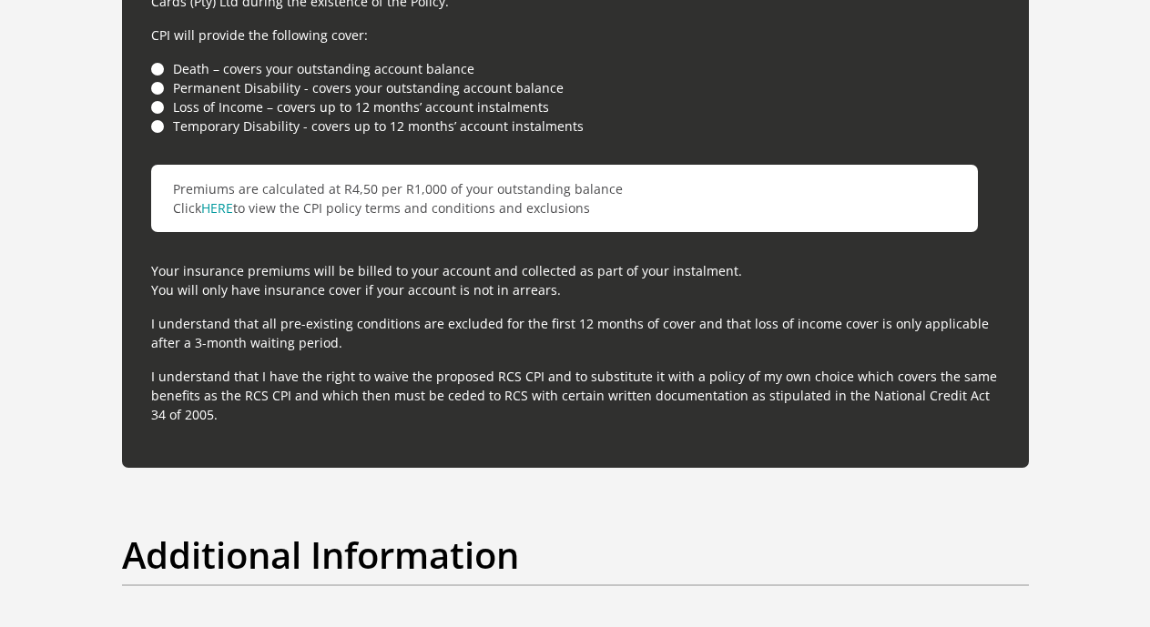
scroll to position [5907, 0]
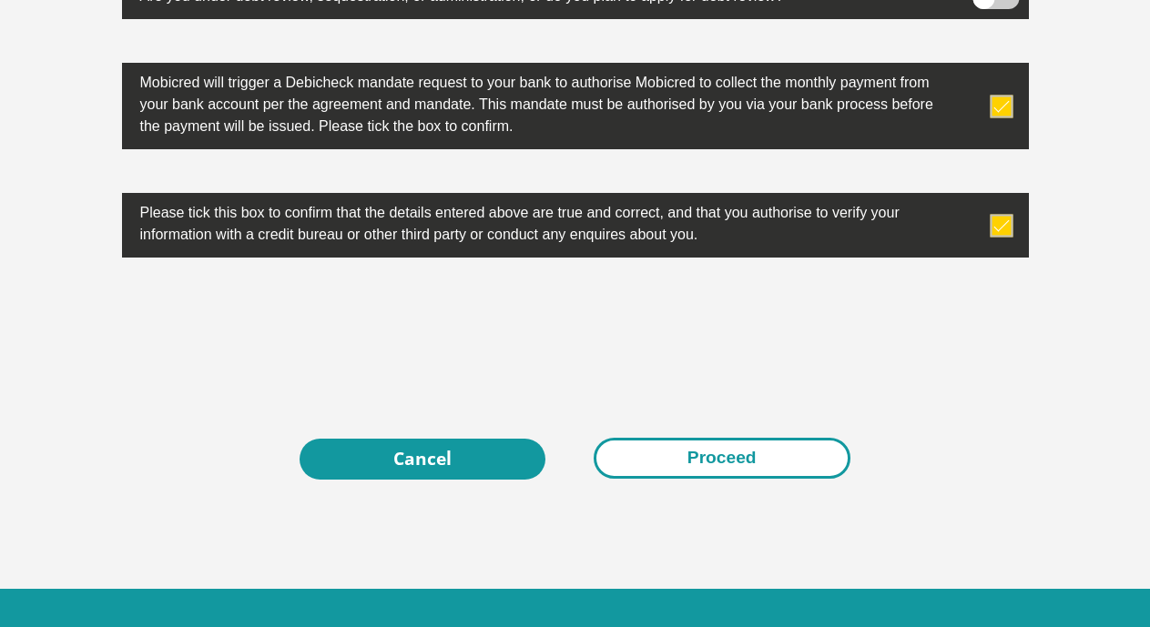
type input "0117028161"
click at [714, 438] on button "Proceed" at bounding box center [722, 458] width 257 height 41
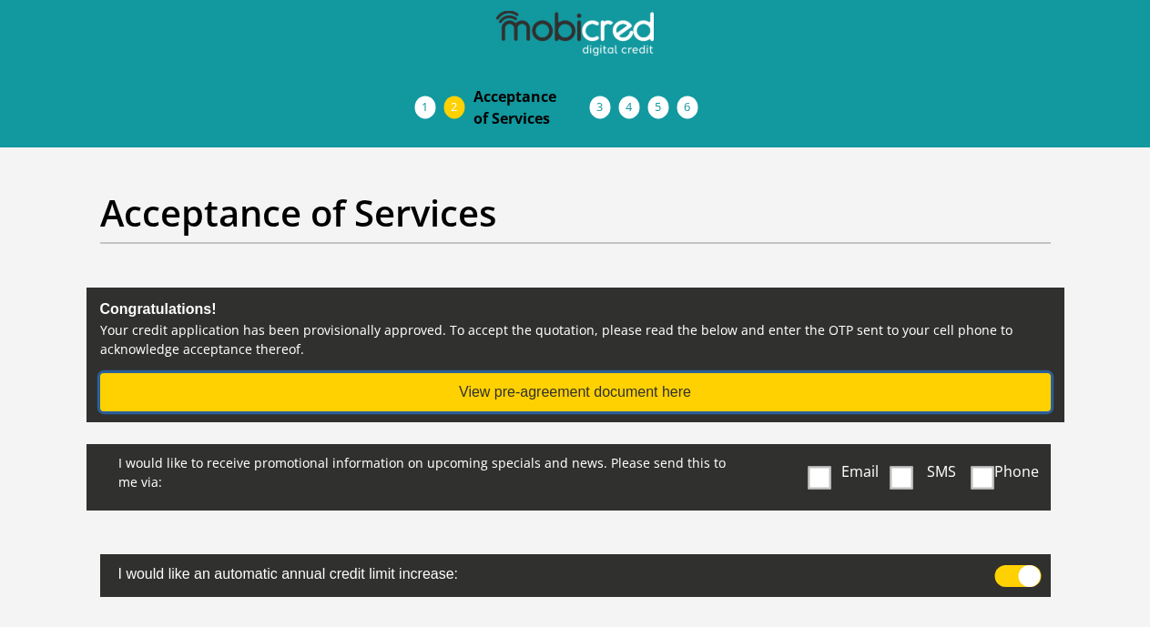
click at [591, 373] on button "View pre-agreement document here" at bounding box center [575, 392] width 951 height 38
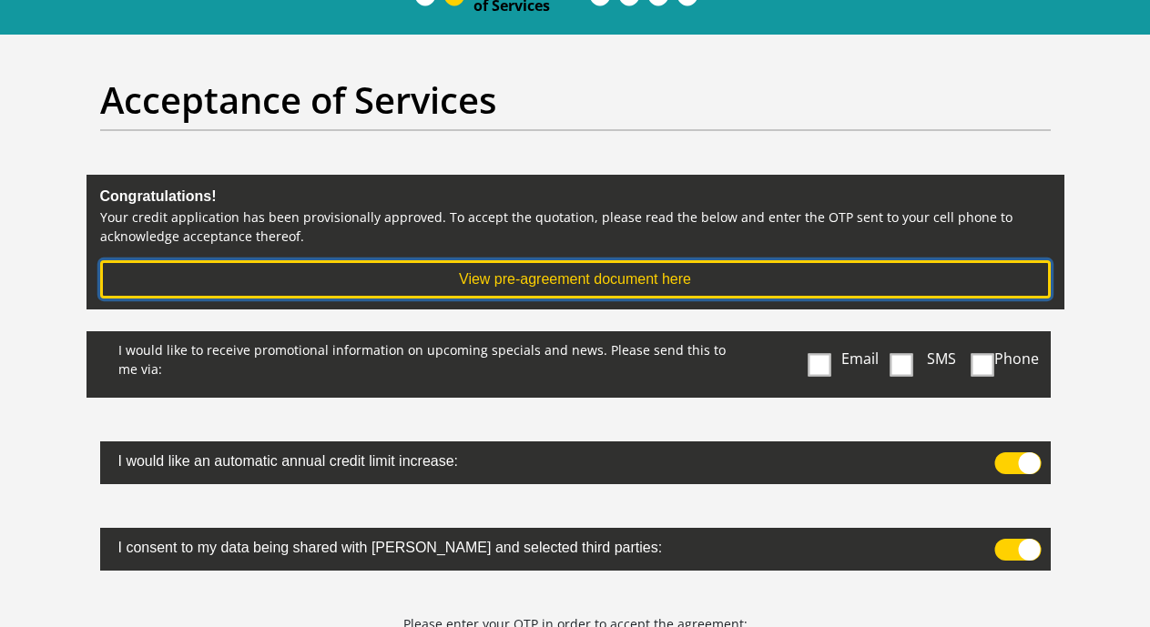
scroll to position [111, 0]
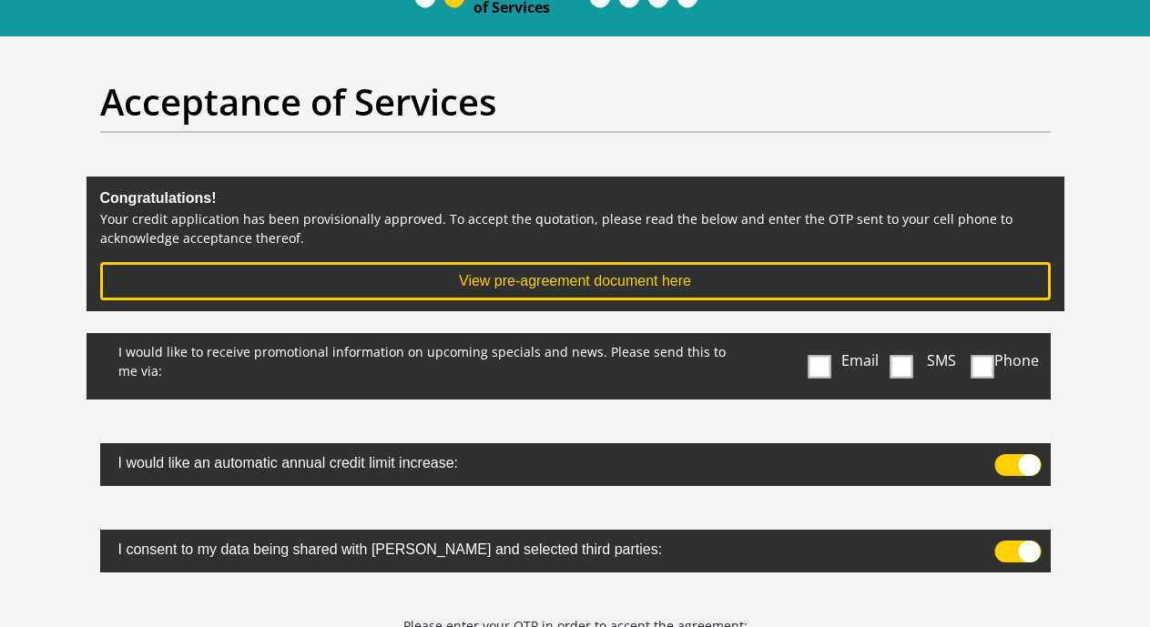
click at [905, 355] on span at bounding box center [901, 366] width 23 height 23
click at [909, 338] on input "SMS" at bounding box center [909, 338] width 0 height 0
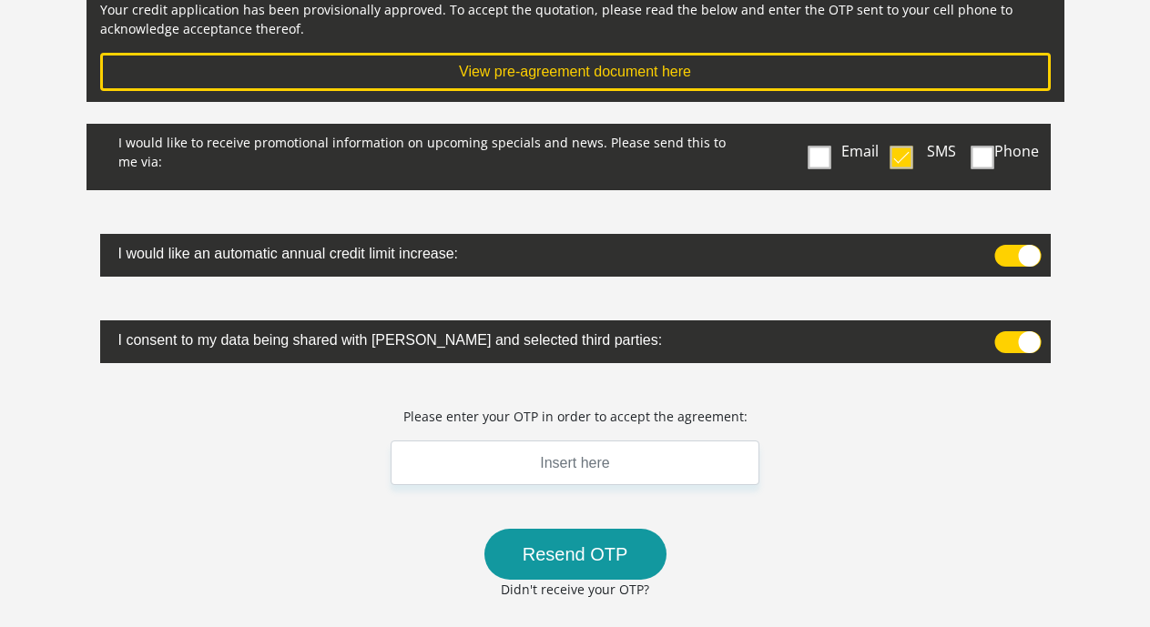
scroll to position [308, 0]
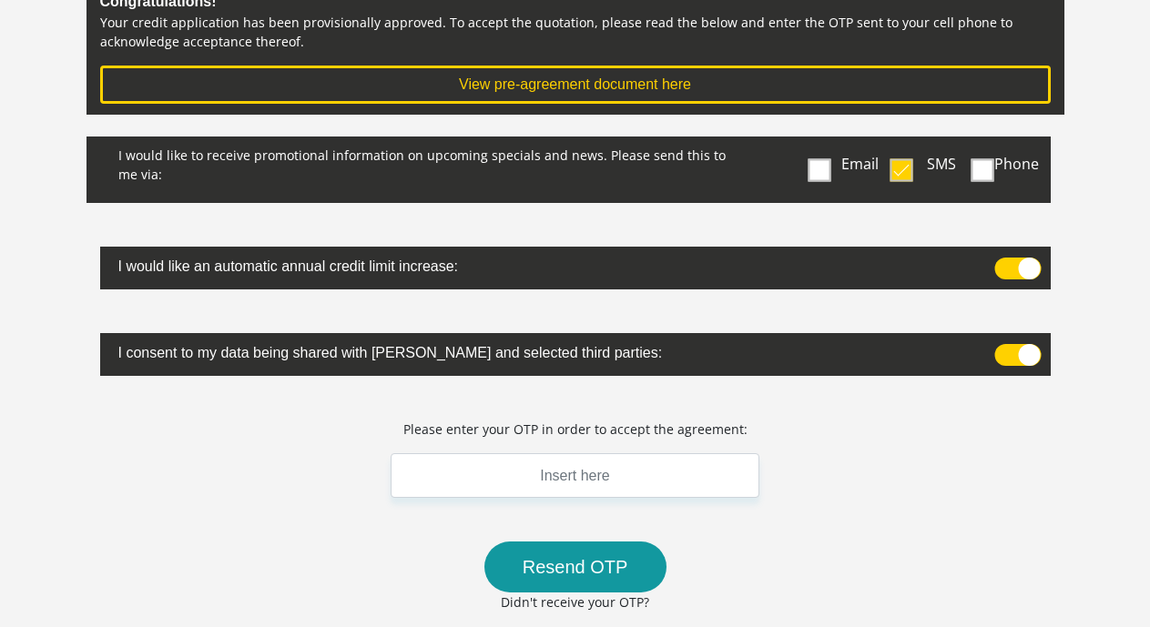
click at [998, 344] on span at bounding box center [1017, 355] width 46 height 22
click at [1003, 349] on input "checkbox" at bounding box center [1003, 349] width 0 height 0
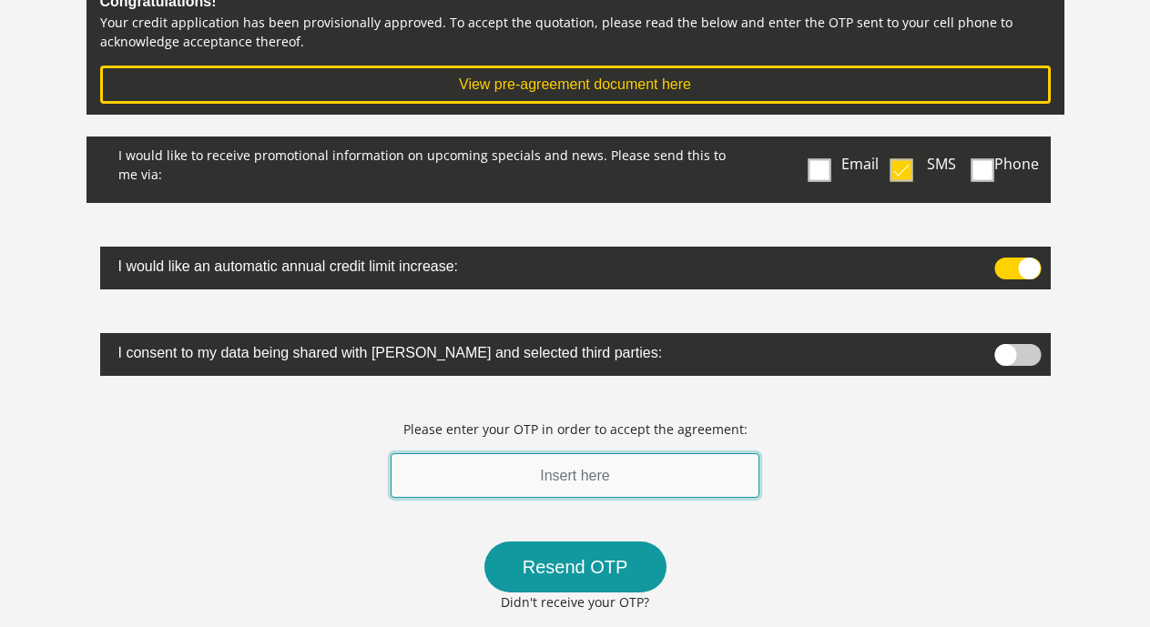
click at [624, 454] on input "text" at bounding box center [576, 476] width 370 height 45
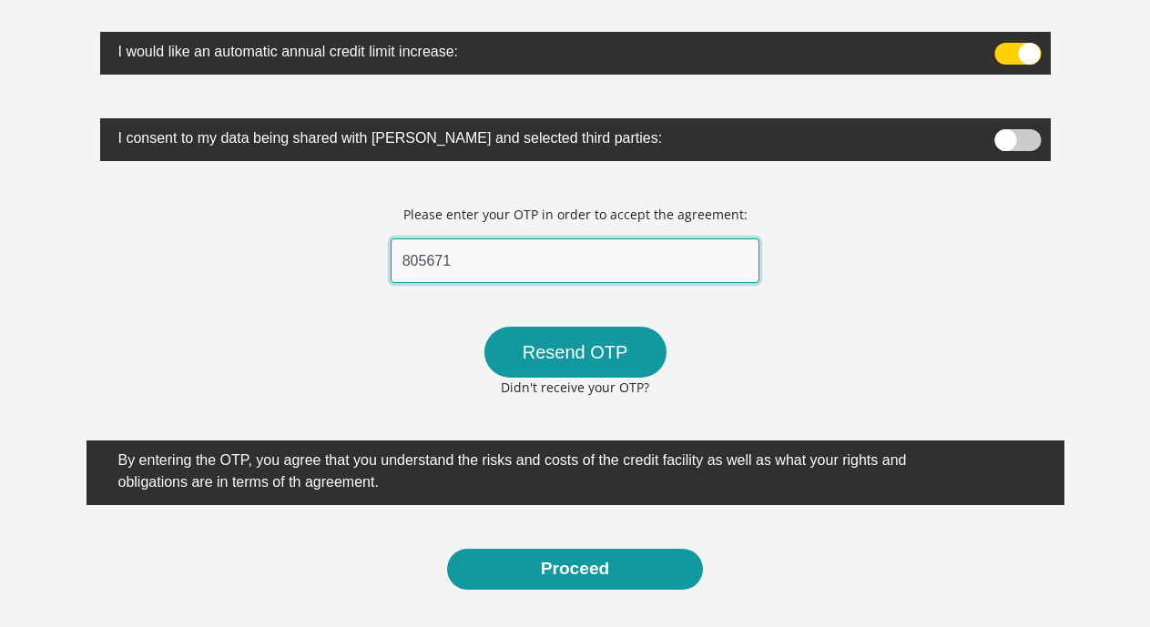
scroll to position [524, 0]
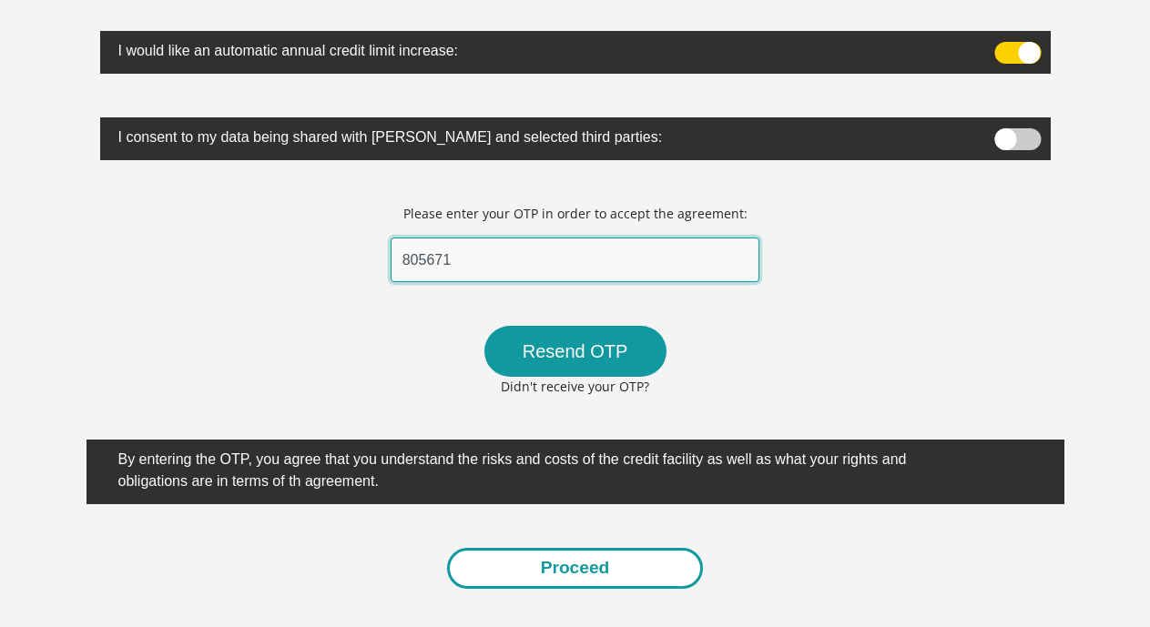
type input "805671"
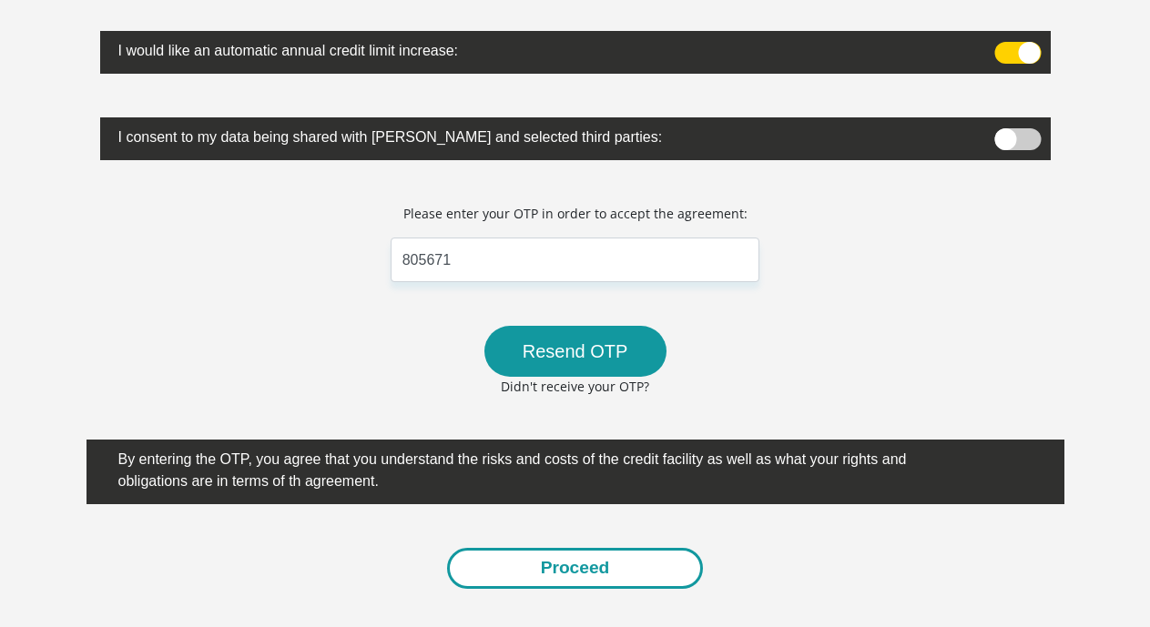
click at [579, 548] on button "Proceed" at bounding box center [575, 568] width 257 height 41
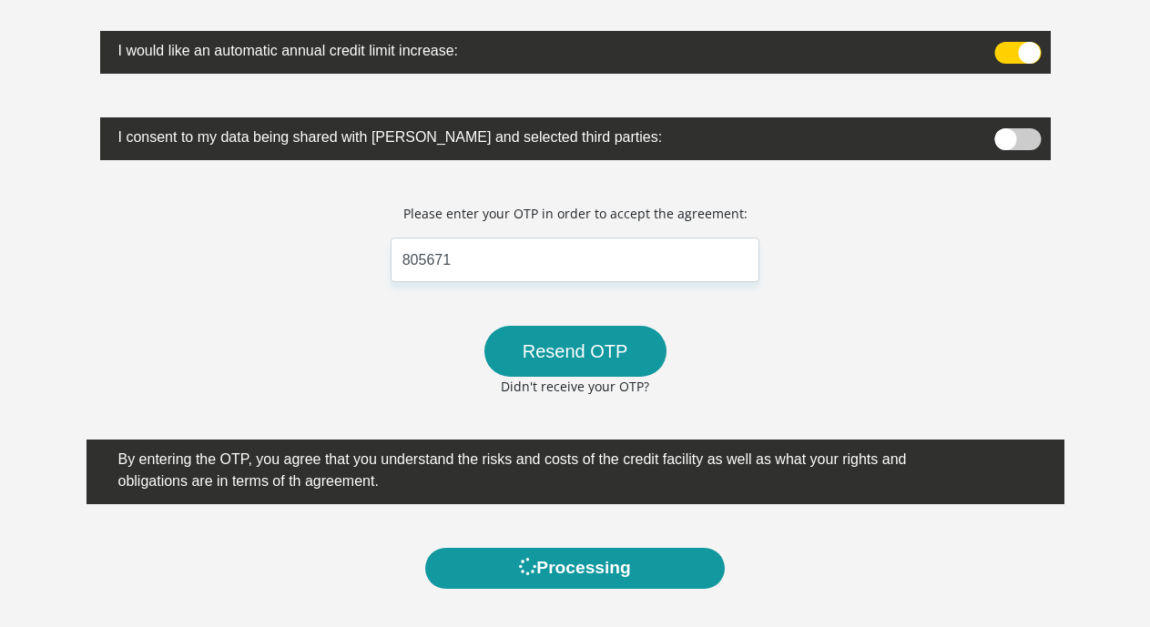
scroll to position [0, 0]
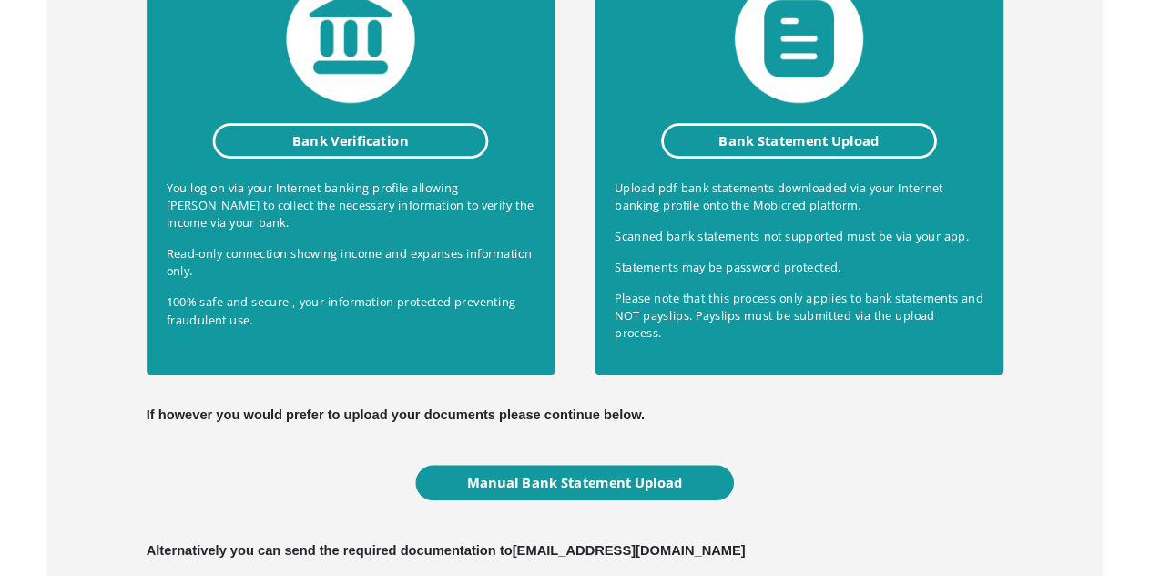
scroll to position [495, 0]
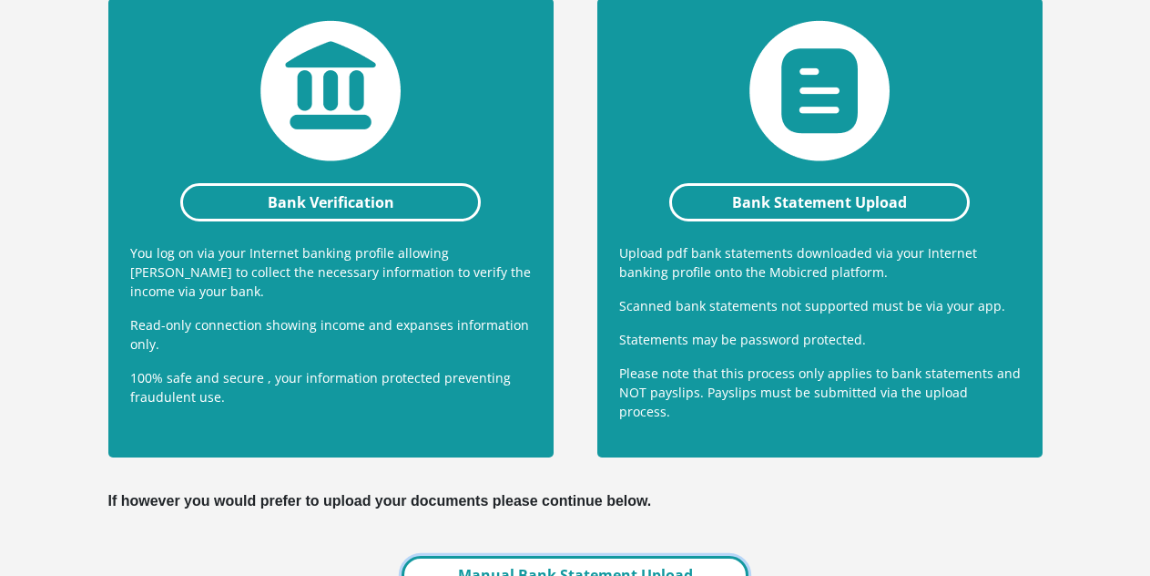
click at [540, 556] on link "Manual Bank Statement Upload" at bounding box center [575, 575] width 346 height 38
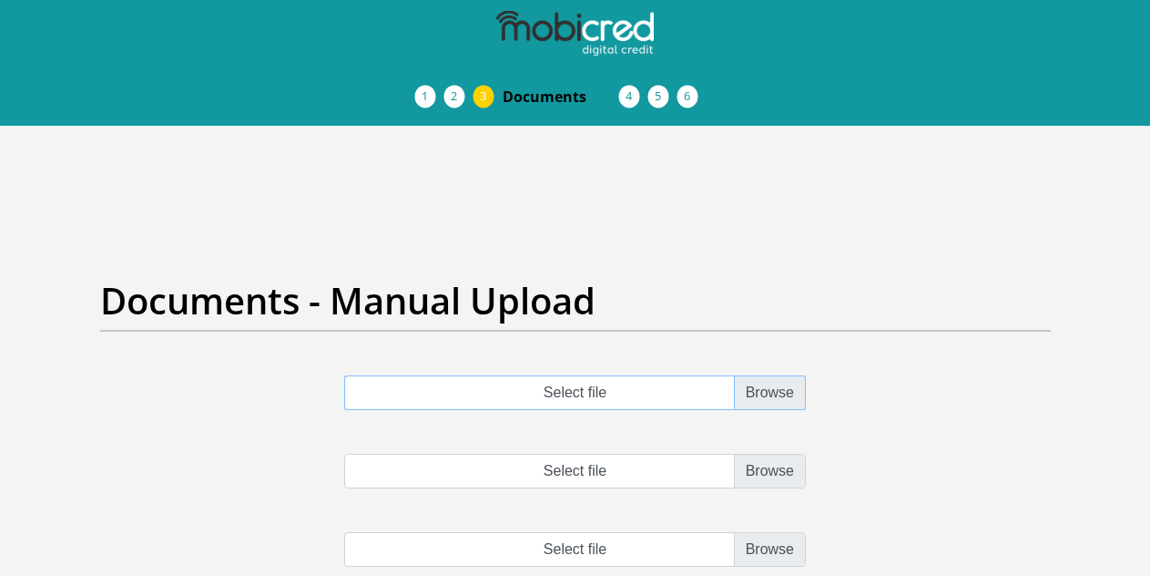
click at [762, 375] on input "Select file" at bounding box center [575, 392] width 462 height 35
type input "C:\fakepath\EASY_ACCOUNT_155.pdf"
click at [782, 454] on input "Select file" at bounding box center [575, 471] width 462 height 35
type input "C:\fakepath\EASY_ACCOUNT_154.pdf"
click at [771, 532] on input "file" at bounding box center [575, 549] width 462 height 35
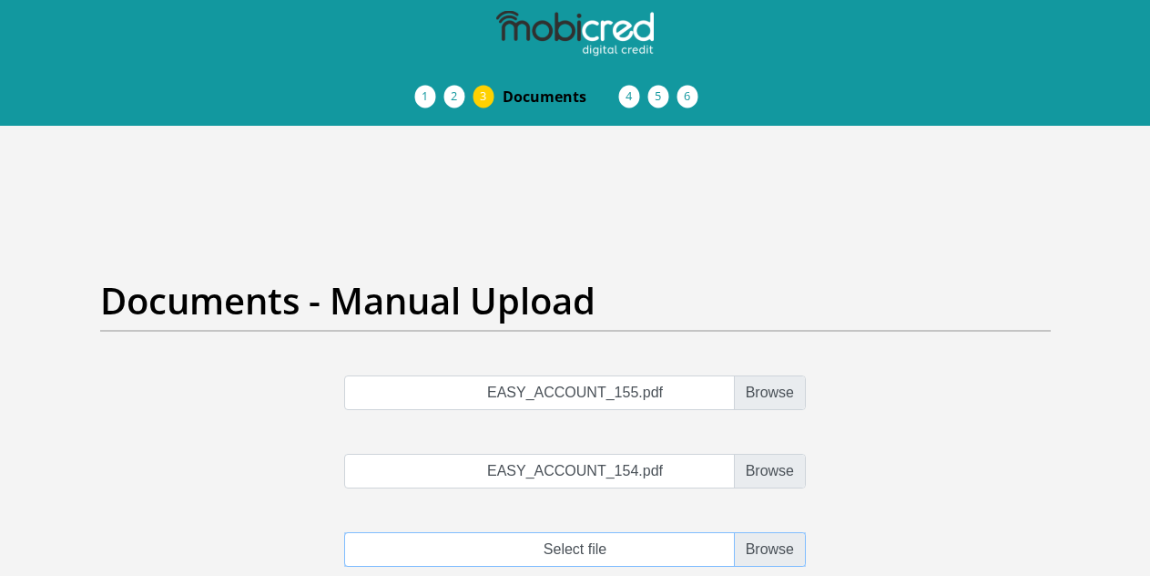
type input "C:\fakepath\EASY_ACCOUNT_153.pdf"
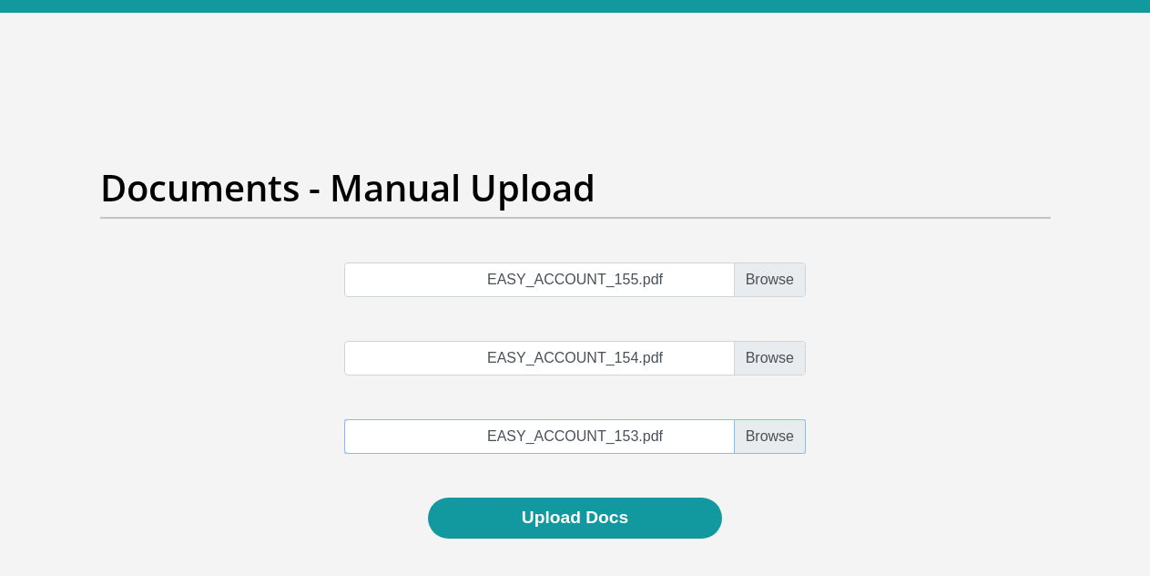
scroll to position [111, 0]
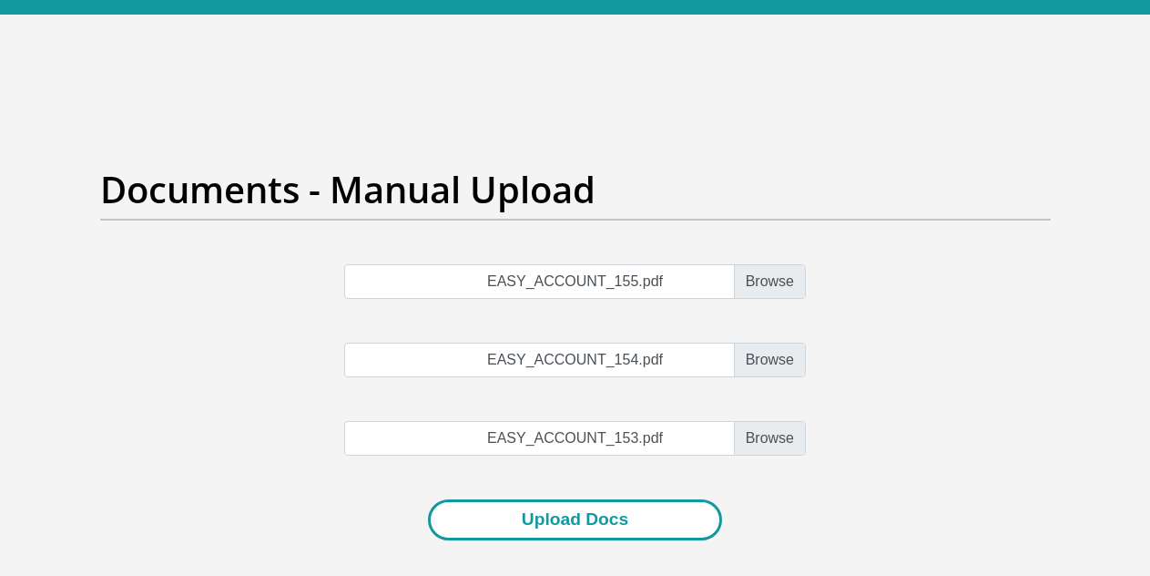
click at [589, 499] on button "Upload Docs" at bounding box center [575, 519] width 294 height 41
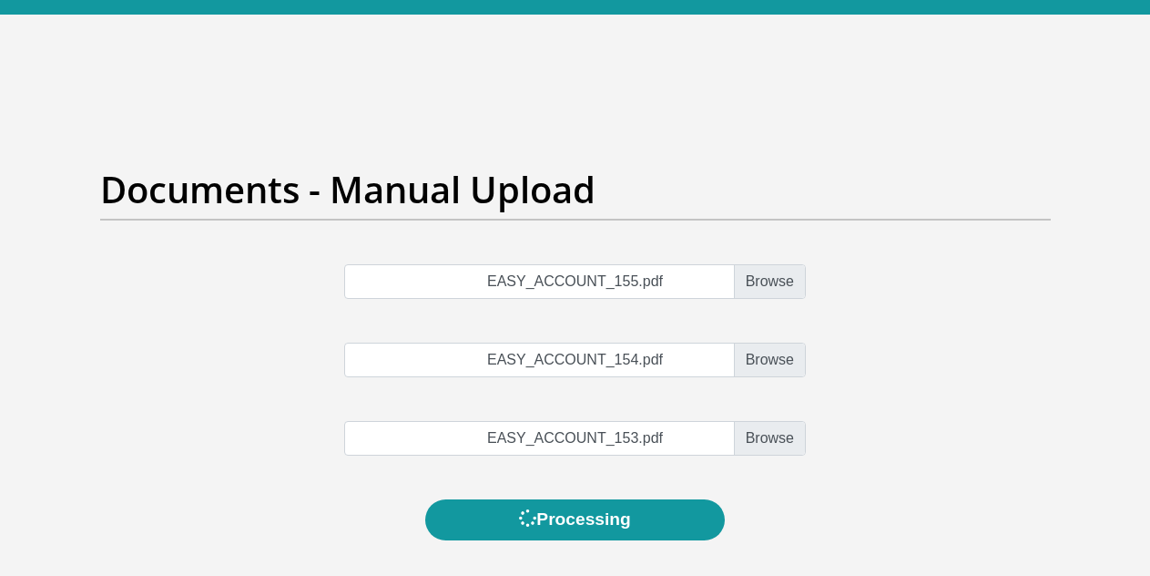
scroll to position [0, 0]
